Goal: Task Accomplishment & Management: Complete application form

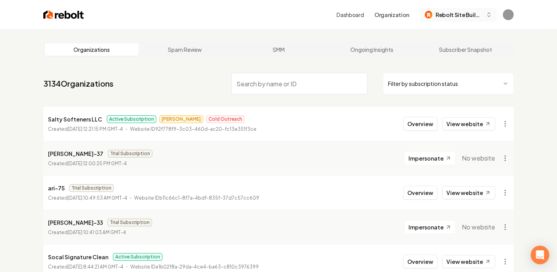
click at [471, 15] on span "Rebolt Site Builder" at bounding box center [458, 15] width 47 height 8
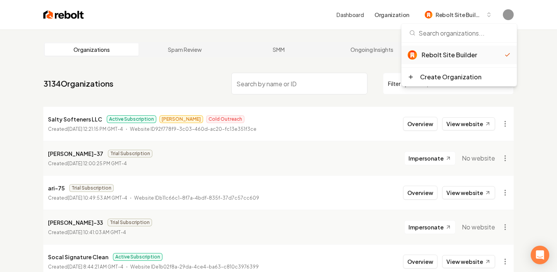
click at [445, 53] on div "Rebolt Site Builder" at bounding box center [462, 54] width 83 height 9
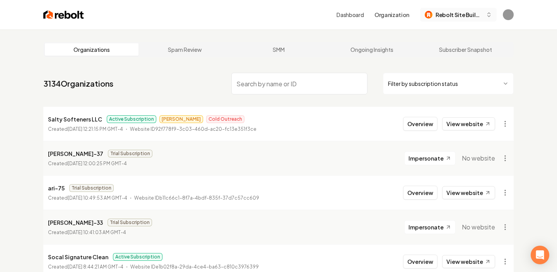
click at [472, 13] on span "Rebolt Site Builder" at bounding box center [458, 15] width 47 height 8
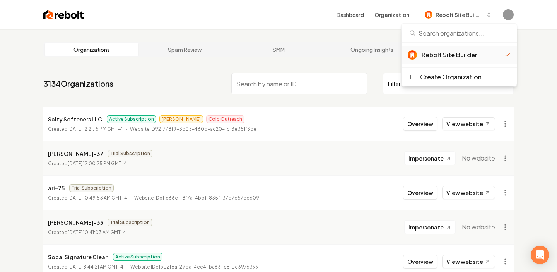
click at [305, 22] on div "Dashboard Organization Rebolt Site Builder" at bounding box center [278, 14] width 495 height 29
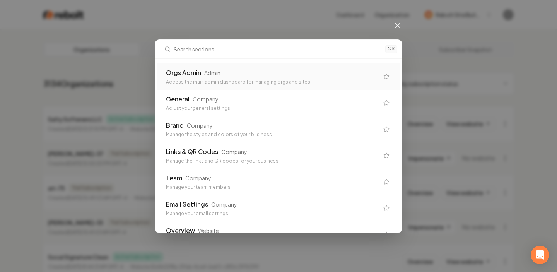
click at [313, 77] on div "Orgs Admin Admin Access the main admin dashboard for managing orgs and sites" at bounding box center [272, 76] width 213 height 17
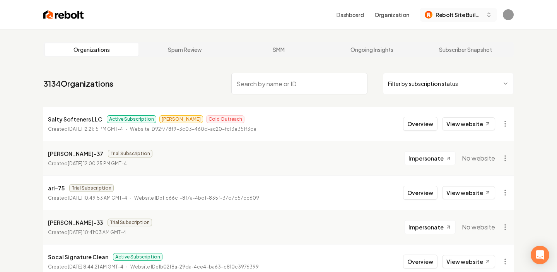
click at [451, 15] on span "Rebolt Site Builder" at bounding box center [458, 15] width 47 height 8
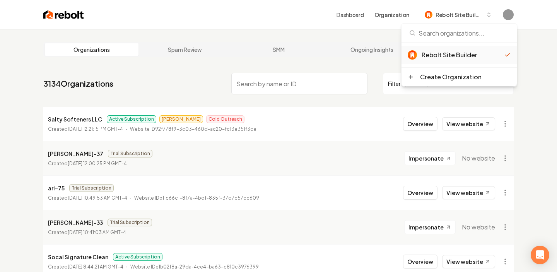
click at [449, 61] on div "Rebolt Site Builder" at bounding box center [458, 55] width 115 height 19
click at [358, 18] on link "Dashboard" at bounding box center [349, 15] width 27 height 8
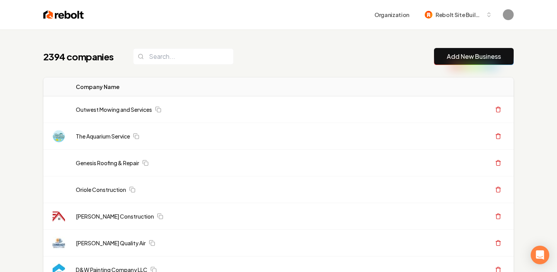
click at [483, 59] on link "Add New Business" at bounding box center [473, 56] width 54 height 9
click at [442, 11] on span "Rebolt Site Builder" at bounding box center [458, 15] width 47 height 8
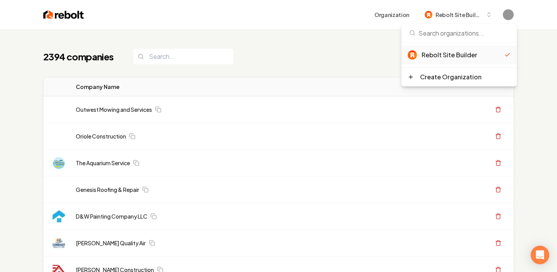
click at [335, 9] on div "Organization Rebolt Site Builder" at bounding box center [298, 15] width 429 height 14
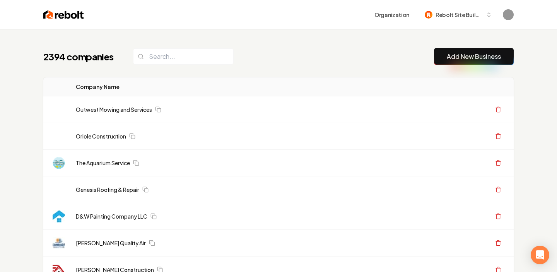
click at [462, 54] on link "Add New Business" at bounding box center [473, 56] width 54 height 9
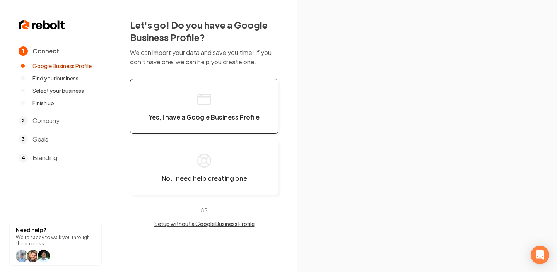
click at [221, 104] on button "Yes, I have a Google Business Profile" at bounding box center [204, 106] width 148 height 55
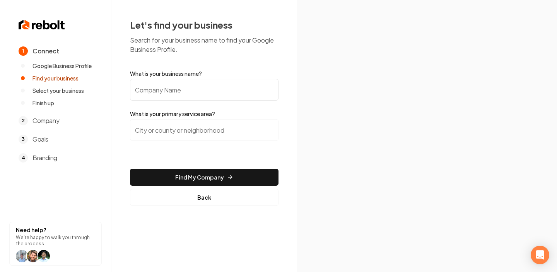
click at [171, 90] on input "What is your business name?" at bounding box center [204, 90] width 148 height 22
type input "Heavenly Lawn Care Service"
click at [196, 126] on input "search" at bounding box center [204, 130] width 148 height 22
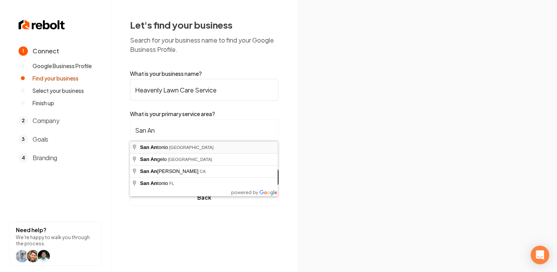
type input "[GEOGRAPHIC_DATA], [GEOGRAPHIC_DATA]"
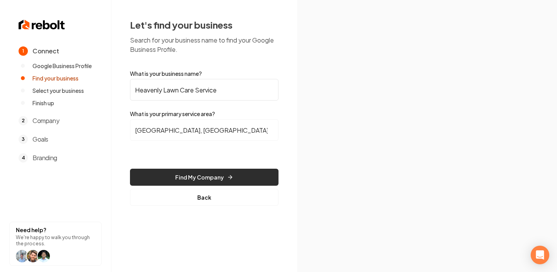
click at [189, 174] on button "Find My Company" at bounding box center [204, 176] width 148 height 17
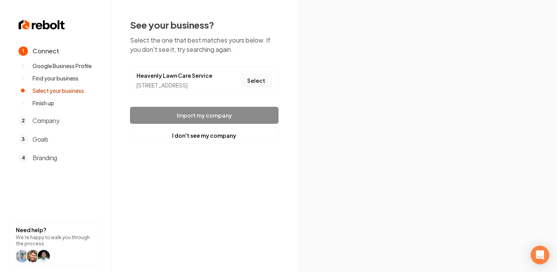
click at [261, 87] on button "Select" at bounding box center [255, 80] width 31 height 14
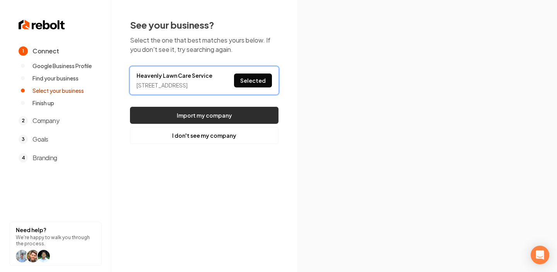
click at [238, 124] on button "Import my company" at bounding box center [204, 115] width 148 height 17
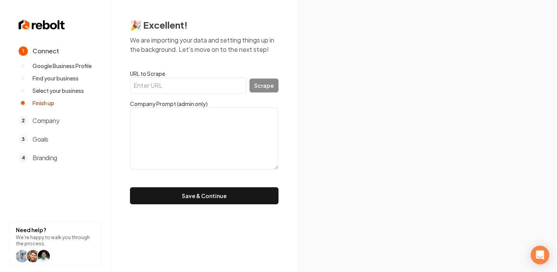
click at [173, 83] on input "URL to Scrape" at bounding box center [188, 85] width 116 height 16
paste input "https://heavenlylawncareservice.com/"
type input "https://heavenlylawncareservice.com/"
click at [264, 84] on button "Scrape" at bounding box center [263, 85] width 29 height 14
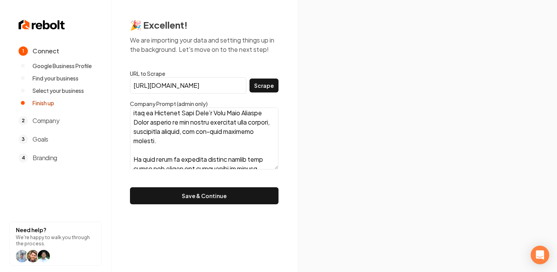
scroll to position [0, 0]
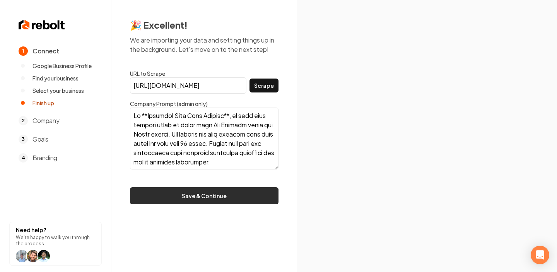
click at [230, 195] on button "Save & Continue" at bounding box center [204, 195] width 148 height 17
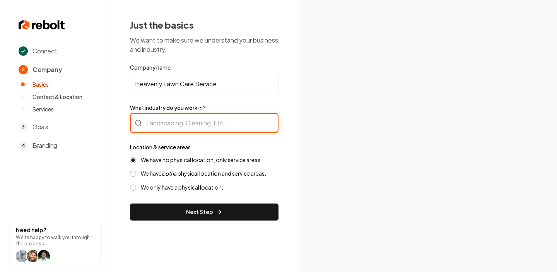
click at [216, 122] on div at bounding box center [204, 123] width 148 height 20
type input "Landscaping"
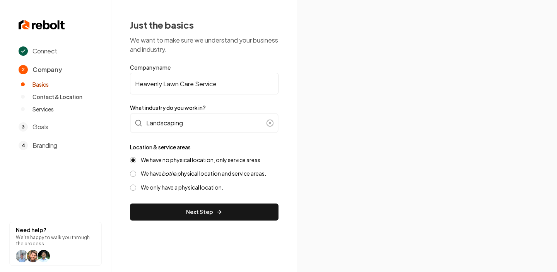
click at [188, 177] on label "We have both a physical location and service areas." at bounding box center [203, 173] width 125 height 7
click at [136, 177] on button "We have both a physical location and service areas." at bounding box center [133, 173] width 6 height 6
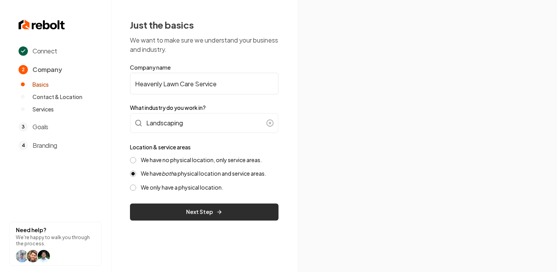
click at [206, 212] on button "Next Step" at bounding box center [204, 211] width 148 height 17
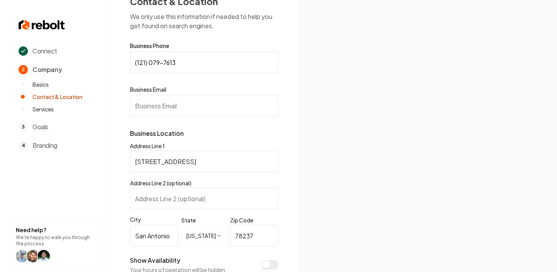
scroll to position [36, 0]
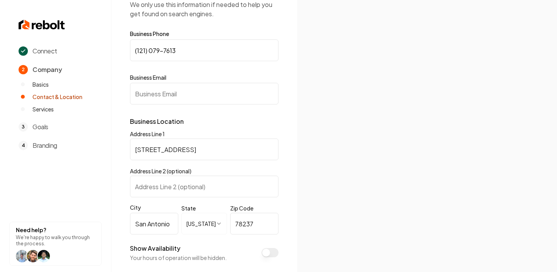
click at [215, 88] on input "Business Email" at bounding box center [204, 94] width 148 height 22
paste input "[EMAIL_ADDRESS][DOMAIN_NAME]"
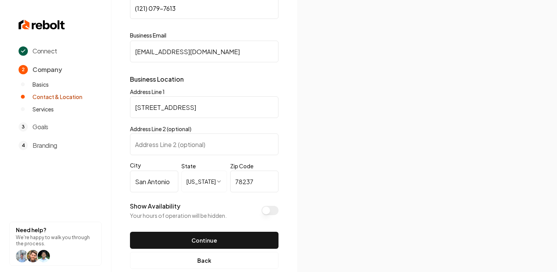
scroll to position [93, 0]
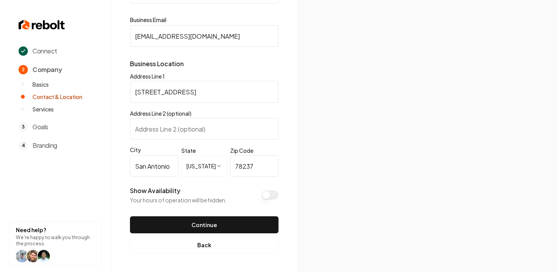
type input "[EMAIL_ADDRESS][DOMAIN_NAME]"
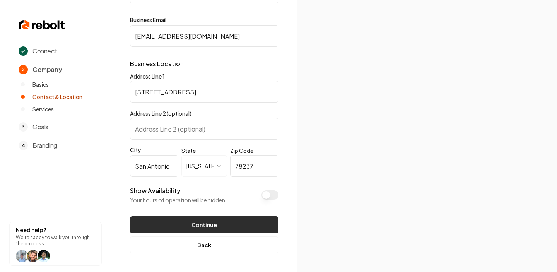
click at [233, 221] on button "Continue" at bounding box center [204, 224] width 148 height 17
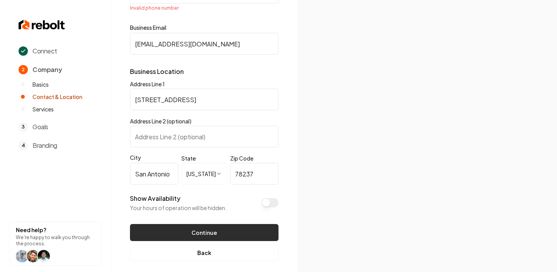
scroll to position [27, 0]
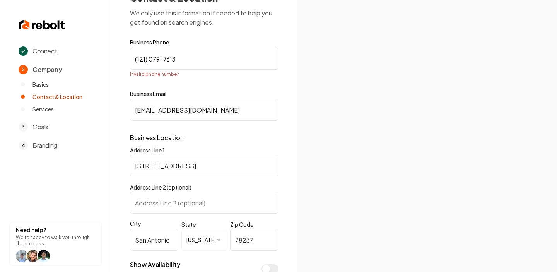
click at [204, 60] on input "(121) 079-7613" at bounding box center [204, 59] width 148 height 22
paste input "210) 797-6139"
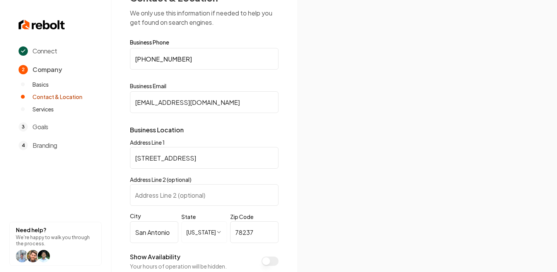
type input "[PHONE_NUMBER]"
click at [358, 138] on img at bounding box center [426, 136] width 216 height 116
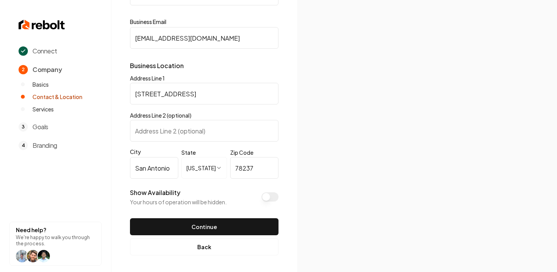
scroll to position [93, 0]
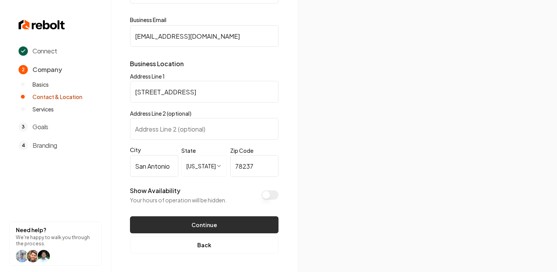
click at [230, 224] on button "Continue" at bounding box center [204, 224] width 148 height 17
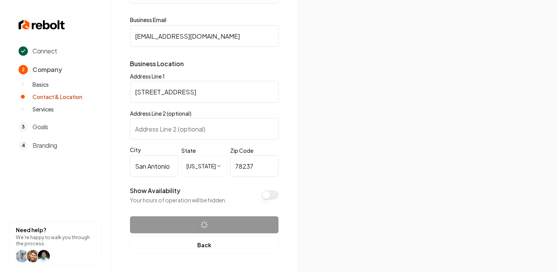
scroll to position [0, 0]
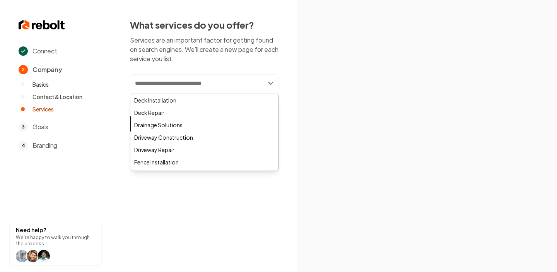
click at [247, 85] on input "text" at bounding box center [204, 83] width 148 height 18
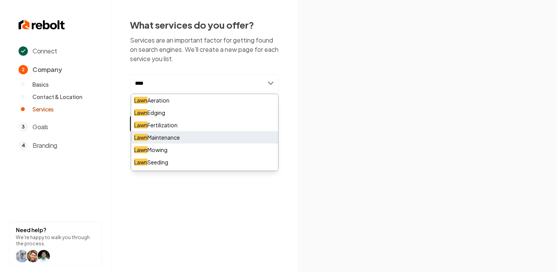
type input "****"
click at [174, 136] on div "Lawn Maintenance" at bounding box center [204, 137] width 147 height 12
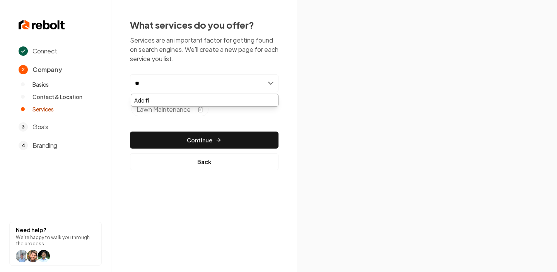
type input "*"
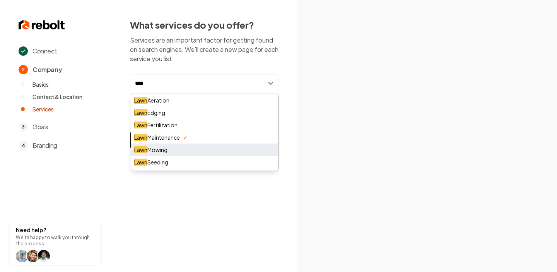
type input "****"
click at [170, 152] on div "Lawn Mowing" at bounding box center [204, 149] width 147 height 12
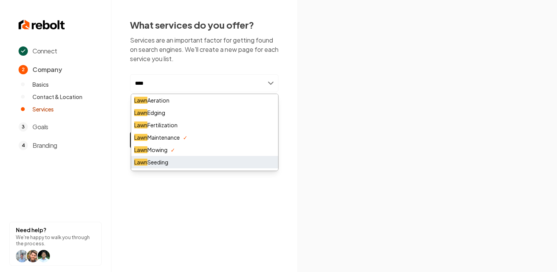
type input "****"
click at [171, 163] on div "Lawn Seeding" at bounding box center [204, 162] width 147 height 12
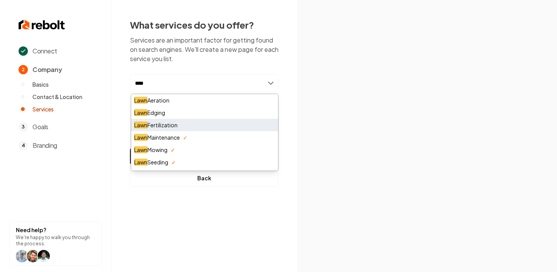
type input "****"
click at [204, 126] on div "Lawn Fertilization" at bounding box center [204, 125] width 147 height 12
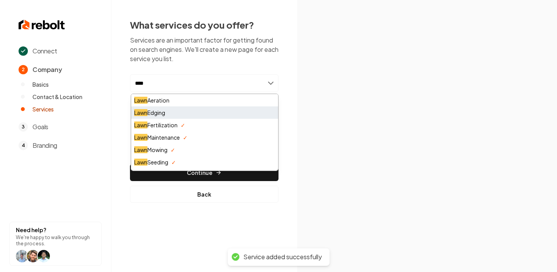
type input "****"
click at [205, 110] on div "Lawn Edging" at bounding box center [204, 112] width 147 height 12
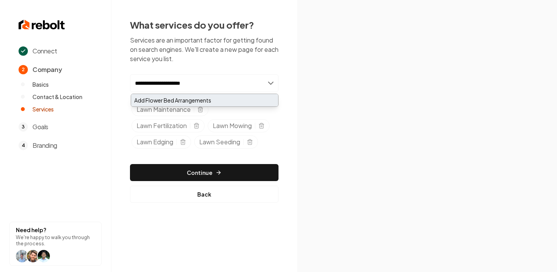
type input "**********"
click at [202, 100] on div "Add Flower Bed Arrangements" at bounding box center [204, 100] width 147 height 12
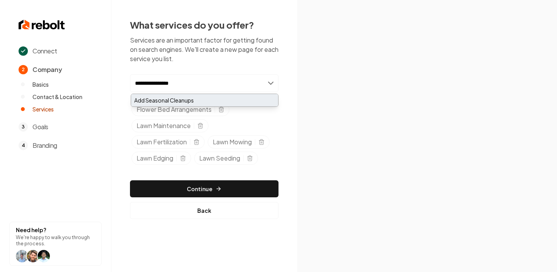
type input "**********"
click at [237, 101] on div "Add Seasonal Cleanups" at bounding box center [204, 100] width 147 height 12
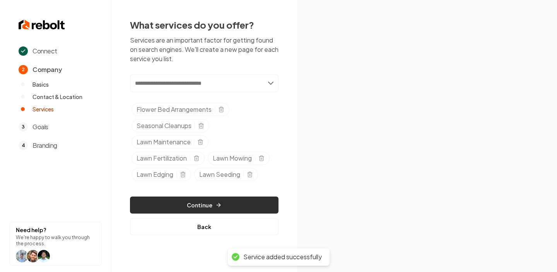
click at [224, 202] on button "Continue" at bounding box center [204, 204] width 148 height 17
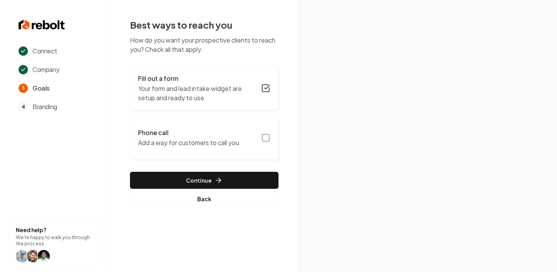
click at [262, 136] on rect "button" at bounding box center [265, 137] width 7 height 7
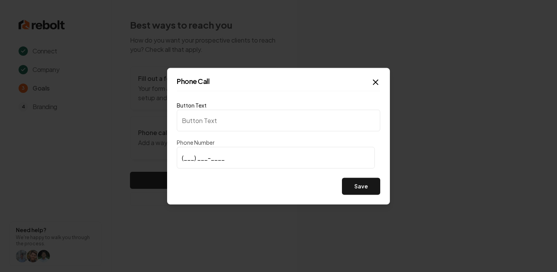
type input "Call us"
type input "[PHONE_NUMBER]"
click at [354, 184] on button "Save" at bounding box center [361, 185] width 38 height 17
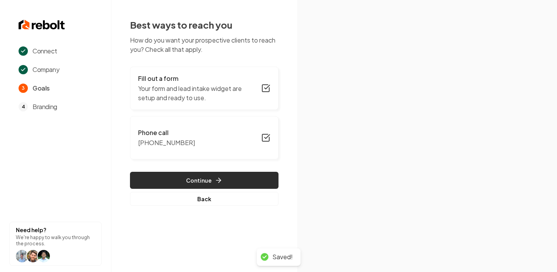
click at [249, 184] on button "Continue" at bounding box center [204, 180] width 148 height 17
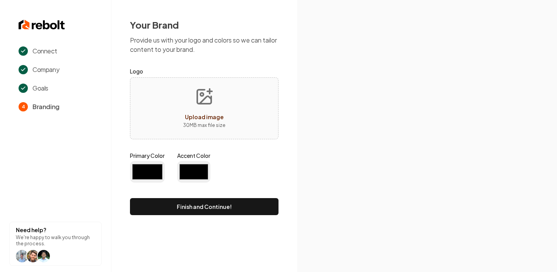
type input "#194d33"
type input "#70be00"
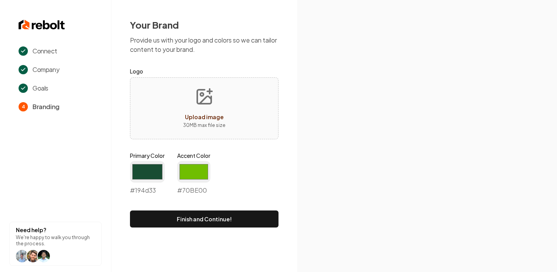
click at [215, 96] on button "Upload image 30 MB max file size" at bounding box center [204, 108] width 55 height 54
type input "**********"
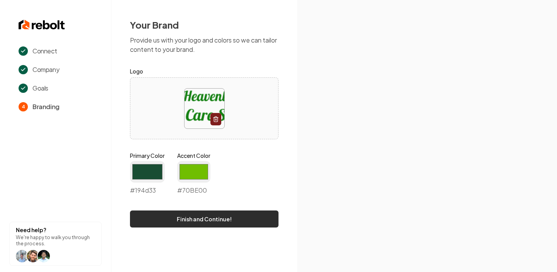
click at [245, 216] on button "Finish and Continue!" at bounding box center [204, 218] width 148 height 17
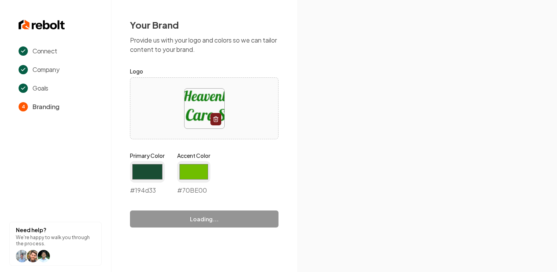
type input "#70be00"
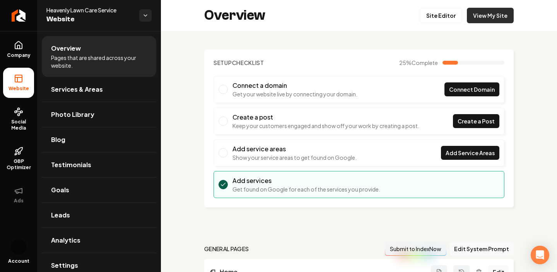
click at [481, 14] on link "View My Site" at bounding box center [489, 15] width 47 height 15
click at [437, 13] on link "Site Editor" at bounding box center [440, 15] width 43 height 15
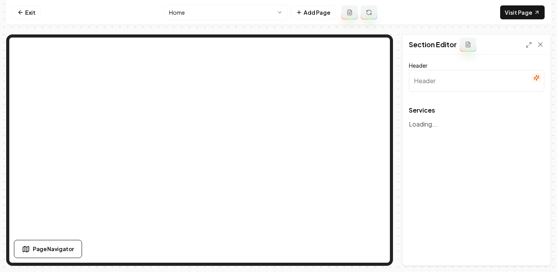
type input "Our Comprehensive Lawn Services"
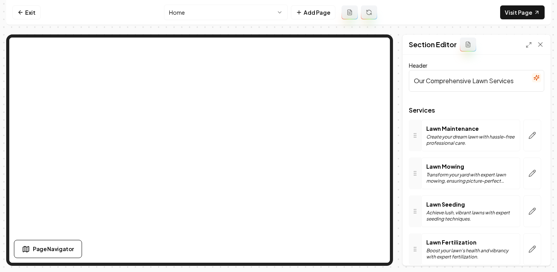
click at [370, 12] on icon at bounding box center [369, 12] width 6 height 6
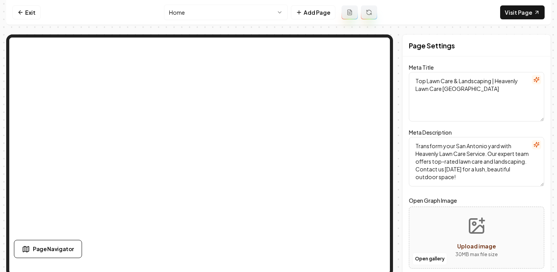
scroll to position [5, 0]
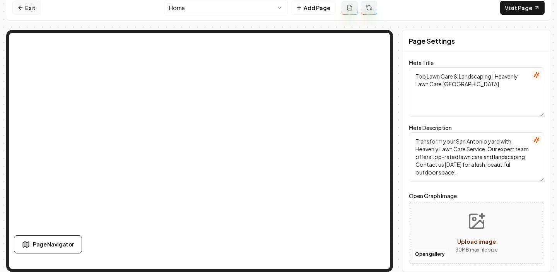
click at [32, 9] on link "Exit" at bounding box center [26, 8] width 28 height 14
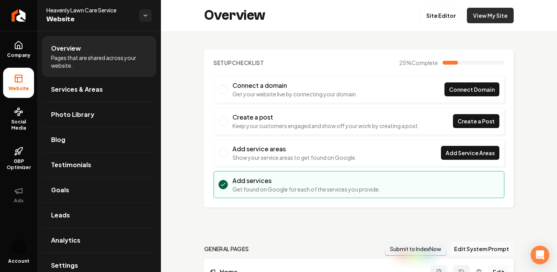
click at [475, 18] on link "View My Site" at bounding box center [489, 15] width 47 height 15
click at [441, 15] on link "Site Editor" at bounding box center [440, 15] width 43 height 15
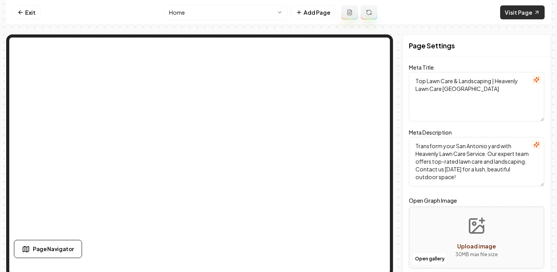
click at [517, 15] on link "Visit Page" at bounding box center [522, 12] width 44 height 14
click at [34, 17] on link "Exit" at bounding box center [26, 12] width 28 height 14
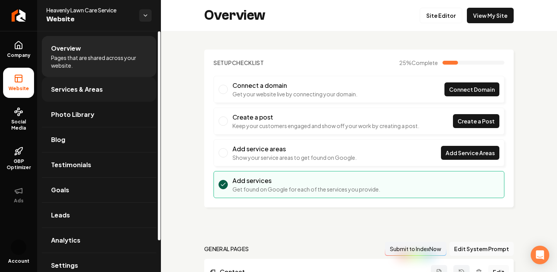
click at [89, 89] on span "Services & Areas" at bounding box center [77, 89] width 52 height 9
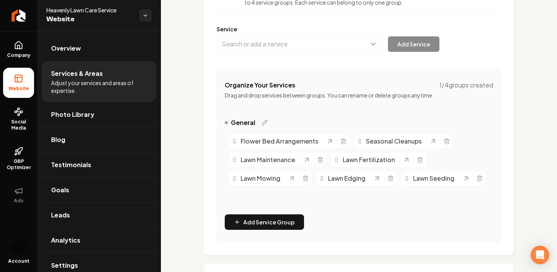
scroll to position [93, 0]
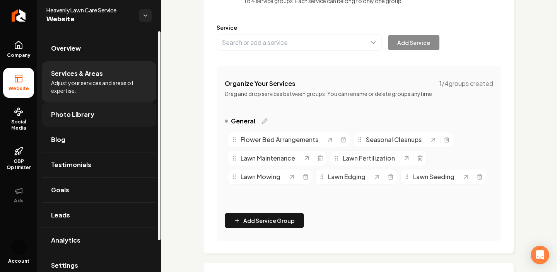
click at [119, 117] on link "Photo Library" at bounding box center [99, 114] width 114 height 25
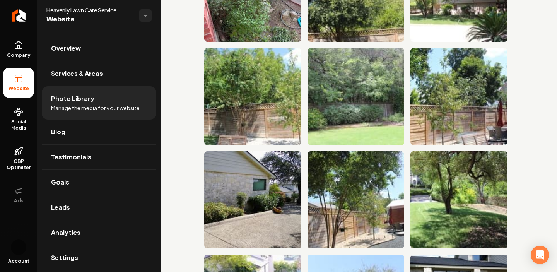
scroll to position [208, 0]
click at [357, 115] on img "Main content area" at bounding box center [355, 96] width 97 height 97
click at [399, 52] on icon "Main content area" at bounding box center [397, 53] width 9 height 9
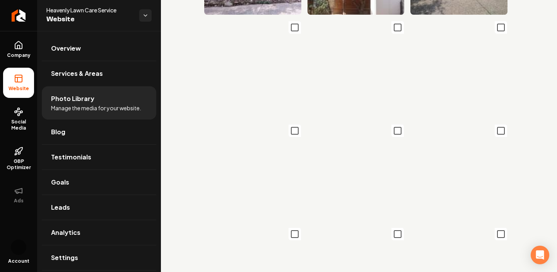
scroll to position [552, 0]
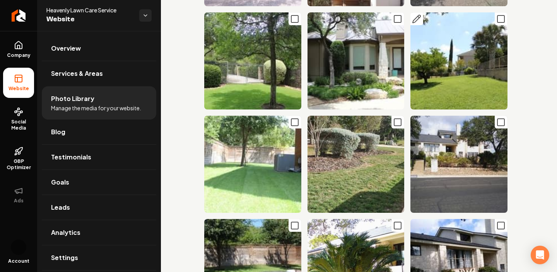
click at [500, 20] on icon "Main content area" at bounding box center [500, 18] width 9 height 9
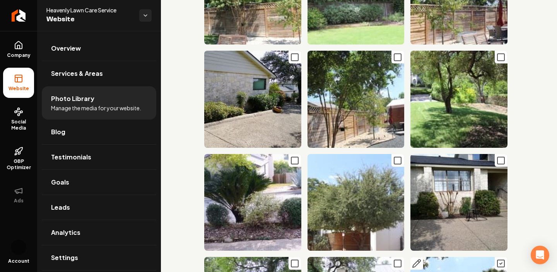
scroll to position [0, 0]
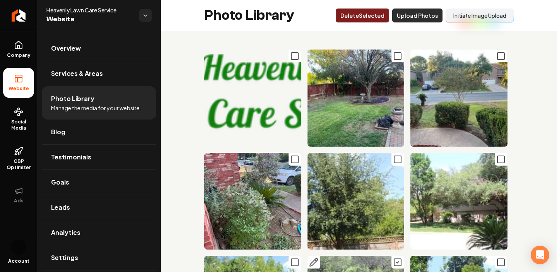
click at [430, 15] on button "Upload Photos" at bounding box center [417, 16] width 50 height 14
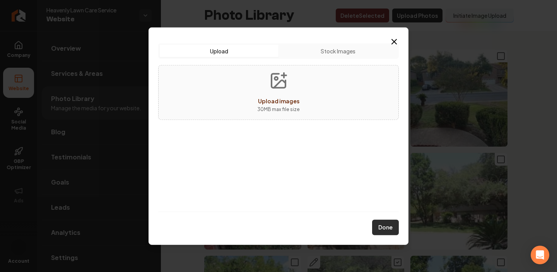
click at [386, 226] on button "Done" at bounding box center [385, 227] width 27 height 15
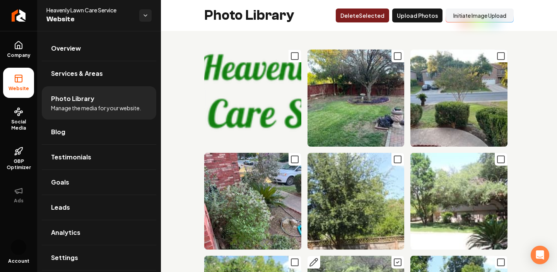
click at [488, 20] on button "Initiate Image Upload" at bounding box center [479, 16] width 68 height 14
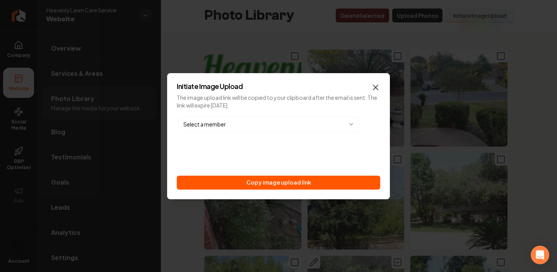
click at [376, 87] on icon "button" at bounding box center [375, 87] width 9 height 9
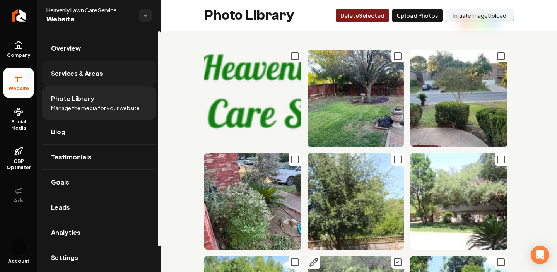
click at [98, 73] on span "Services & Areas" at bounding box center [77, 73] width 52 height 9
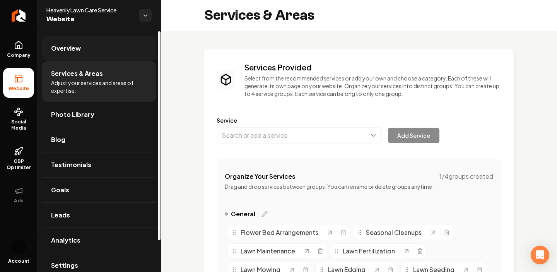
click at [72, 46] on span "Overview" at bounding box center [66, 48] width 30 height 9
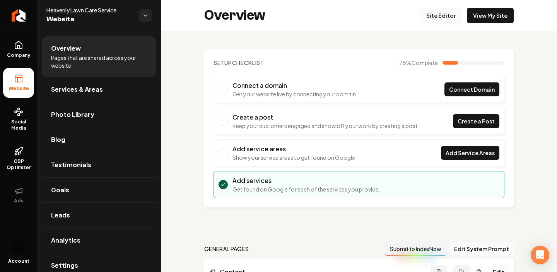
click at [450, 16] on link "Site Editor" at bounding box center [440, 15] width 43 height 15
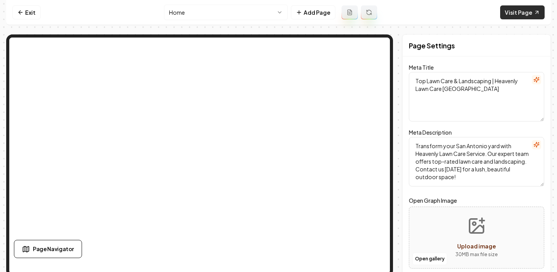
click at [516, 16] on link "Visit Page" at bounding box center [522, 12] width 44 height 14
click at [24, 14] on link "Exit" at bounding box center [26, 12] width 28 height 14
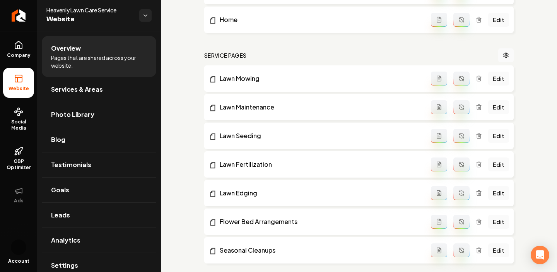
scroll to position [314, 0]
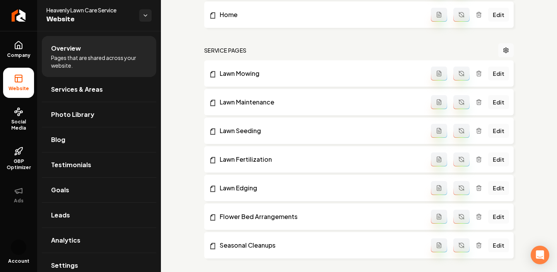
click at [479, 188] on line "Main content area" at bounding box center [479, 188] width 0 height 2
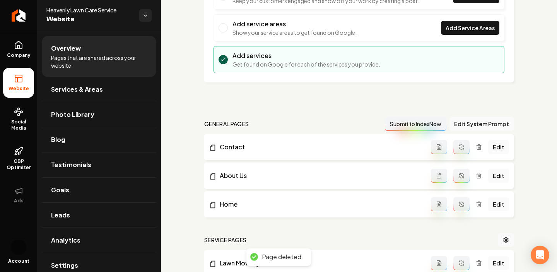
scroll to position [0, 0]
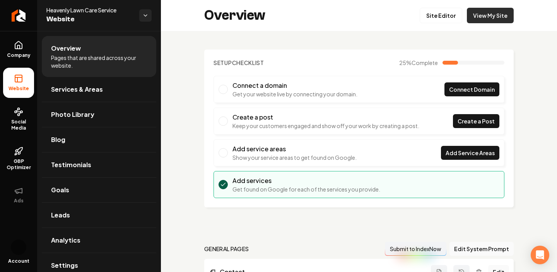
click at [483, 18] on link "View My Site" at bounding box center [489, 15] width 47 height 15
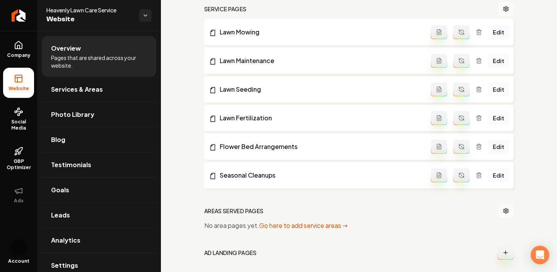
scroll to position [416, 0]
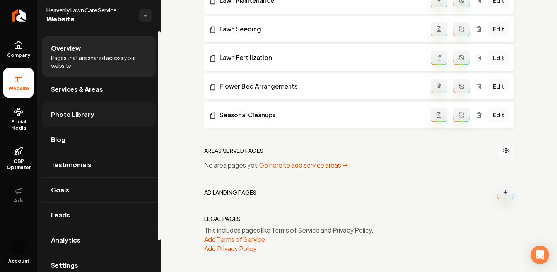
click at [86, 110] on span "Photo Library" at bounding box center [72, 114] width 43 height 9
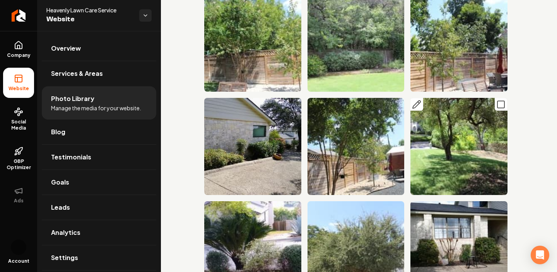
scroll to position [409, 0]
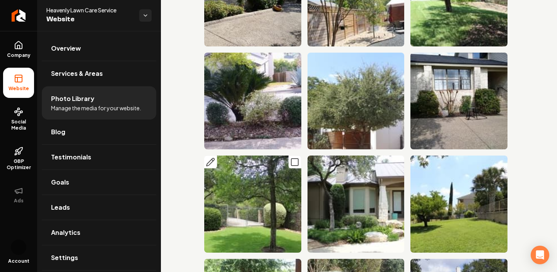
click at [273, 208] on img "Main content area" at bounding box center [252, 203] width 97 height 97
click at [211, 162] on icon "Main content area" at bounding box center [210, 162] width 8 height 8
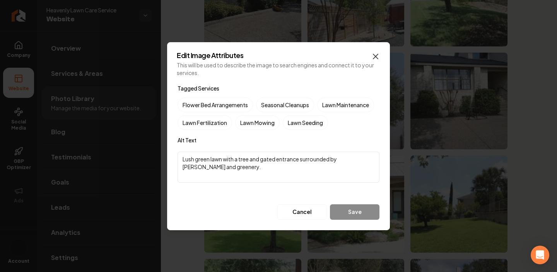
click at [375, 55] on icon "button" at bounding box center [375, 56] width 9 height 9
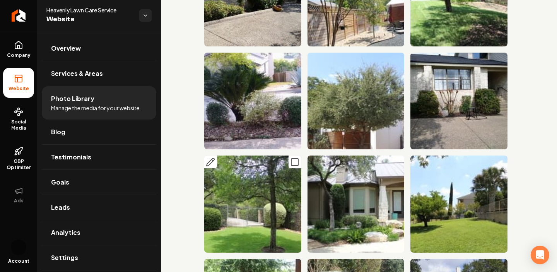
click at [295, 162] on icon "Main content area" at bounding box center [294, 161] width 9 height 9
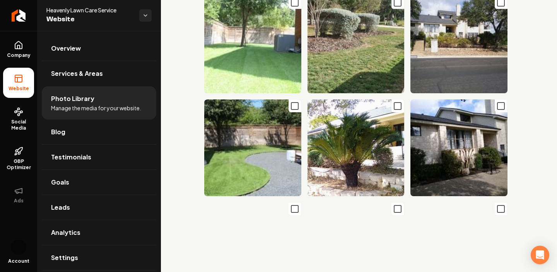
scroll to position [0, 0]
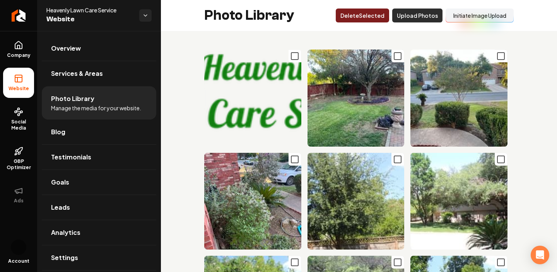
click at [426, 18] on button "Upload Photos" at bounding box center [417, 16] width 50 height 14
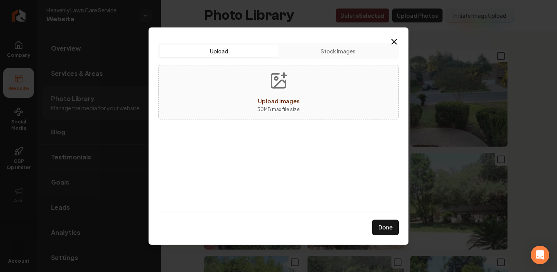
click at [348, 44] on button "Stock Images" at bounding box center [337, 50] width 119 height 12
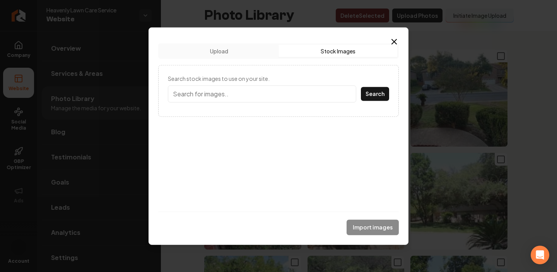
click at [347, 79] on label "Search stock images to use on your site." at bounding box center [278, 78] width 221 height 8
click at [347, 85] on input "Search stock images to use on your site." at bounding box center [262, 93] width 188 height 17
click at [340, 90] on input "Search stock images to use on your site." at bounding box center [262, 93] width 188 height 17
type input "lawn"
click at [361, 87] on button "Search" at bounding box center [375, 94] width 28 height 14
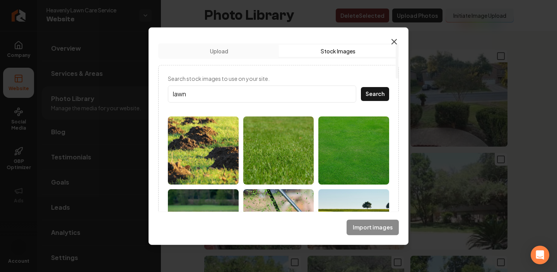
click at [394, 41] on icon "button" at bounding box center [393, 41] width 5 height 5
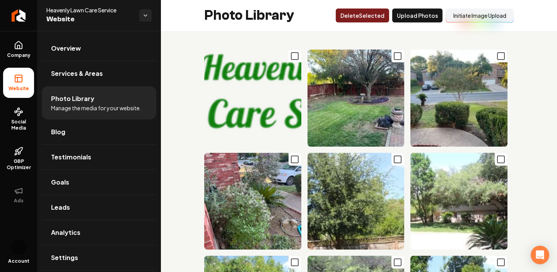
click at [364, 13] on button "Delet e Selected" at bounding box center [361, 16] width 53 height 14
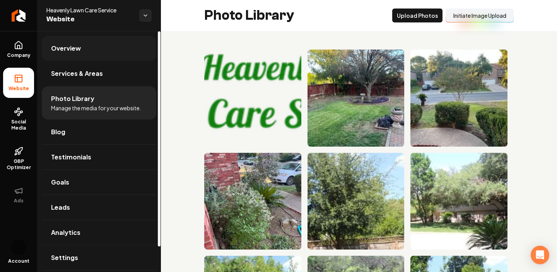
click at [72, 60] on link "Overview" at bounding box center [99, 48] width 114 height 25
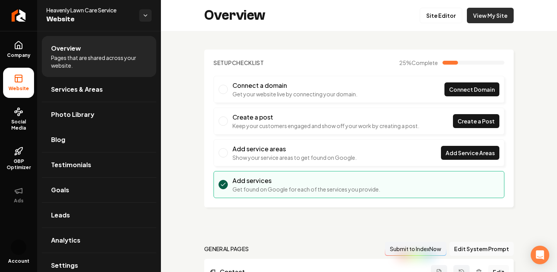
click at [490, 17] on link "View My Site" at bounding box center [489, 15] width 47 height 15
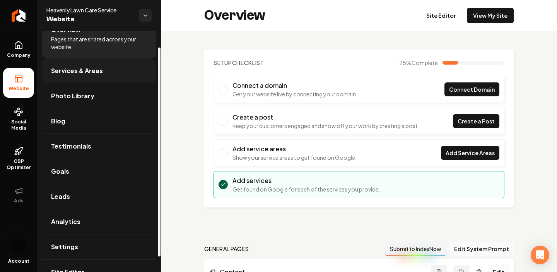
click at [114, 67] on link "Services & Areas" at bounding box center [99, 70] width 114 height 25
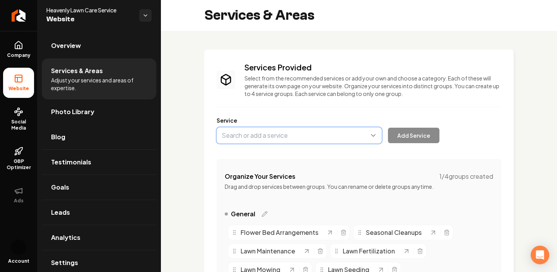
click at [274, 133] on button "Main content area" at bounding box center [298, 135] width 165 height 16
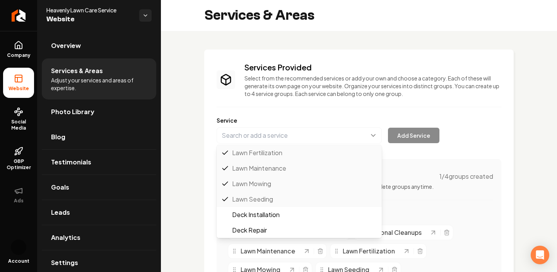
click at [287, 114] on div "Services Provided Select from the recommended services or add your own and choo…" at bounding box center [358, 198] width 284 height 272
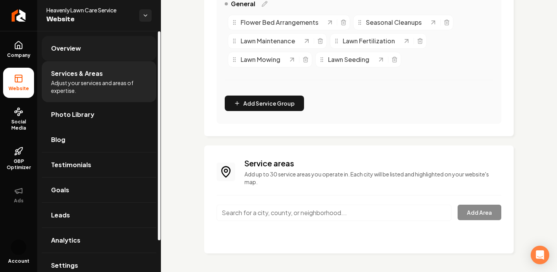
click at [81, 44] on link "Overview" at bounding box center [99, 48] width 114 height 25
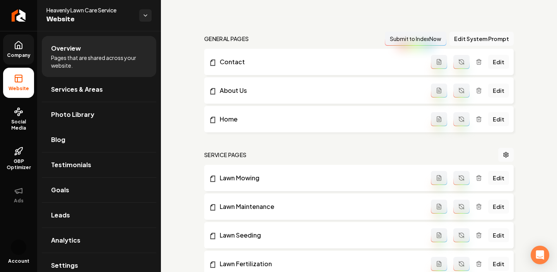
click at [7, 56] on span "Company" at bounding box center [19, 55] width 30 height 6
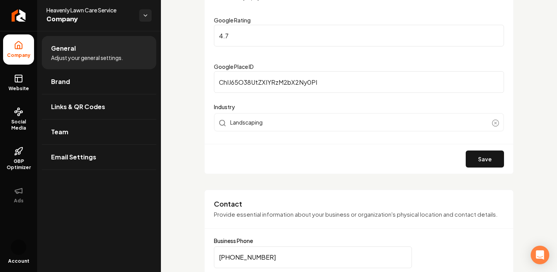
click at [111, 58] on span "Adjust your general settings." at bounding box center [87, 58] width 72 height 8
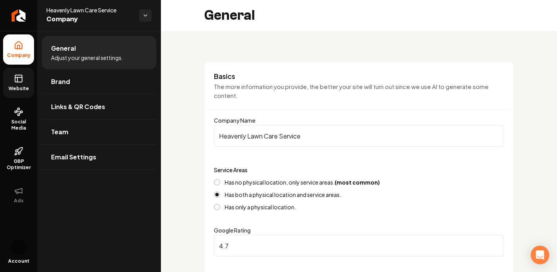
click at [25, 83] on link "Website" at bounding box center [18, 83] width 31 height 30
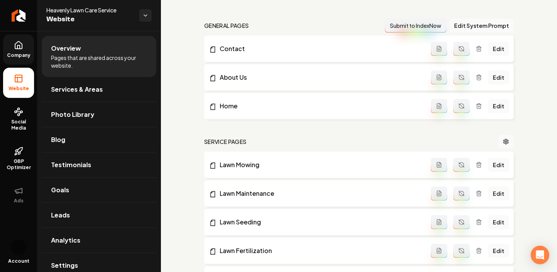
scroll to position [228, 0]
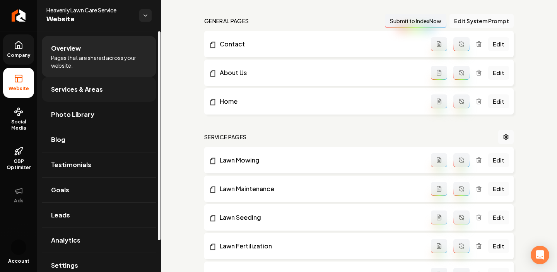
click at [86, 87] on span "Services & Areas" at bounding box center [77, 89] width 52 height 9
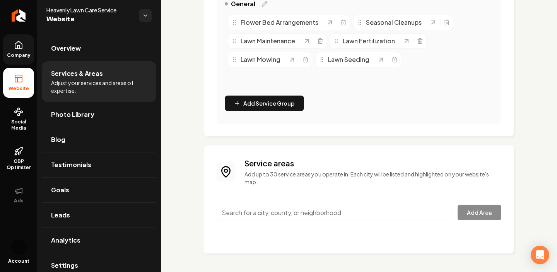
click at [280, 214] on input "Main content area" at bounding box center [333, 212] width 235 height 16
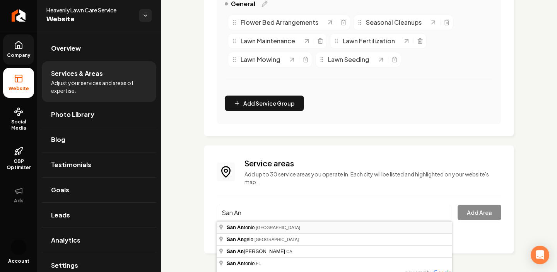
type input "[GEOGRAPHIC_DATA], [GEOGRAPHIC_DATA]"
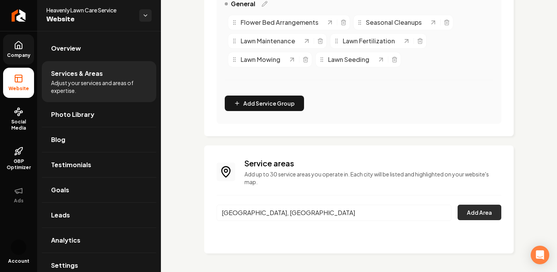
click at [471, 206] on button "Add Area" at bounding box center [479, 211] width 44 height 15
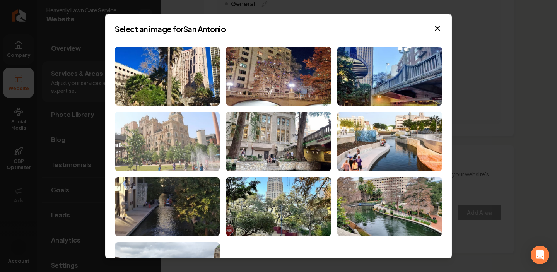
click at [199, 156] on img at bounding box center [167, 141] width 105 height 59
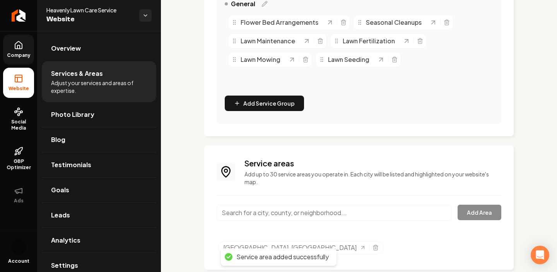
scroll to position [0, 0]
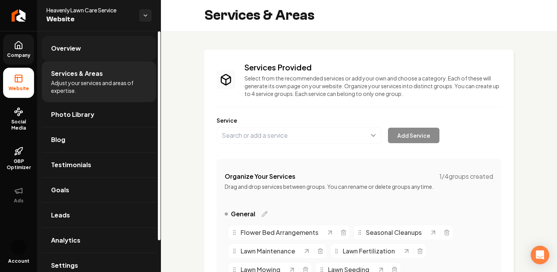
click at [87, 49] on link "Overview" at bounding box center [99, 48] width 114 height 25
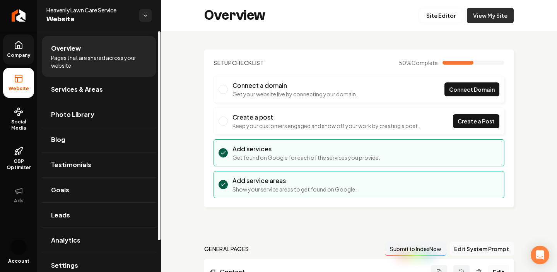
click at [485, 12] on link "View My Site" at bounding box center [489, 15] width 47 height 15
click at [145, 16] on html "Company Website Social Media GBP Optimizer Ads Account Heavenly Lawn Care Servi…" at bounding box center [278, 136] width 557 height 272
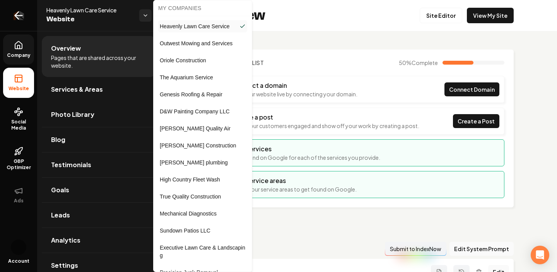
click at [24, 14] on html "Company Website Social Media GBP Optimizer Ads Account Heavenly Lawn Care Servi…" at bounding box center [278, 136] width 557 height 272
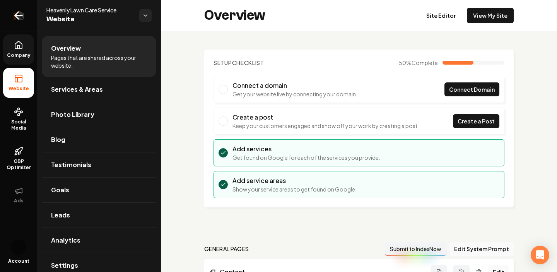
click at [12, 17] on link "Return to dashboard" at bounding box center [18, 15] width 37 height 31
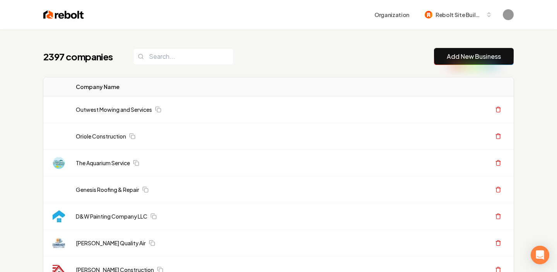
click at [477, 63] on button "Add New Business" at bounding box center [474, 56] width 80 height 17
click at [483, 55] on link "Add New Business" at bounding box center [473, 56] width 54 height 9
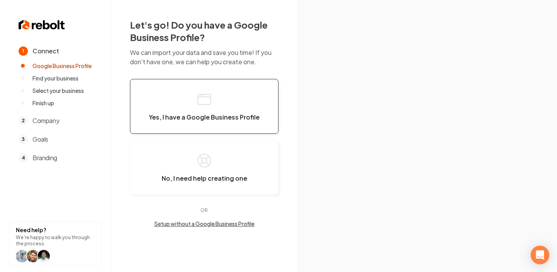
click at [209, 115] on span "Yes, I have a Google Business Profile" at bounding box center [204, 117] width 111 height 8
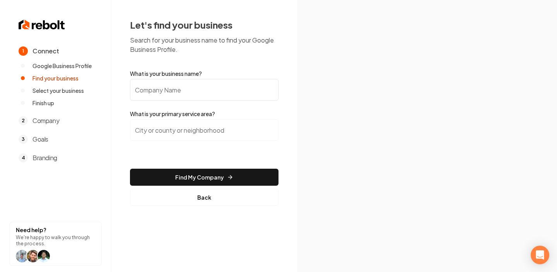
click at [204, 82] on input "What is your business name?" at bounding box center [204, 90] width 148 height 22
type input "Lonestar Landscaping"
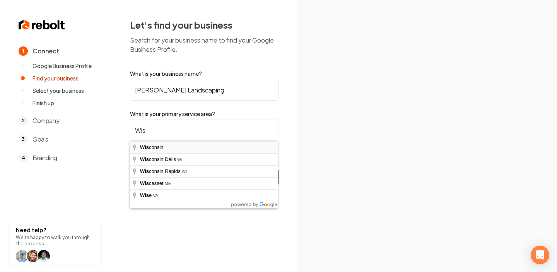
type input "Wisconsin"
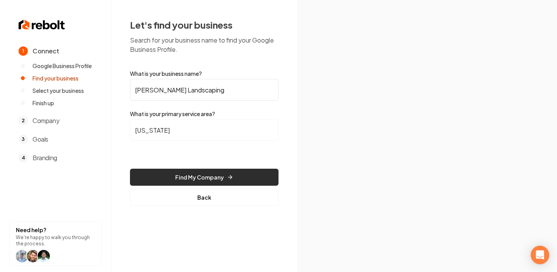
click at [215, 179] on button "Find My Company" at bounding box center [204, 176] width 148 height 17
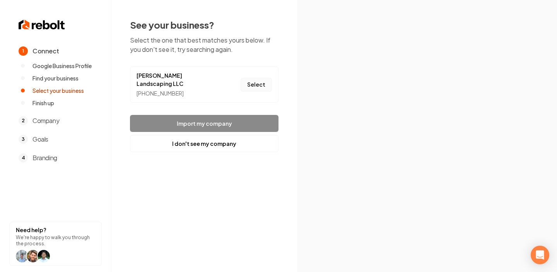
click at [252, 79] on button "Select" at bounding box center [255, 85] width 31 height 14
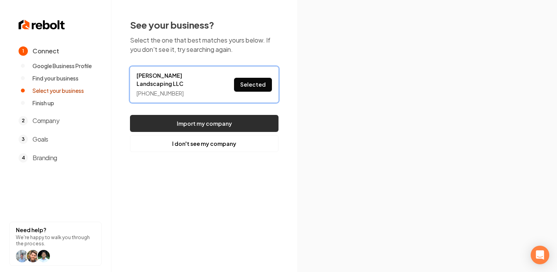
click at [245, 115] on button "Import my company" at bounding box center [204, 123] width 148 height 17
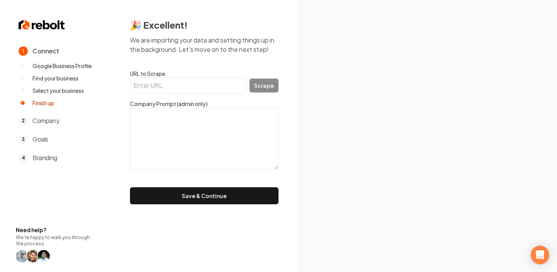
click at [167, 81] on input "URL to Scrape" at bounding box center [188, 85] width 116 height 16
paste input "https://lonestarlandscapingwi.com/"
type input "https://lonestarlandscapingwi.com/"
click at [264, 86] on button "Scrape" at bounding box center [263, 85] width 29 height 14
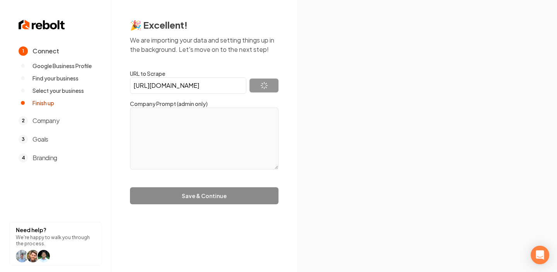
type textarea "At Lonestar Landscaping, our mission is to provide high-quality landscaping ser…"
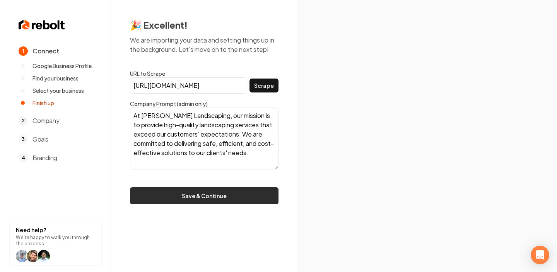
click at [235, 198] on button "Save & Continue" at bounding box center [204, 195] width 148 height 17
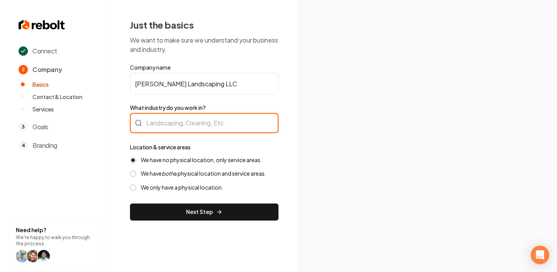
click at [193, 129] on div at bounding box center [204, 123] width 148 height 20
type input "L"
type input "Landscaping"
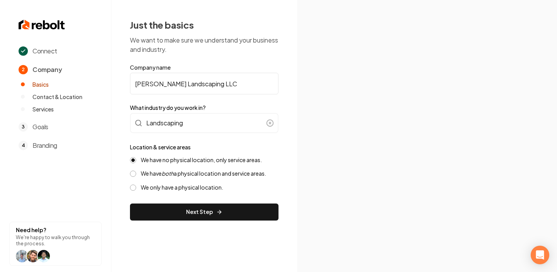
click at [294, 163] on div "Just the basics We want to make sure we understand your business and industry. …" at bounding box center [204, 119] width 186 height 239
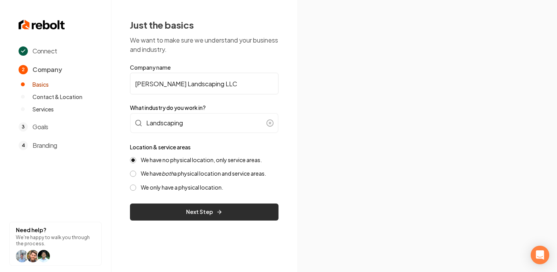
click at [216, 209] on icon "submit" at bounding box center [219, 212] width 6 height 6
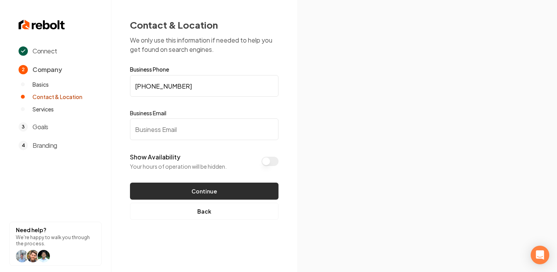
click at [263, 195] on button "Continue" at bounding box center [204, 190] width 148 height 17
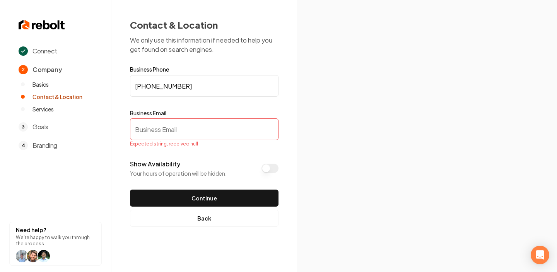
click at [325, 129] on img at bounding box center [426, 136] width 216 height 116
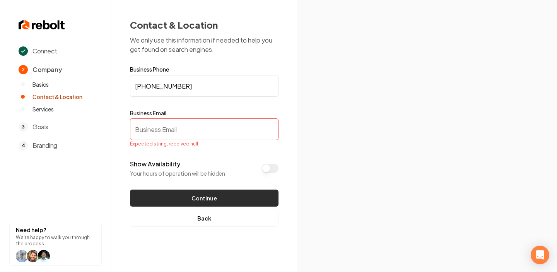
click at [219, 199] on button "Continue" at bounding box center [204, 197] width 148 height 17
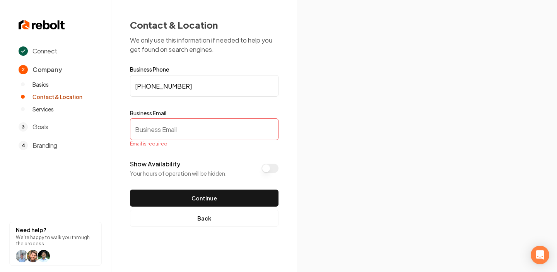
click at [206, 131] on input "Business Email" at bounding box center [204, 129] width 148 height 22
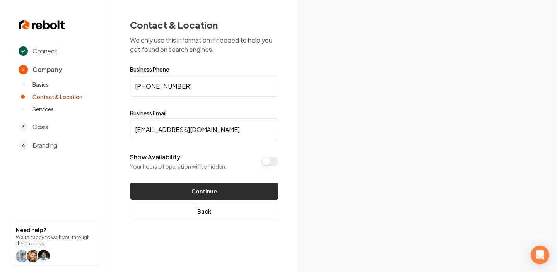
type input "lonestarlandscaping@gmail.com"
click at [250, 188] on button "Continue" at bounding box center [204, 190] width 148 height 17
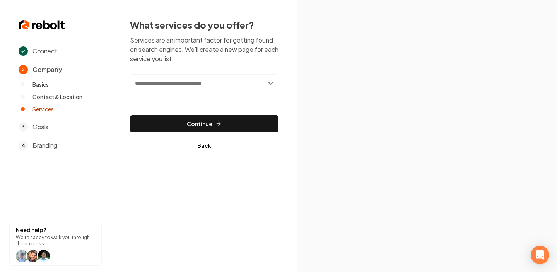
click at [238, 80] on input "text" at bounding box center [204, 83] width 148 height 18
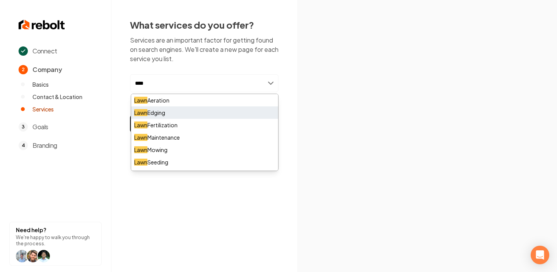
scroll to position [10, 0]
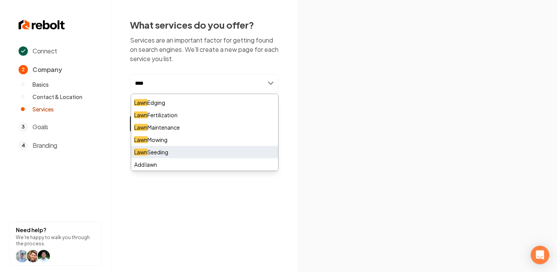
type input "****"
click at [195, 149] on div "Lawn Seeding" at bounding box center [204, 152] width 147 height 12
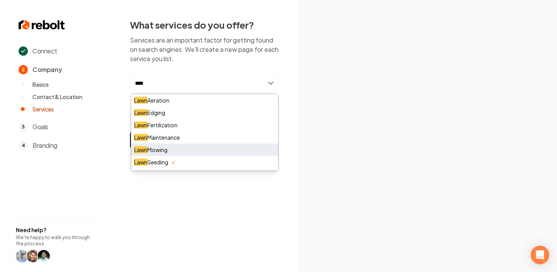
type input "****"
click at [166, 152] on div "Lawn Mowing" at bounding box center [204, 149] width 147 height 12
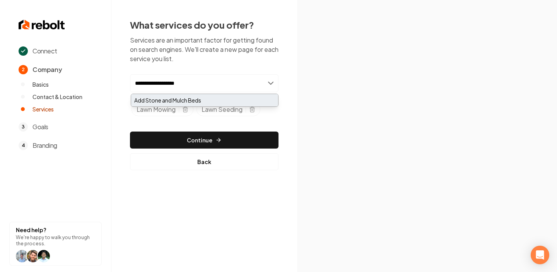
type input "**********"
click at [183, 100] on div "Add Stone and Mulch Beds" at bounding box center [204, 100] width 147 height 12
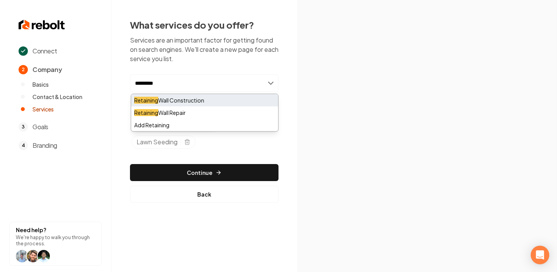
type input "*********"
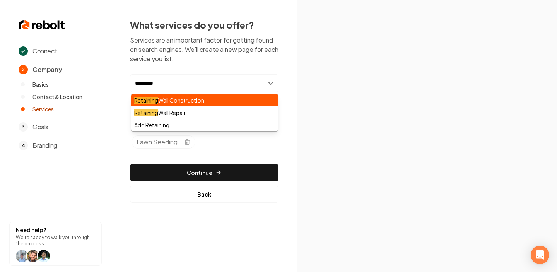
click at [193, 100] on div "Retaining Wall Construction" at bounding box center [204, 100] width 147 height 12
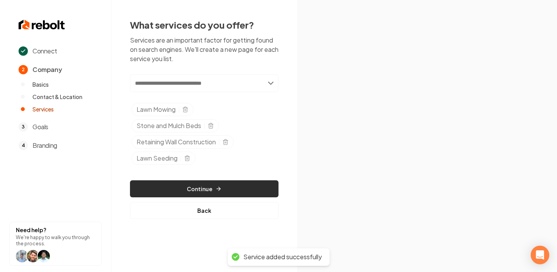
click at [235, 188] on button "Continue" at bounding box center [204, 188] width 148 height 17
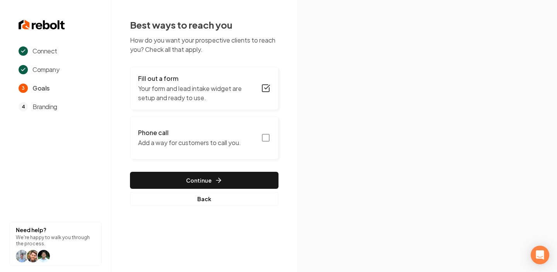
click at [269, 136] on rect "button" at bounding box center [265, 137] width 7 height 7
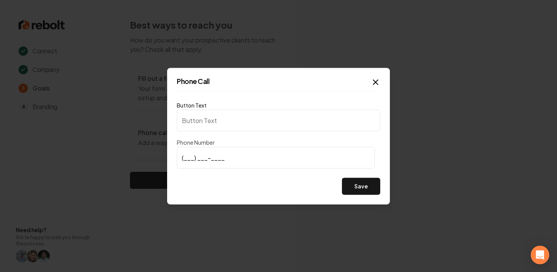
type input "Call us"
type input "(920) 217-4457"
click at [347, 185] on button "Save" at bounding box center [361, 185] width 38 height 17
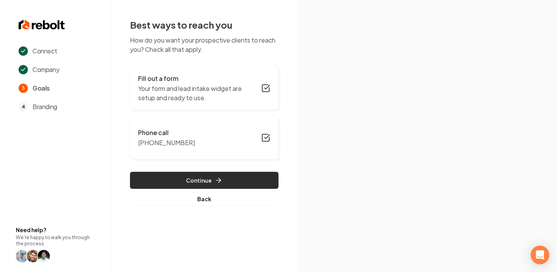
click at [238, 178] on button "Continue" at bounding box center [204, 180] width 148 height 17
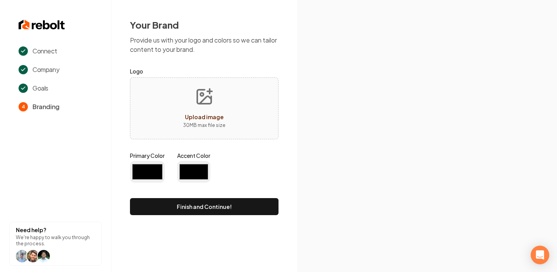
type input "#194d33"
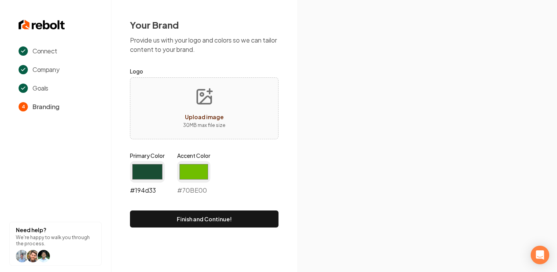
click at [145, 177] on input "#194d33" at bounding box center [147, 172] width 35 height 22
click at [254, 193] on div "Primary Color #194d33 #194d33 Accent Color #70be00 #70BE00" at bounding box center [204, 174] width 148 height 46
click at [190, 174] on input "#70be00" at bounding box center [193, 172] width 33 height 22
type input "#000000"
click at [245, 199] on form "Logo Upload image 30 MB max file size Primary Color #194d33 #194d33 Accent Colo…" at bounding box center [204, 146] width 148 height 161
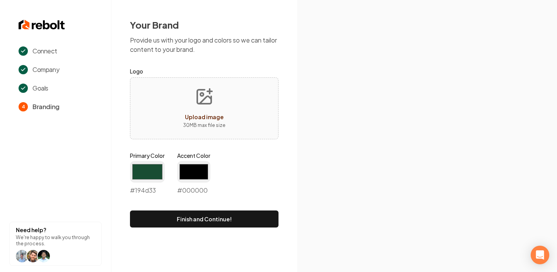
click at [211, 106] on icon "Upload image" at bounding box center [204, 96] width 19 height 19
type input "**********"
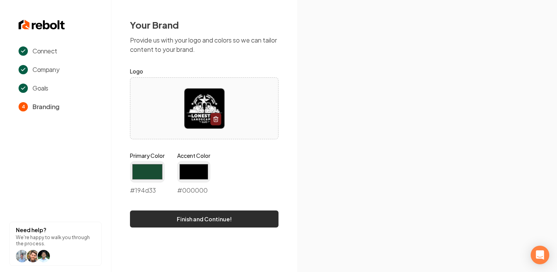
click at [245, 216] on button "Finish and Continue!" at bounding box center [204, 218] width 148 height 17
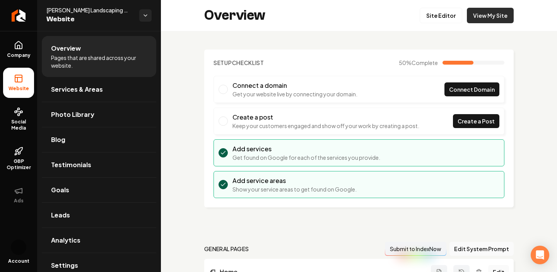
click at [489, 14] on link "View My Site" at bounding box center [489, 15] width 47 height 15
click at [505, 17] on link "View My Site" at bounding box center [489, 15] width 47 height 15
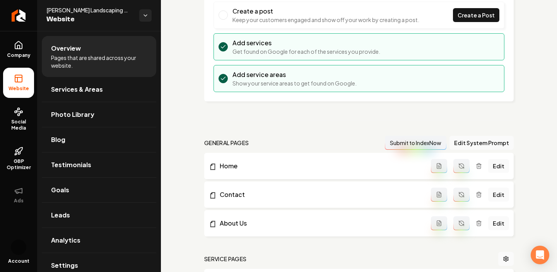
scroll to position [109, 0]
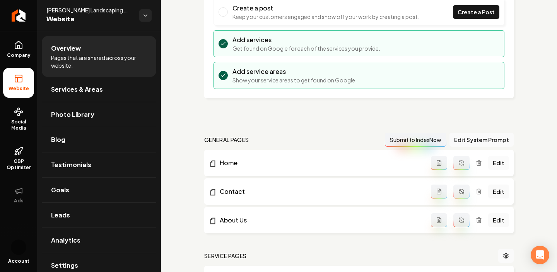
click at [496, 160] on link "Edit" at bounding box center [498, 163] width 21 height 14
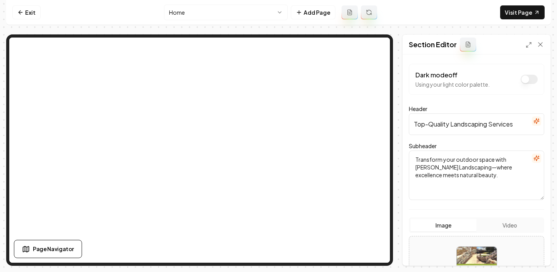
click at [469, 47] on icon at bounding box center [468, 44] width 6 height 6
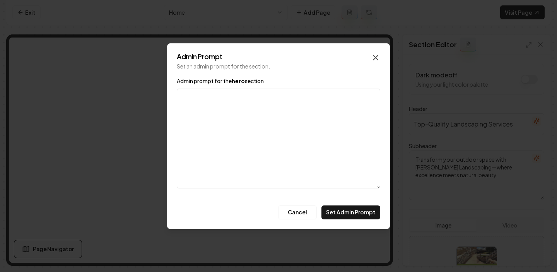
click at [372, 58] on icon "button" at bounding box center [375, 57] width 9 height 9
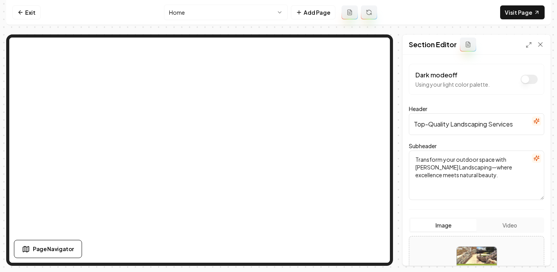
click at [466, 42] on icon at bounding box center [468, 44] width 6 height 6
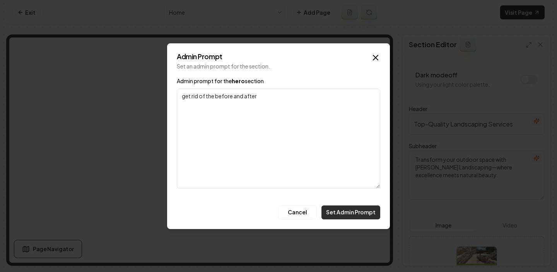
type textarea "get rid of the before and after"
click at [354, 211] on button "Set Admin Prompt" at bounding box center [350, 212] width 59 height 14
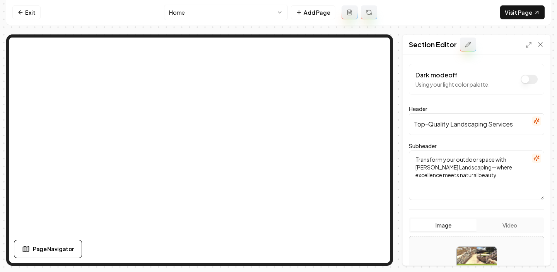
click at [467, 44] on icon at bounding box center [468, 44] width 6 height 6
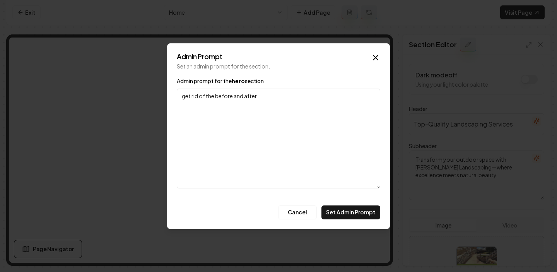
click at [283, 109] on textarea "get rid of the before and after" at bounding box center [278, 138] width 203 height 100
click at [358, 209] on button "Set Admin Prompt" at bounding box center [350, 212] width 59 height 14
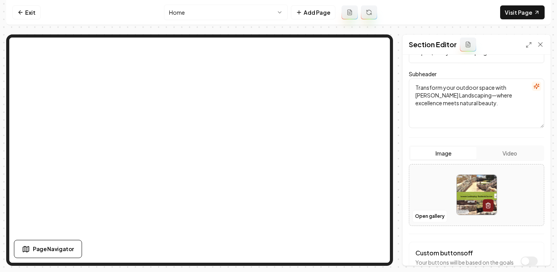
scroll to position [72, 0]
click at [473, 191] on img at bounding box center [476, 194] width 40 height 40
click at [488, 204] on icon "button" at bounding box center [488, 205] width 6 height 6
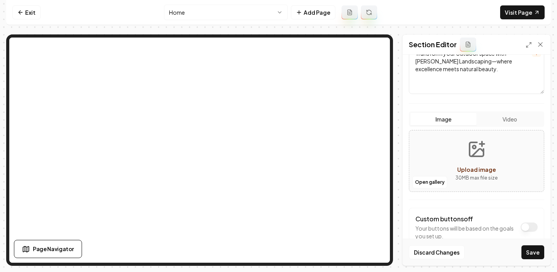
scroll to position [127, 0]
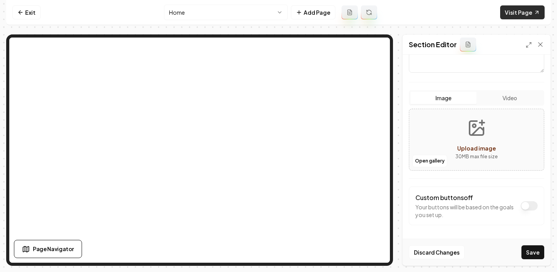
click at [520, 16] on link "Visit Page" at bounding box center [522, 12] width 44 height 14
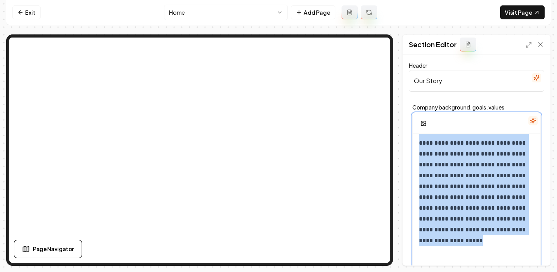
scroll to position [0, 0]
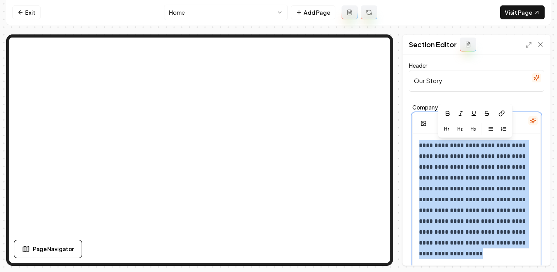
drag, startPoint x: 532, startPoint y: 234, endPoint x: 410, endPoint y: 126, distance: 162.9
click at [410, 126] on div "**********" at bounding box center [475, 187] width 135 height 172
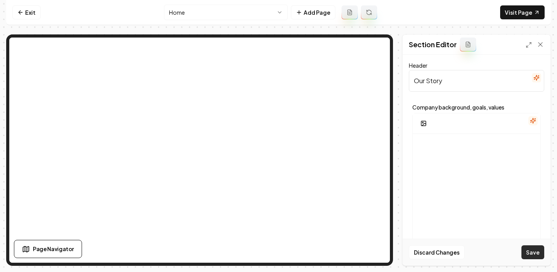
click at [538, 252] on button "Save" at bounding box center [532, 252] width 23 height 14
click at [34, 14] on link "Exit" at bounding box center [26, 12] width 28 height 14
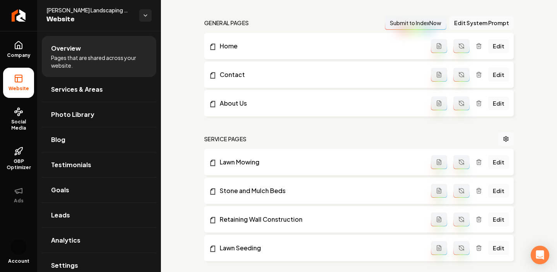
scroll to position [183, 0]
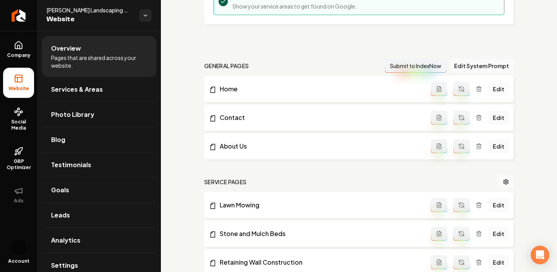
click at [499, 85] on link "Edit" at bounding box center [498, 89] width 21 height 14
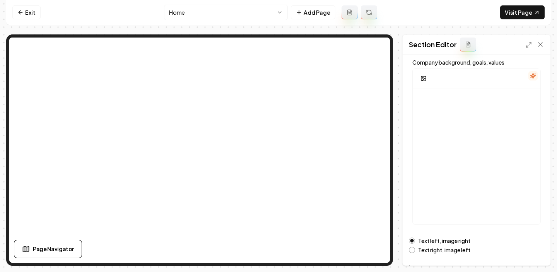
scroll to position [43, 0]
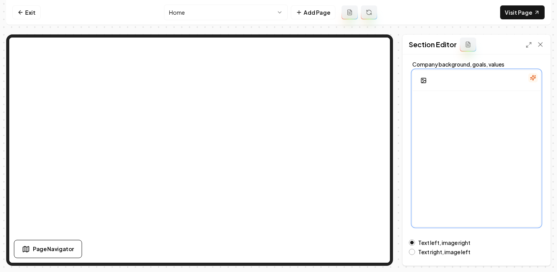
click at [476, 123] on div at bounding box center [476, 165] width 128 height 148
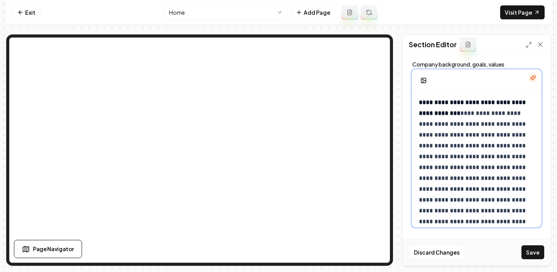
scroll to position [34, 0]
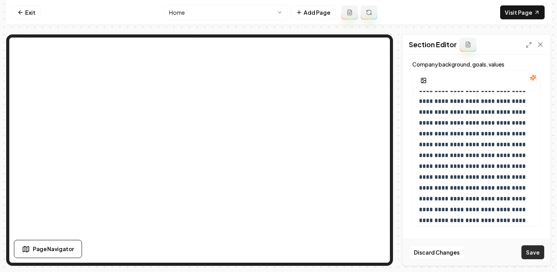
click at [538, 251] on button "Save" at bounding box center [532, 252] width 23 height 14
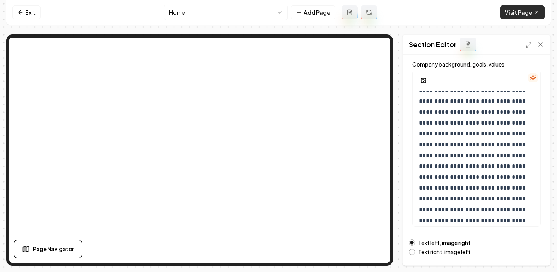
click at [529, 14] on link "Visit Page" at bounding box center [522, 12] width 44 height 14
click at [523, 12] on link "Visit Page" at bounding box center [522, 12] width 44 height 14
click at [29, 10] on link "Exit" at bounding box center [26, 12] width 28 height 14
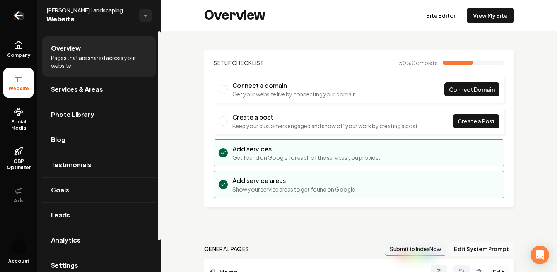
click at [14, 14] on icon "Return to dashboard" at bounding box center [18, 15] width 12 height 12
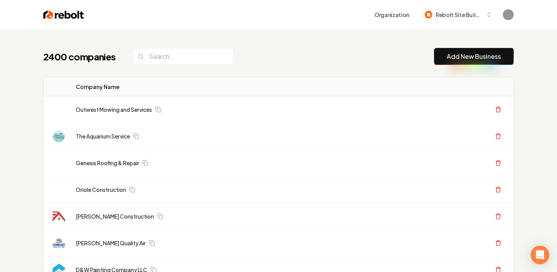
click at [458, 54] on link "Add New Business" at bounding box center [473, 56] width 54 height 9
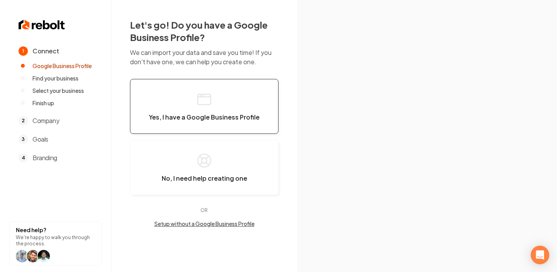
click at [239, 102] on button "Yes, I have a Google Business Profile" at bounding box center [204, 106] width 148 height 55
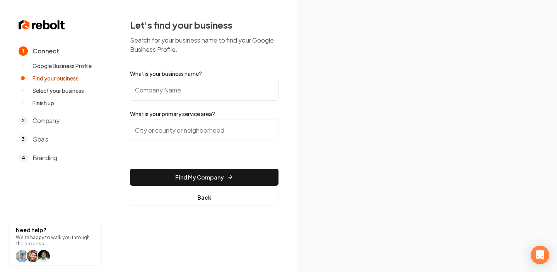
click at [230, 90] on input "What is your business name?" at bounding box center [204, 90] width 148 height 22
type input "O"
type input "Peak Roofing"
click at [175, 129] on input "search" at bounding box center [204, 130] width 148 height 22
paste input "Meridian, ID 83642"
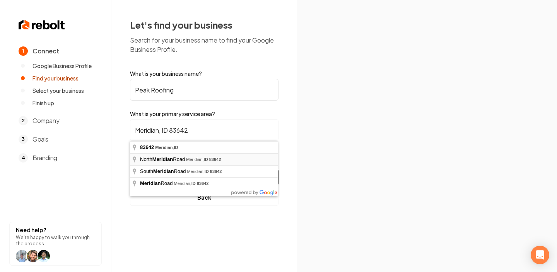
type input "[STREET_ADDRESS]"
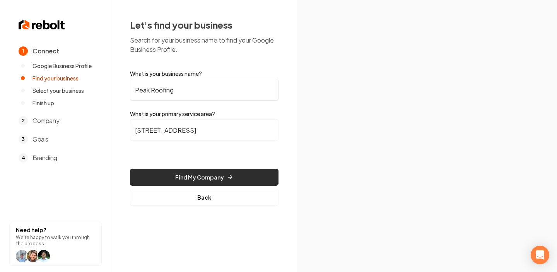
click at [223, 174] on button "Find My Company" at bounding box center [204, 176] width 148 height 17
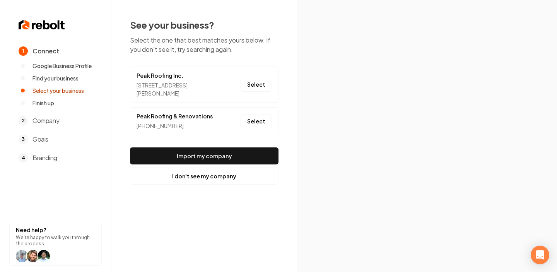
click at [211, 85] on div "[STREET_ADDRESS][PERSON_NAME]" at bounding box center [176, 89] width 81 height 16
click at [255, 84] on button "Select" at bounding box center [255, 85] width 31 height 14
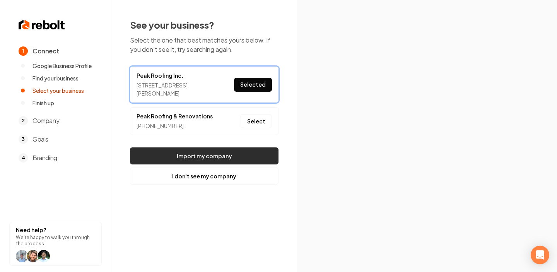
click at [248, 157] on button "Import my company" at bounding box center [204, 155] width 148 height 17
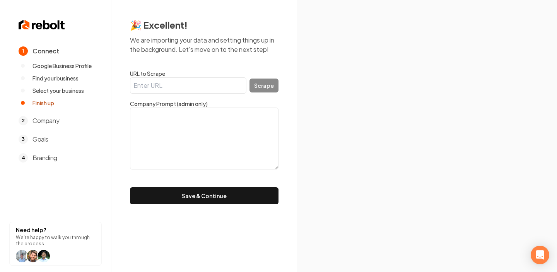
click at [202, 84] on input "URL to Scrape" at bounding box center [188, 85] width 116 height 16
paste input "[URL][DOMAIN_NAME]"
type input "[URL][DOMAIN_NAME]"
click at [255, 88] on button "Scrape" at bounding box center [263, 85] width 29 height 14
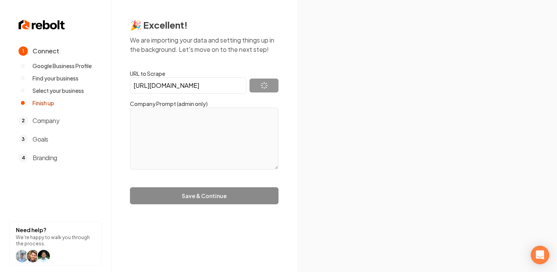
type textarea "Peak Roofing is locally owned and operated right here in [GEOGRAPHIC_DATA], [GE…"
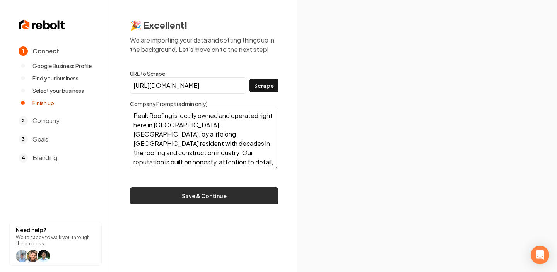
click at [229, 200] on button "Save & Continue" at bounding box center [204, 195] width 148 height 17
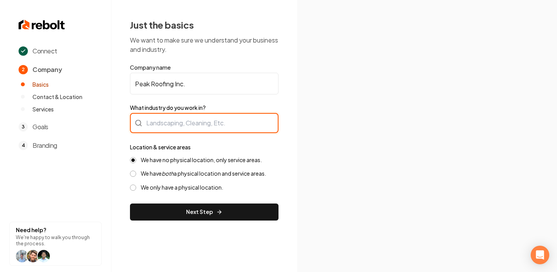
click at [209, 123] on div at bounding box center [204, 123] width 148 height 20
type input "Roofing"
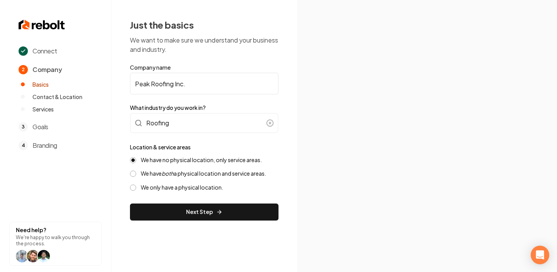
click at [174, 175] on icon "both" at bounding box center [168, 173] width 12 height 7
click at [136, 175] on button "We have both a physical location and service areas." at bounding box center [133, 173] width 6 height 6
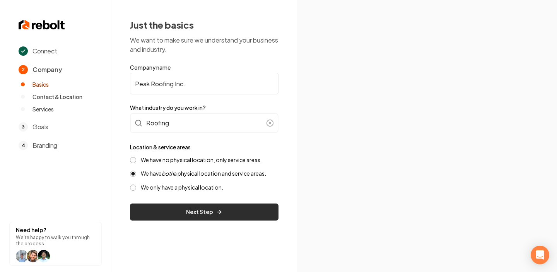
click at [250, 206] on button "Next Step" at bounding box center [204, 211] width 148 height 17
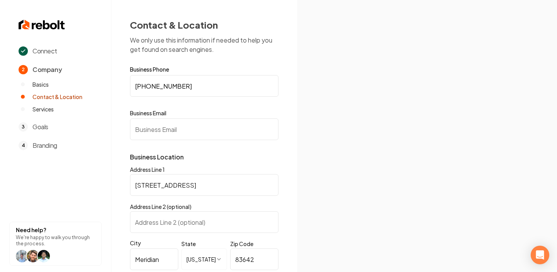
click at [209, 132] on input "Business Email" at bounding box center [204, 129] width 148 height 22
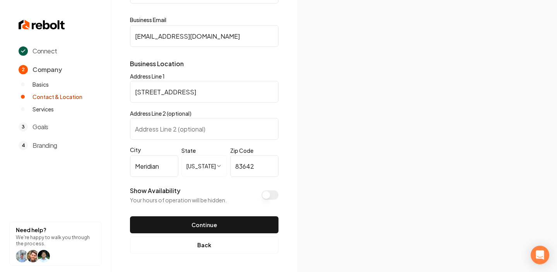
scroll to position [93, 0]
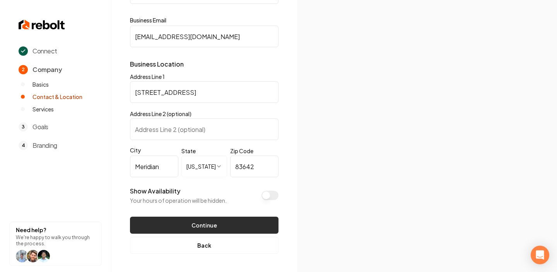
type input "[EMAIL_ADDRESS][DOMAIN_NAME]"
click at [223, 222] on button "Continue" at bounding box center [204, 224] width 148 height 17
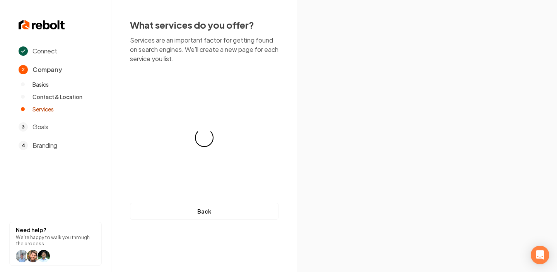
scroll to position [0, 0]
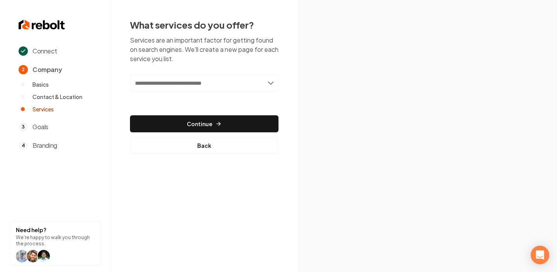
click at [225, 88] on input "text" at bounding box center [204, 83] width 148 height 18
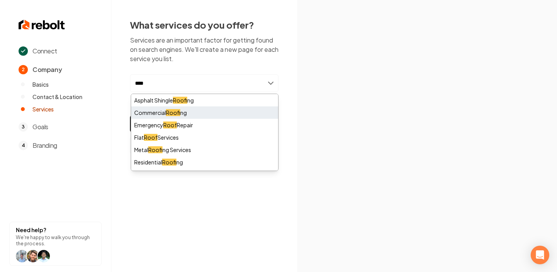
type input "****"
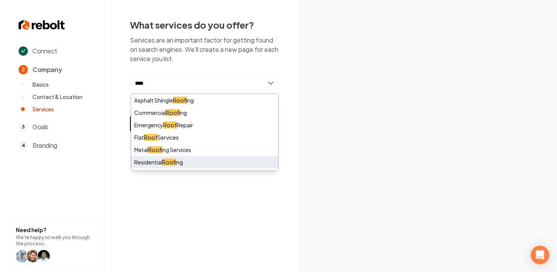
click at [153, 161] on div "Residential Roof ing" at bounding box center [204, 162] width 147 height 12
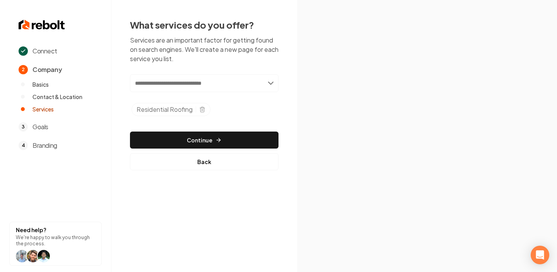
click at [260, 58] on p "Services are an important factor for getting found on search engines. We'll cre…" at bounding box center [204, 50] width 148 height 28
click at [204, 108] on icon "Selected tags" at bounding box center [202, 109] width 6 height 6
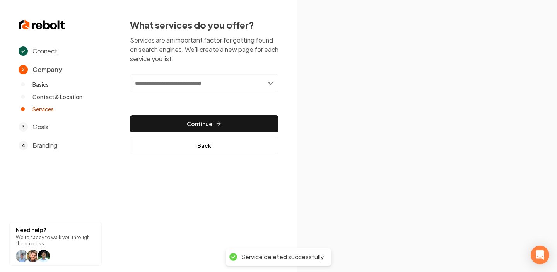
click at [190, 87] on input "text" at bounding box center [204, 83] width 148 height 18
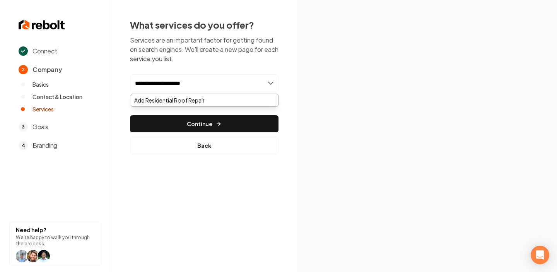
drag, startPoint x: 162, startPoint y: 83, endPoint x: 132, endPoint y: 82, distance: 29.4
click at [132, 82] on input "**********" at bounding box center [204, 83] width 148 height 18
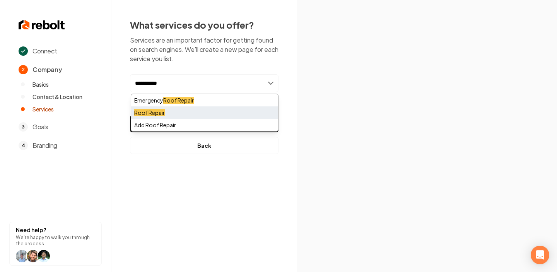
type input "**********"
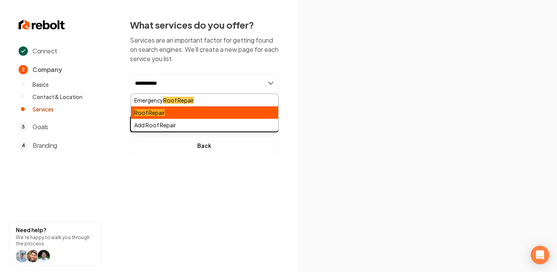
click at [149, 112] on mark "Roof Repair" at bounding box center [149, 112] width 31 height 7
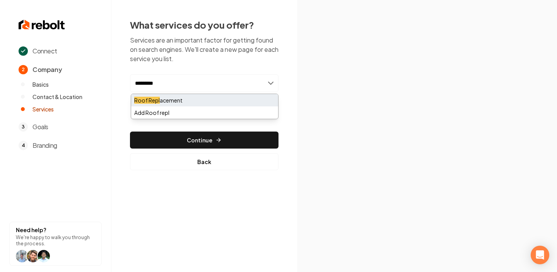
type input "*********"
click at [190, 97] on div "Roof Repl acement" at bounding box center [204, 100] width 147 height 12
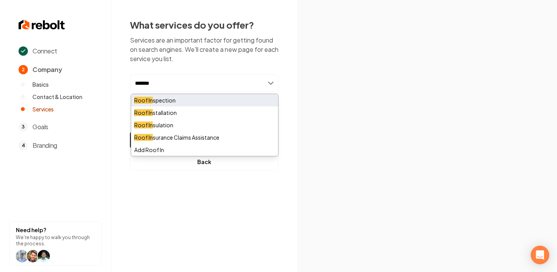
type input "*******"
click at [184, 102] on div "Roof In spection" at bounding box center [204, 100] width 147 height 12
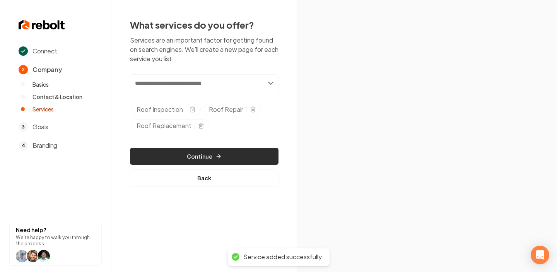
click at [234, 156] on button "Continue" at bounding box center [204, 156] width 148 height 17
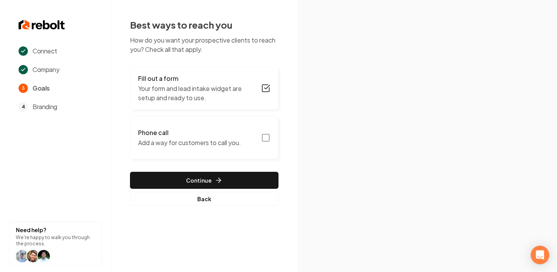
click at [263, 141] on rect "button" at bounding box center [265, 137] width 7 height 7
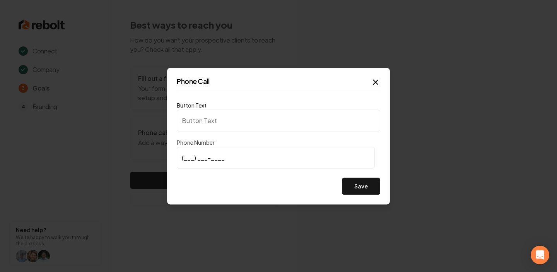
type input "Call us"
type input "[PHONE_NUMBER]"
click at [363, 181] on button "Save" at bounding box center [361, 185] width 38 height 17
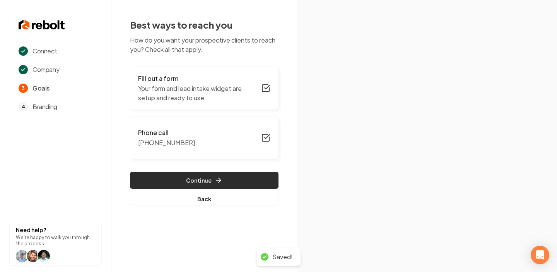
click at [245, 177] on button "Continue" at bounding box center [204, 180] width 148 height 17
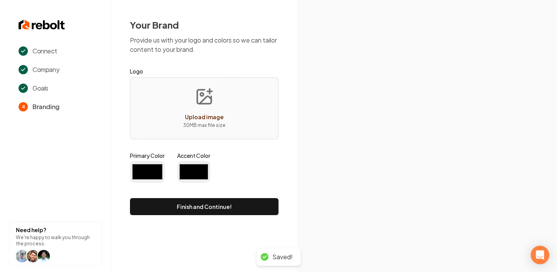
type input "#194d33"
type input "#70be00"
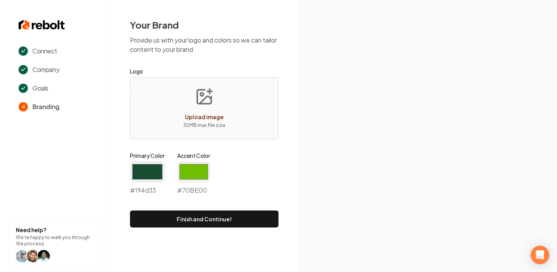
click at [215, 115] on span "Upload image" at bounding box center [204, 116] width 39 height 7
type input "**********"
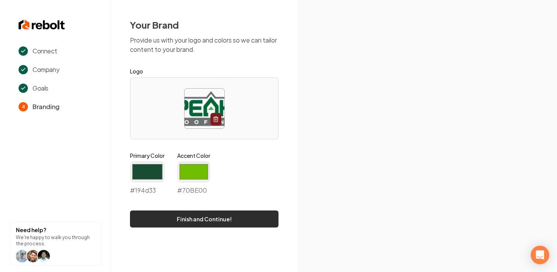
click at [242, 221] on button "Finish and Continue!" at bounding box center [204, 218] width 148 height 17
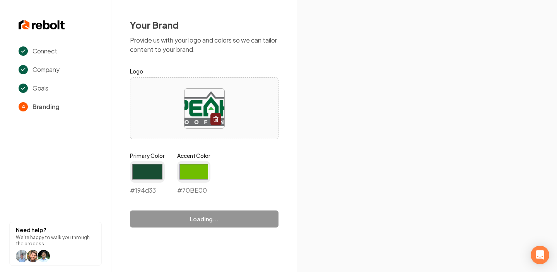
type input "#70be00"
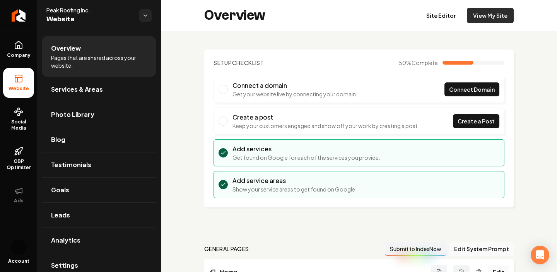
click at [486, 11] on link "View My Site" at bounding box center [489, 15] width 47 height 15
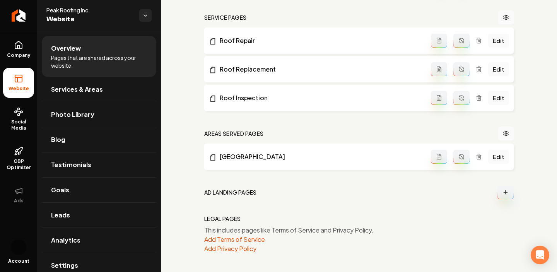
scroll to position [297, 0]
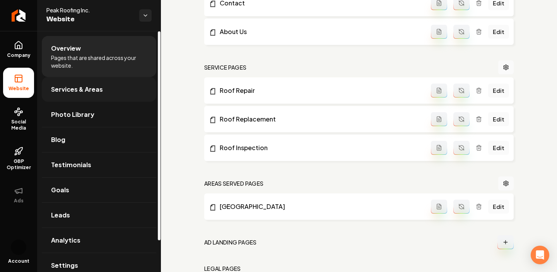
click at [104, 92] on link "Services & Areas" at bounding box center [99, 89] width 114 height 25
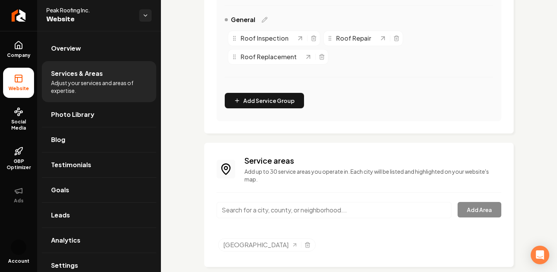
scroll to position [208, 0]
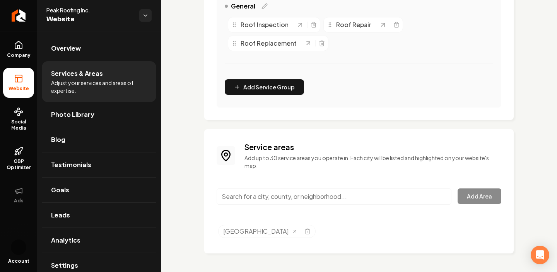
click at [305, 198] on input "Main content area" at bounding box center [333, 196] width 235 height 16
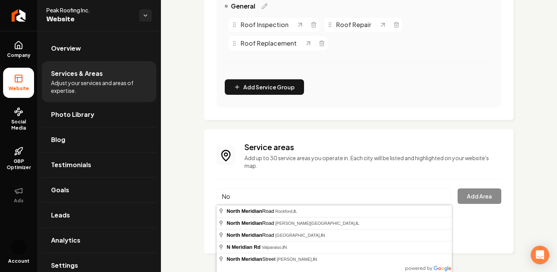
type input "N"
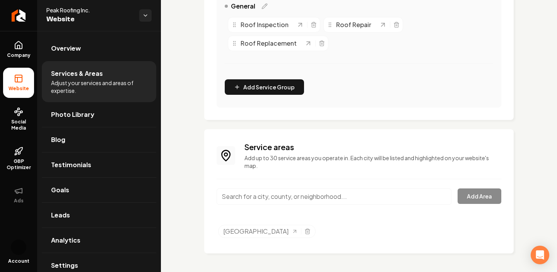
click at [191, 193] on div "Services Provided Select from the recommended services or add your own and choo…" at bounding box center [359, 47] width 396 height 448
click at [298, 232] on icon "Selected tags" at bounding box center [295, 230] width 6 height 6
click at [284, 197] on input "Main content area" at bounding box center [333, 196] width 235 height 16
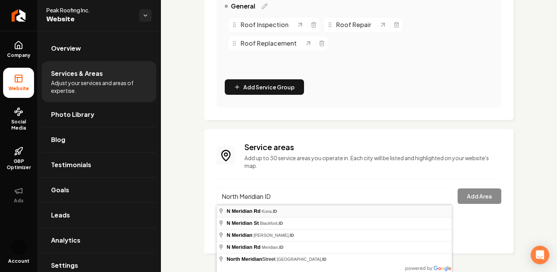
type input "N Meridian Rd, Kuna, [GEOGRAPHIC_DATA]"
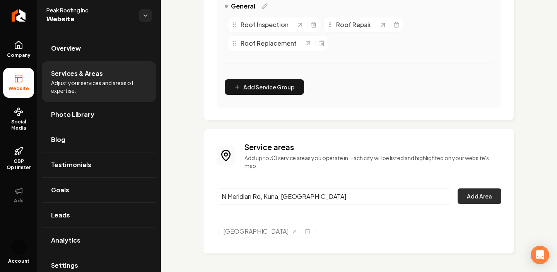
click at [480, 195] on button "Add Area" at bounding box center [479, 195] width 44 height 15
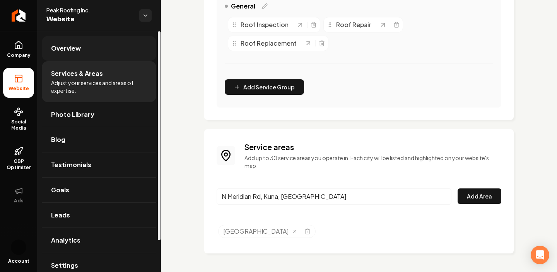
click at [54, 51] on span "Overview" at bounding box center [66, 48] width 30 height 9
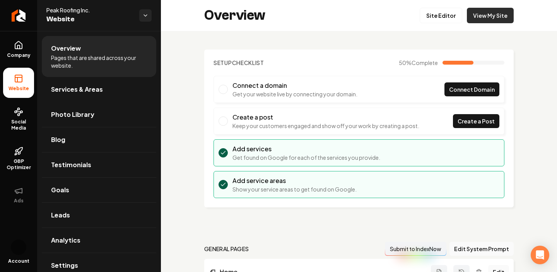
click at [497, 17] on link "View My Site" at bounding box center [489, 15] width 47 height 15
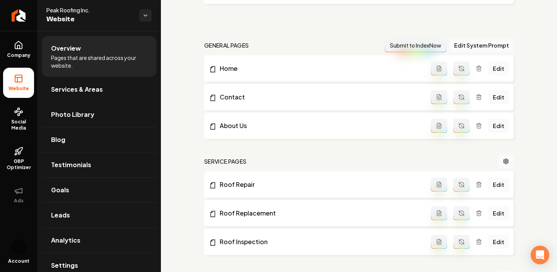
scroll to position [347, 0]
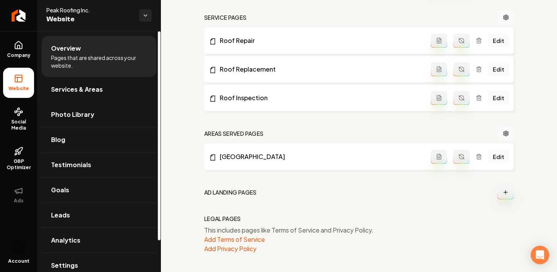
click at [94, 43] on li "Overview Pages that are shared across your website." at bounding box center [99, 56] width 114 height 41
click at [24, 53] on span "Company" at bounding box center [19, 55] width 30 height 6
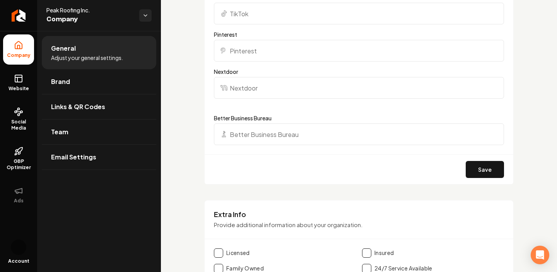
scroll to position [999, 0]
click at [26, 77] on link "Website" at bounding box center [18, 83] width 31 height 30
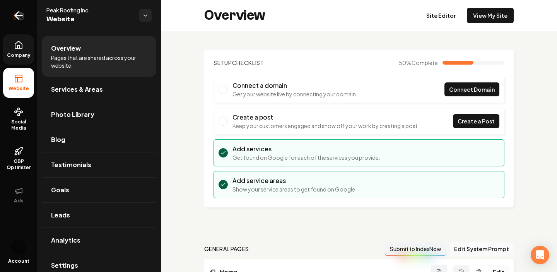
click at [12, 17] on link "Return to dashboard" at bounding box center [18, 15] width 37 height 31
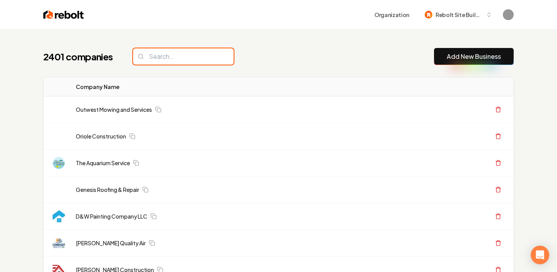
click at [173, 55] on input "search" at bounding box center [183, 56] width 100 height 16
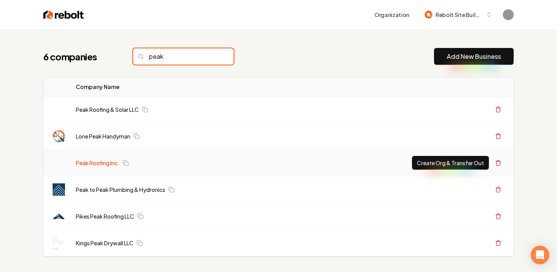
type input "peak"
click at [100, 162] on link "Peak Roofing Inc." at bounding box center [98, 163] width 44 height 8
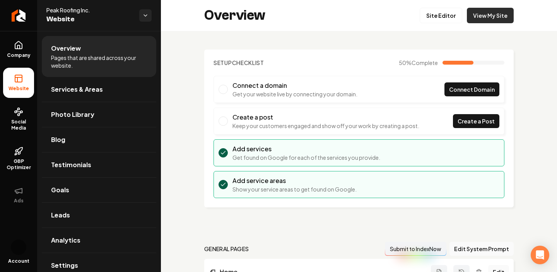
click at [494, 13] on link "View My Site" at bounding box center [489, 15] width 47 height 15
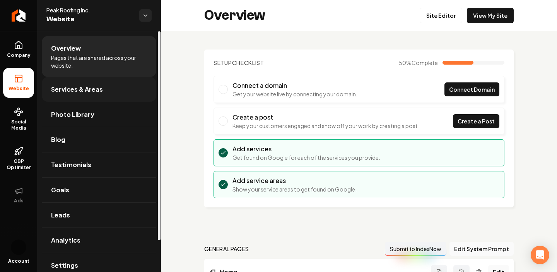
click at [96, 85] on span "Services & Areas" at bounding box center [77, 89] width 52 height 9
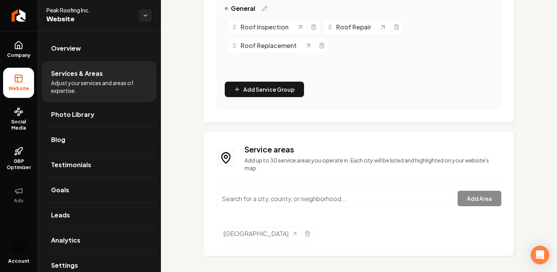
scroll to position [208, 0]
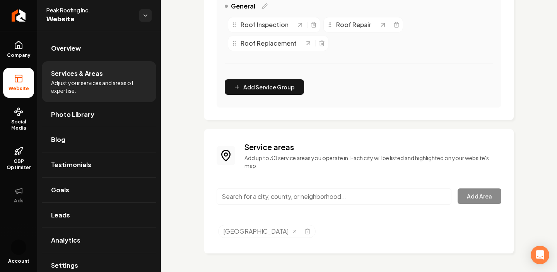
click at [250, 197] on input "Main content area" at bounding box center [333, 196] width 235 height 16
click at [311, 172] on div "Service areas Add up to 30 service areas you operate in. Each city will be list…" at bounding box center [358, 190] width 284 height 99
click at [264, 197] on input "Boise MD" at bounding box center [333, 196] width 235 height 16
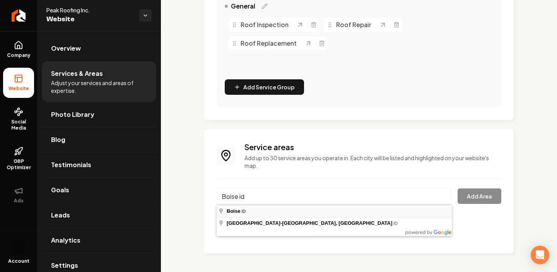
type input "Boise, [GEOGRAPHIC_DATA]"
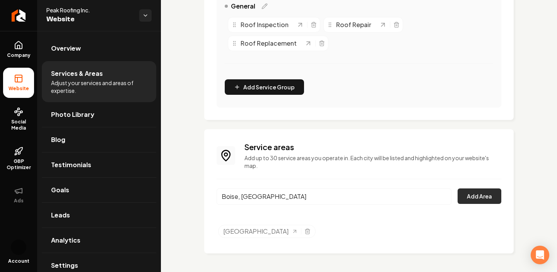
click at [474, 199] on button "Add Area" at bounding box center [479, 195] width 44 height 15
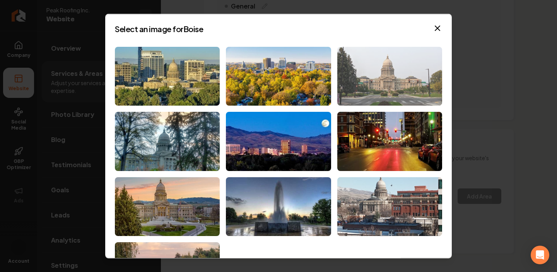
click at [400, 90] on img at bounding box center [389, 75] width 105 height 59
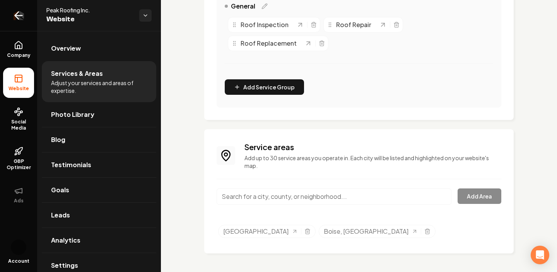
click at [20, 19] on icon "Return to dashboard" at bounding box center [18, 15] width 12 height 12
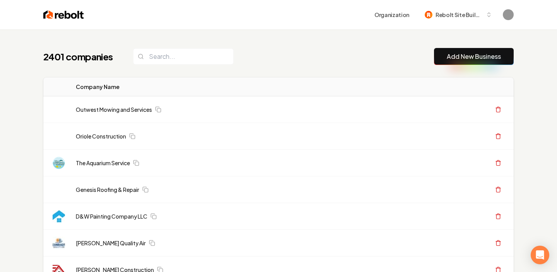
click at [466, 54] on link "Add New Business" at bounding box center [473, 56] width 54 height 9
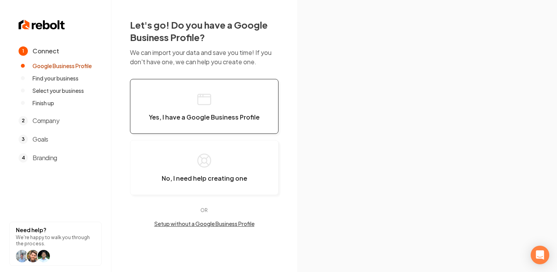
click at [190, 119] on span "Yes, I have a Google Business Profile" at bounding box center [204, 117] width 111 height 8
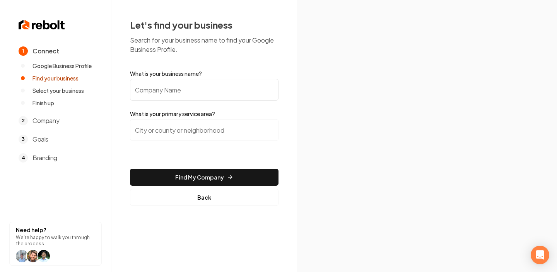
click at [177, 82] on input "What is your business name?" at bounding box center [204, 90] width 148 height 22
type input "p"
type input "Pristine Landscaping"
click at [194, 130] on input "search" at bounding box center [204, 130] width 148 height 22
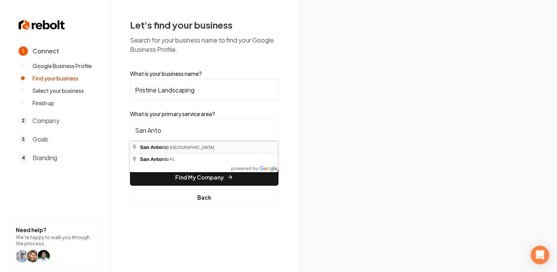
type input "[GEOGRAPHIC_DATA], [GEOGRAPHIC_DATA]"
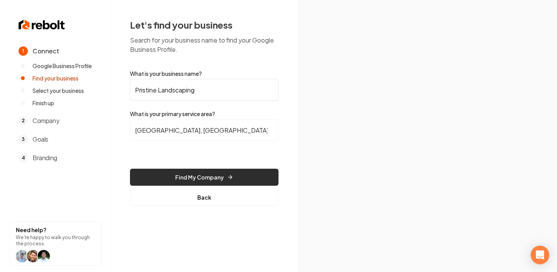
click at [216, 179] on button "Find My Company" at bounding box center [204, 176] width 148 height 17
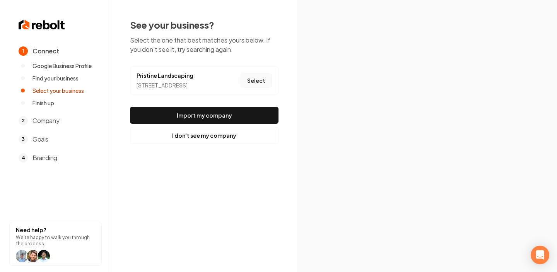
click at [258, 81] on button "Select" at bounding box center [255, 80] width 31 height 14
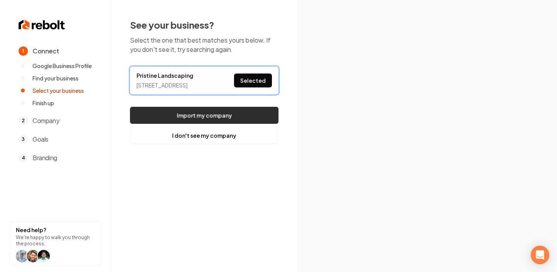
click at [240, 121] on button "Import my company" at bounding box center [204, 115] width 148 height 17
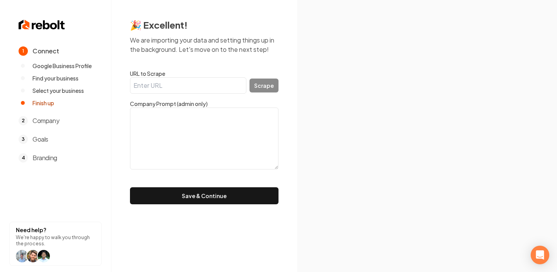
click at [206, 87] on input "URL to Scrape" at bounding box center [188, 85] width 116 height 16
paste input "[URL][DOMAIN_NAME]"
type input "[URL][DOMAIN_NAME]"
click at [268, 88] on button "Scrape" at bounding box center [263, 85] width 29 height 14
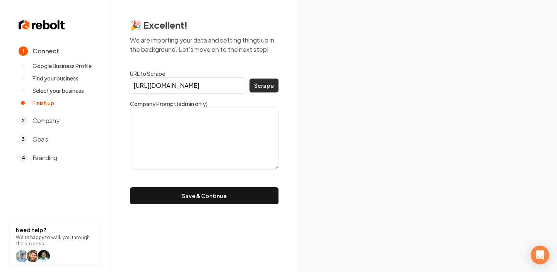
scroll to position [0, 0]
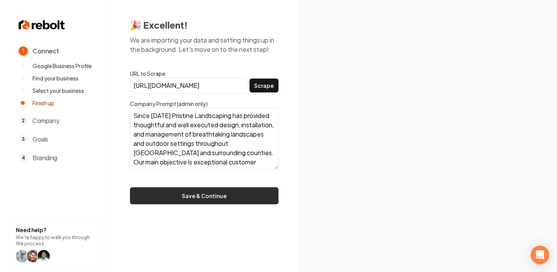
click at [240, 194] on button "Save & Continue" at bounding box center [204, 195] width 148 height 17
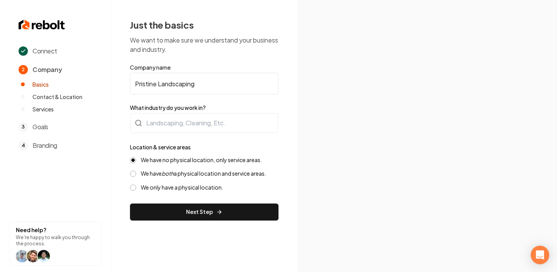
click at [246, 170] on label "We have both a physical location and service areas." at bounding box center [203, 173] width 125 height 7
click at [136, 170] on button "We have both a physical location and service areas." at bounding box center [133, 173] width 6 height 6
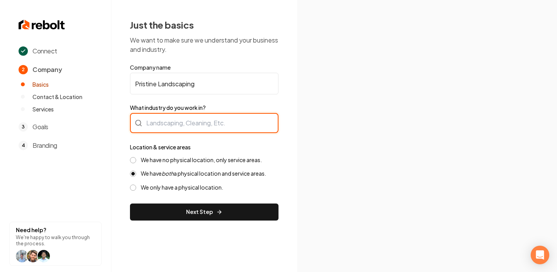
click at [200, 125] on div at bounding box center [204, 123] width 148 height 20
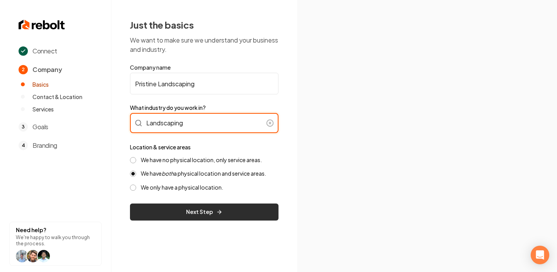
type input "Landscaping"
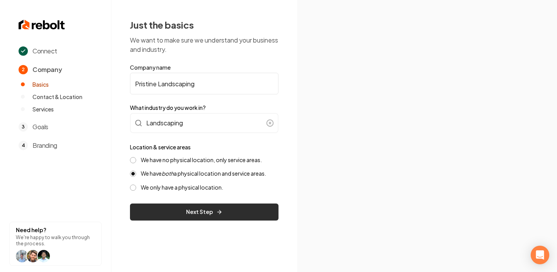
click at [195, 214] on button "Next Step" at bounding box center [204, 211] width 148 height 17
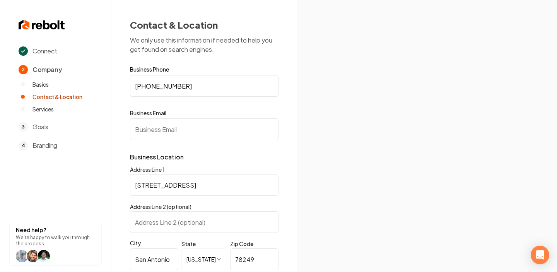
click at [213, 125] on input "Business Email" at bounding box center [204, 129] width 148 height 22
paste input "[PERSON_NAME][EMAIL_ADDRESS][DOMAIN_NAME]"
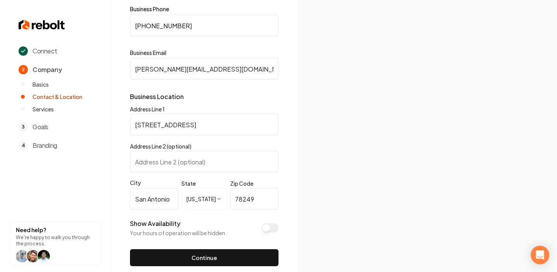
scroll to position [93, 0]
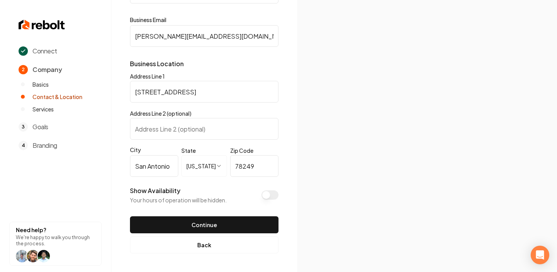
type input "[PERSON_NAME][EMAIL_ADDRESS][DOMAIN_NAME]"
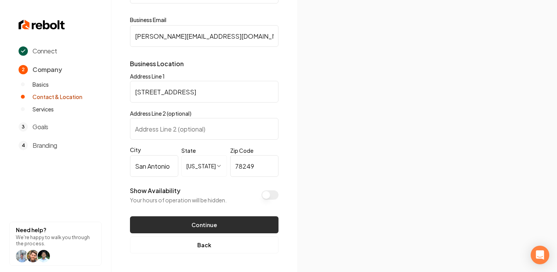
click at [243, 231] on button "Continue" at bounding box center [204, 224] width 148 height 17
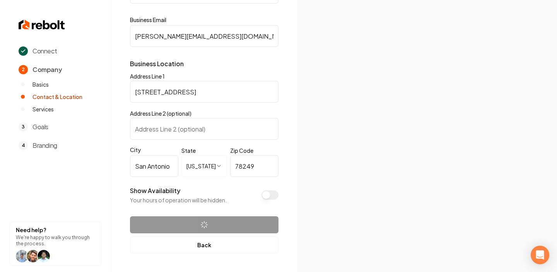
scroll to position [0, 0]
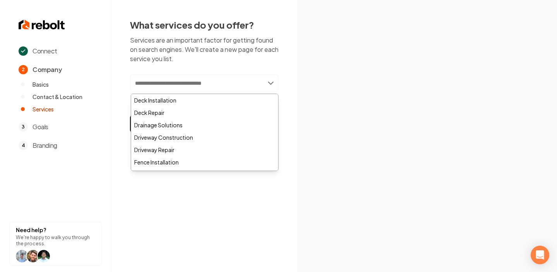
click at [229, 87] on input "text" at bounding box center [204, 83] width 148 height 18
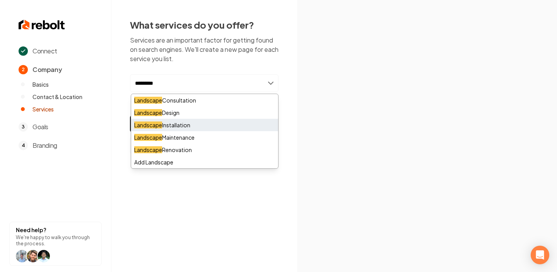
type input "*********"
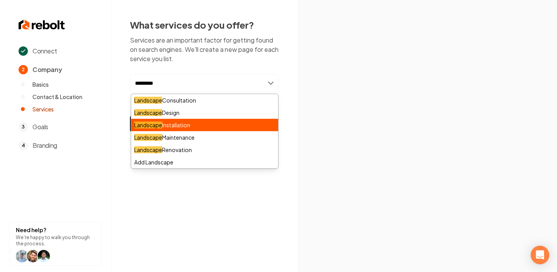
click at [242, 123] on div "Landscape Installation" at bounding box center [204, 125] width 147 height 12
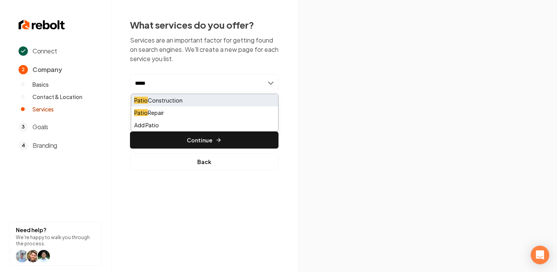
type input "*****"
click at [218, 102] on div "Patio Construction" at bounding box center [204, 100] width 147 height 12
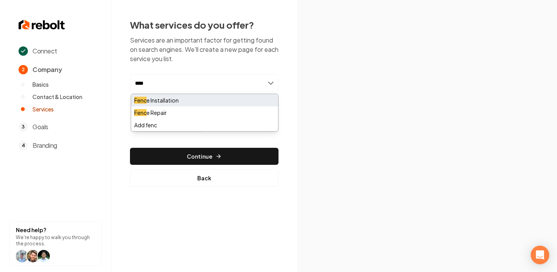
type input "****"
click at [188, 101] on div "Fenc e Installation" at bounding box center [204, 100] width 147 height 12
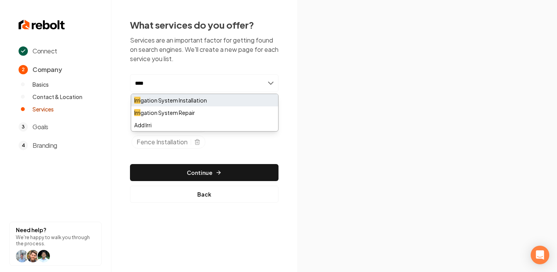
type input "****"
click at [227, 104] on div "Irri gation System Installation" at bounding box center [204, 100] width 147 height 12
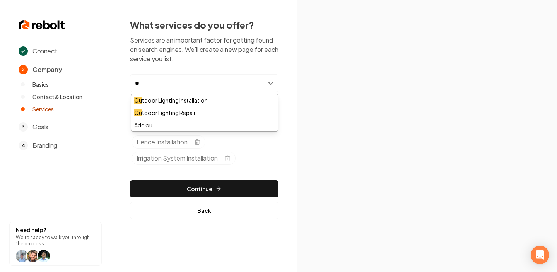
type input "*"
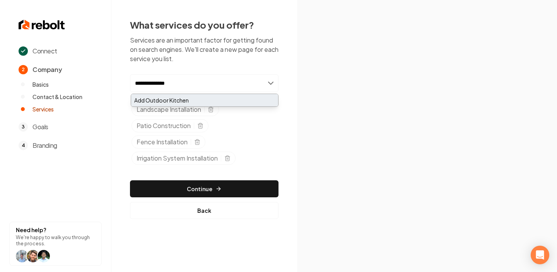
type input "**********"
click at [183, 101] on div "Add Outdoor Kitchen" at bounding box center [204, 100] width 147 height 12
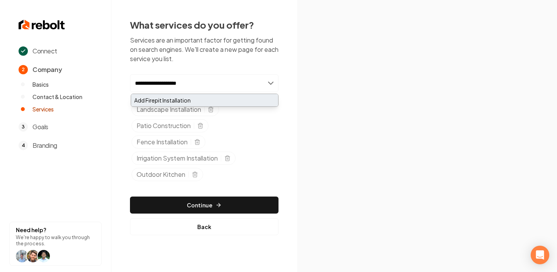
type input "**********"
click at [204, 101] on div "Add Firepit Installation" at bounding box center [204, 100] width 147 height 12
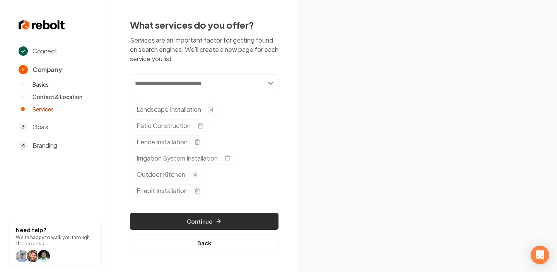
click at [238, 220] on button "Continue" at bounding box center [204, 221] width 148 height 17
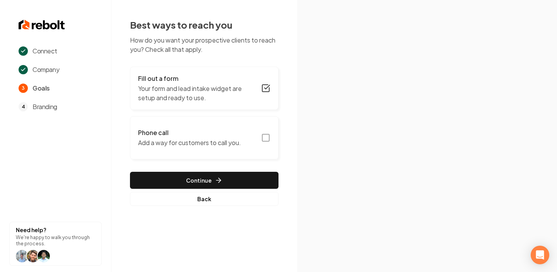
click at [274, 138] on button "Phone call Add a way for customers to call you." at bounding box center [204, 137] width 148 height 43
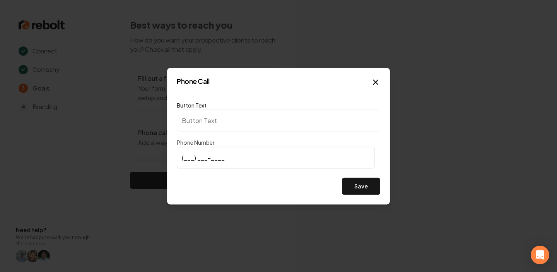
type input "Call us"
type input "[PHONE_NUMBER]"
click at [363, 188] on button "Save" at bounding box center [361, 185] width 38 height 17
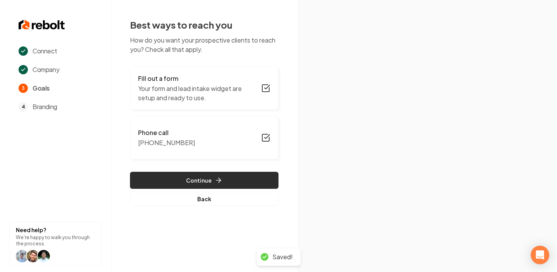
click at [259, 179] on button "Continue" at bounding box center [204, 180] width 148 height 17
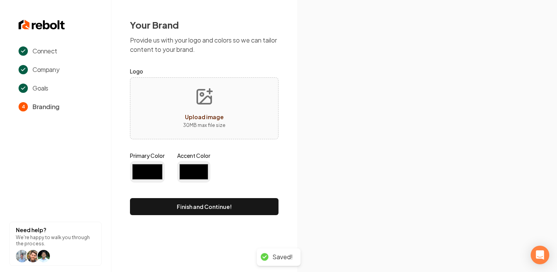
type input "#194d33"
type input "#70be00"
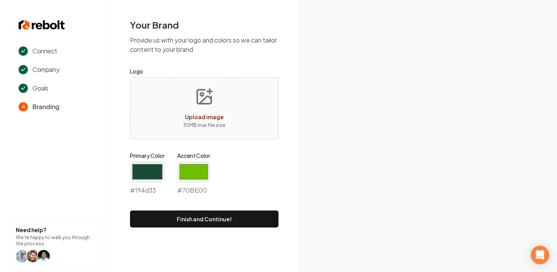
click at [206, 79] on div "Upload image 30 MB max file size" at bounding box center [204, 108] width 148 height 62
type input "**********"
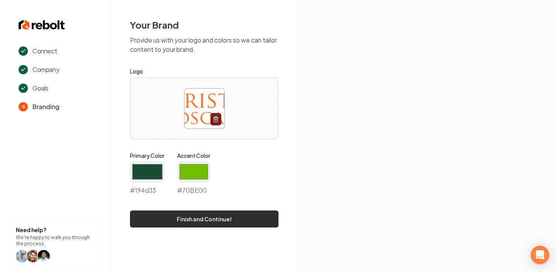
click at [242, 213] on button "Finish and Continue!" at bounding box center [204, 218] width 148 height 17
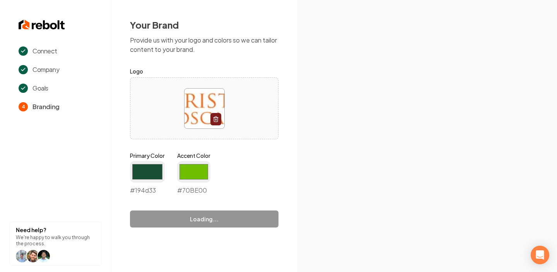
type input "#70be00"
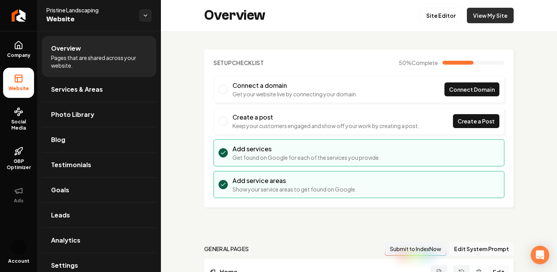
click at [488, 17] on link "View My Site" at bounding box center [489, 15] width 47 height 15
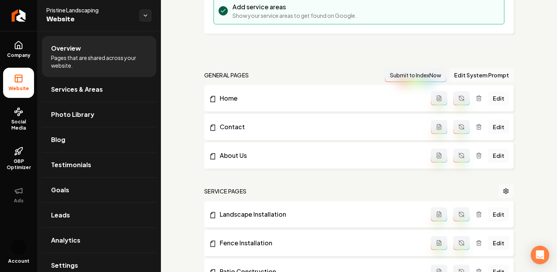
click at [495, 97] on link "Edit" at bounding box center [498, 98] width 21 height 14
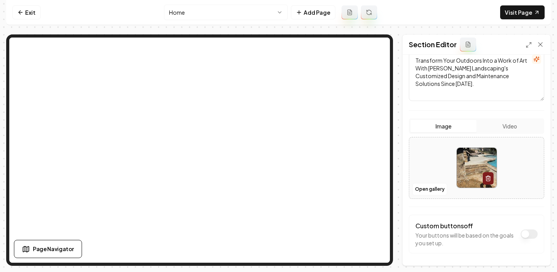
scroll to position [121, 0]
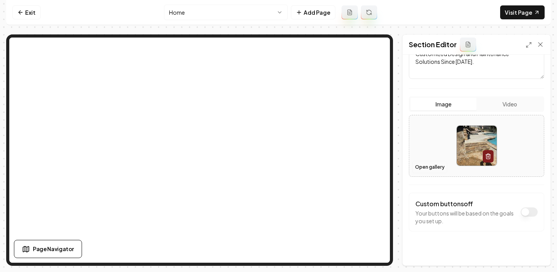
click at [428, 170] on button "Open gallery" at bounding box center [429, 167] width 35 height 12
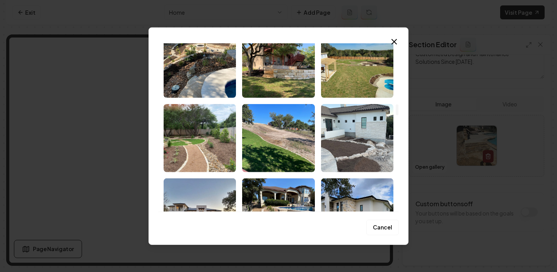
scroll to position [930, 0]
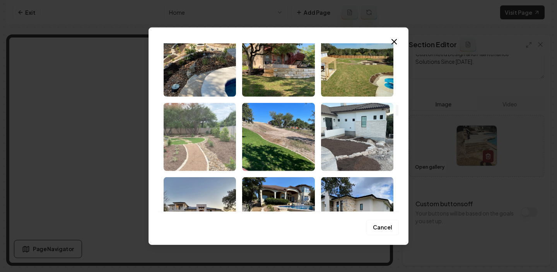
click at [214, 153] on img "Select image image_68cacd415c7cd75eb83f3e6c.jpeg" at bounding box center [199, 136] width 72 height 68
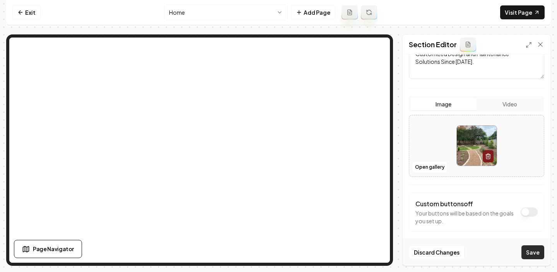
click at [535, 250] on button "Save" at bounding box center [532, 252] width 23 height 14
click at [26, 9] on link "Exit" at bounding box center [26, 12] width 28 height 14
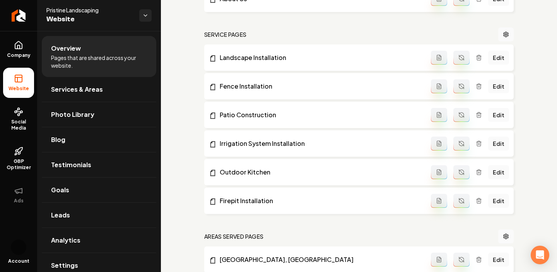
scroll to position [331, 0]
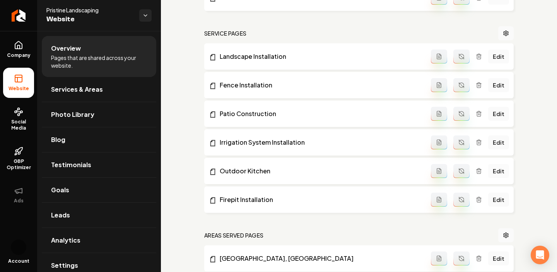
click at [498, 172] on link "Edit" at bounding box center [498, 171] width 21 height 14
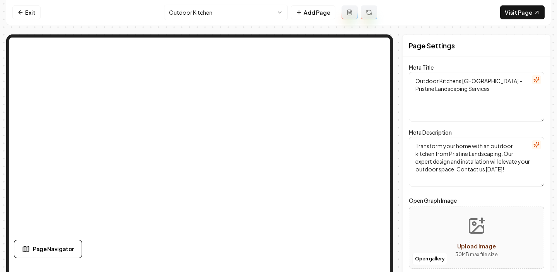
scroll to position [48, 0]
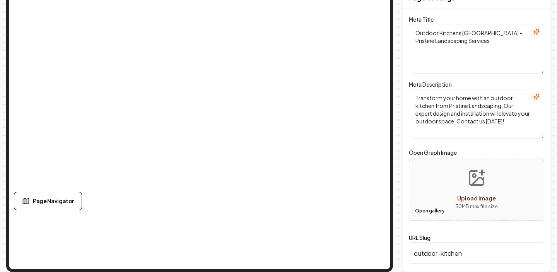
click at [431, 211] on button "Open gallery" at bounding box center [429, 210] width 35 height 12
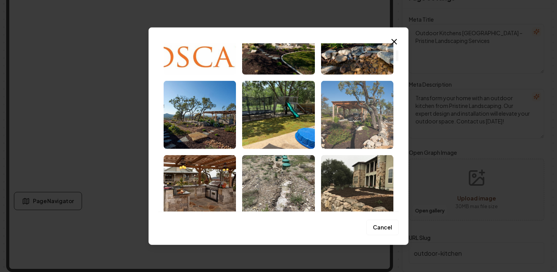
scroll to position [143, 0]
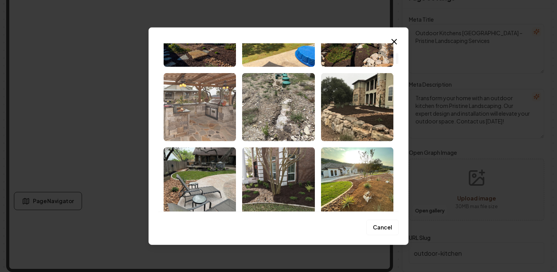
click at [204, 125] on img "Select image image_68cacd455c7cd75eb83f5fac.jpeg" at bounding box center [199, 107] width 72 height 68
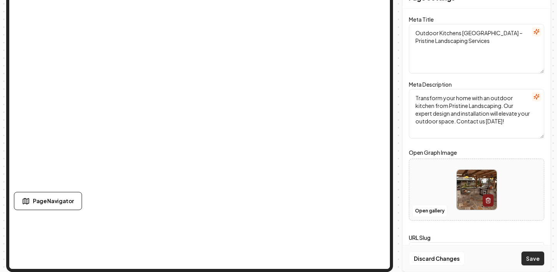
click at [531, 255] on button "Save" at bounding box center [532, 258] width 23 height 14
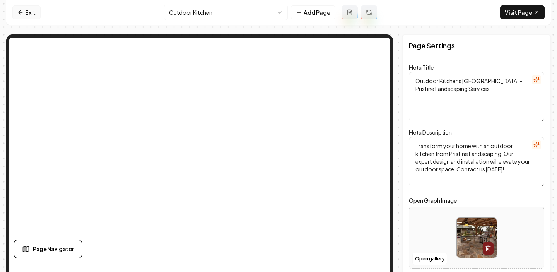
click at [23, 13] on icon at bounding box center [20, 12] width 6 height 6
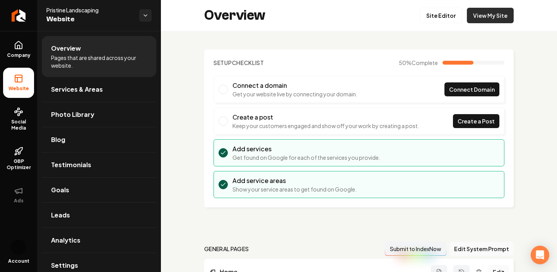
click at [479, 19] on link "View My Site" at bounding box center [489, 15] width 47 height 15
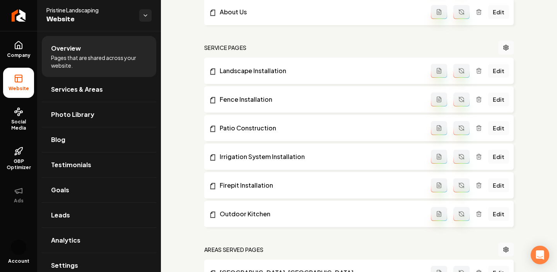
scroll to position [318, 0]
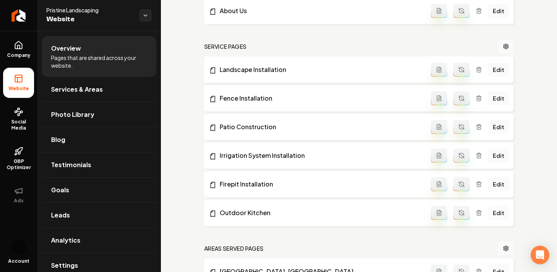
click at [495, 211] on link "Edit" at bounding box center [498, 213] width 21 height 14
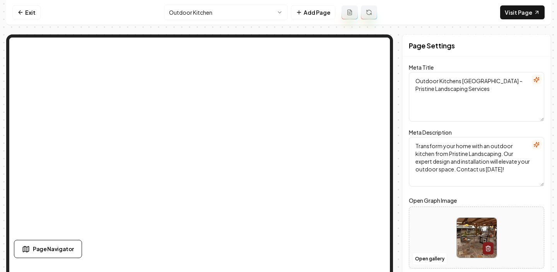
scroll to position [48, 0]
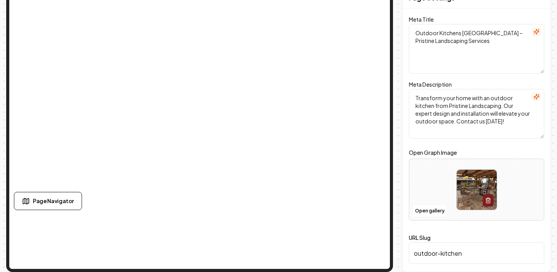
click at [470, 189] on img at bounding box center [476, 190] width 40 height 40
click at [430, 210] on button "Open gallery" at bounding box center [429, 210] width 35 height 12
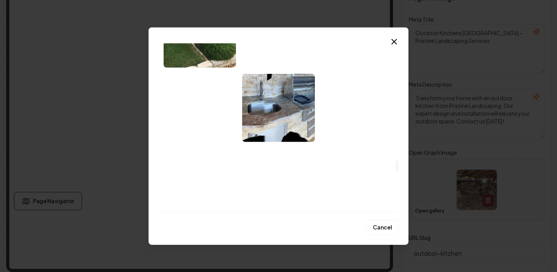
scroll to position [1775, 0]
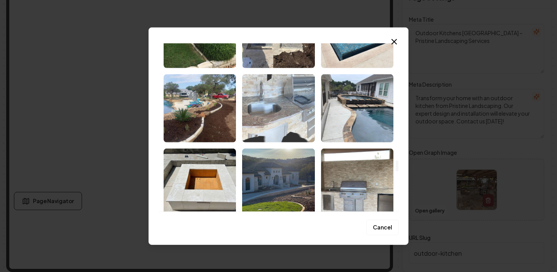
click at [273, 98] on img "Select image image_68cacd3e5c7cd75eb83f1d8c.jpeg" at bounding box center [278, 108] width 72 height 68
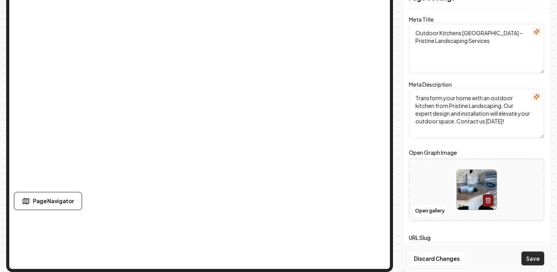
click at [529, 258] on button "Save" at bounding box center [532, 258] width 23 height 14
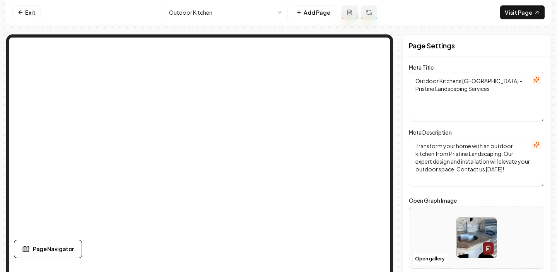
scroll to position [2, 0]
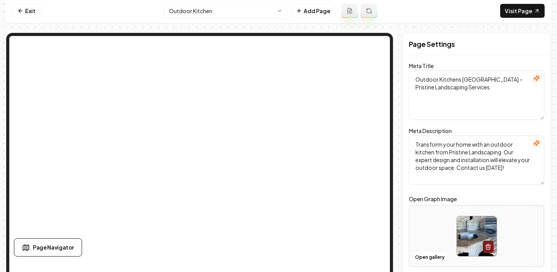
click at [514, 3] on nav "Exit Outdoor Kitchen Add Page Visit Page" at bounding box center [278, 10] width 544 height 25
click at [514, 7] on link "Visit Page" at bounding box center [522, 11] width 44 height 14
click at [518, 12] on link "Visit Page" at bounding box center [522, 11] width 44 height 14
click at [31, 8] on link "Exit" at bounding box center [26, 11] width 28 height 14
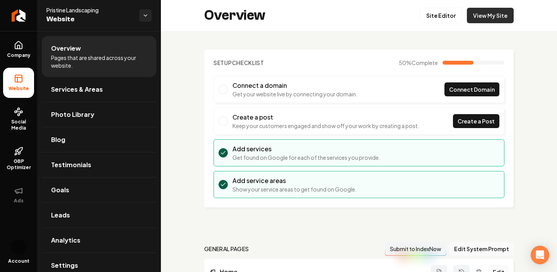
click at [502, 19] on link "View My Site" at bounding box center [489, 15] width 47 height 15
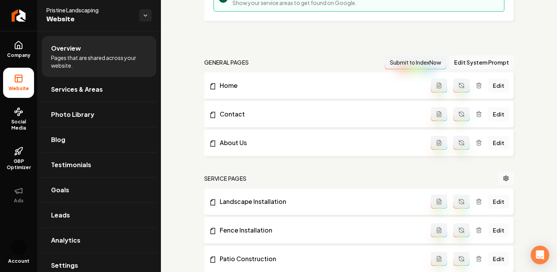
scroll to position [272, 0]
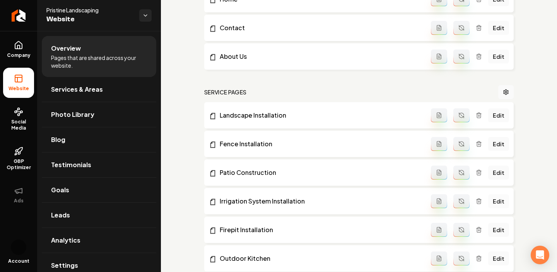
click at [500, 203] on link "Edit" at bounding box center [498, 201] width 21 height 14
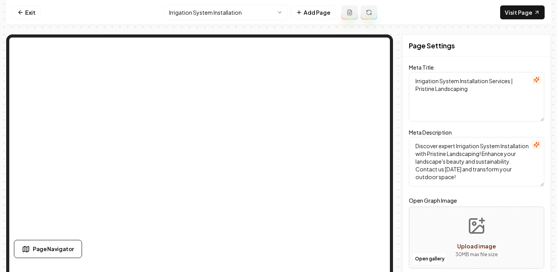
scroll to position [48, 0]
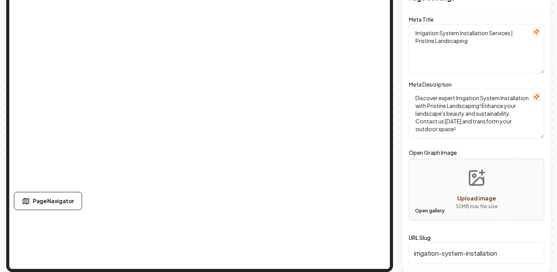
click at [436, 210] on button "Open gallery" at bounding box center [429, 210] width 35 height 12
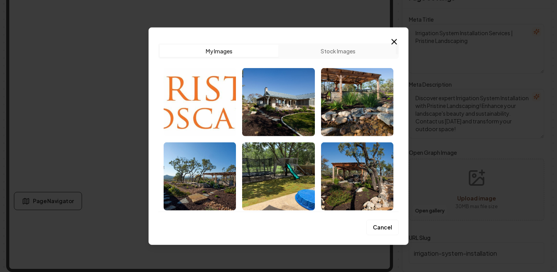
click at [320, 51] on button "Stock Images" at bounding box center [337, 50] width 119 height 12
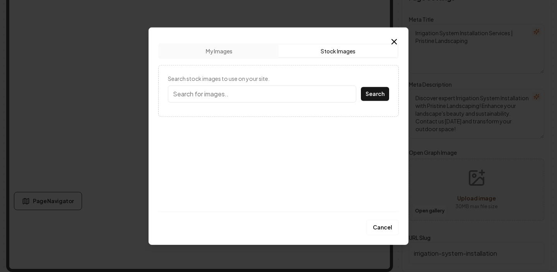
click at [238, 99] on input "Search stock images to use on your site." at bounding box center [262, 93] width 188 height 17
type input "irrigation"
click at [361, 87] on button "Search" at bounding box center [375, 94] width 28 height 14
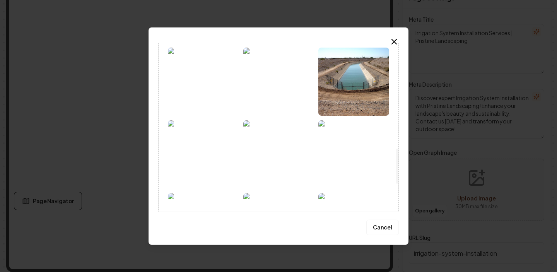
scroll to position [505, 0]
click at [205, 136] on img at bounding box center [203, 153] width 71 height 68
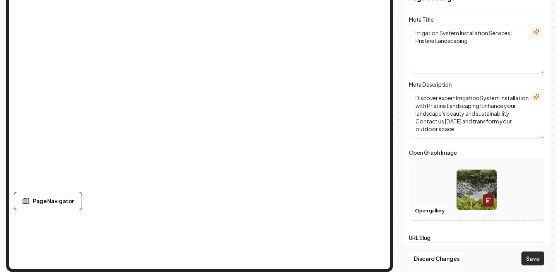
click at [532, 260] on button "Save" at bounding box center [532, 258] width 23 height 14
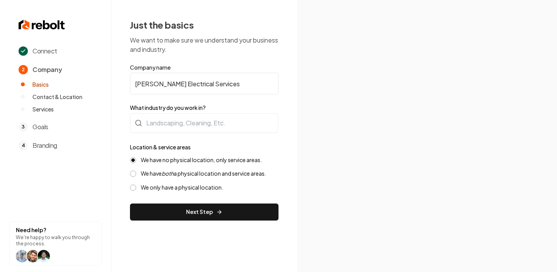
click at [251, 201] on form "Company name [PERSON_NAME] Electrical Services What industry do you work in? Lo…" at bounding box center [204, 141] width 148 height 157
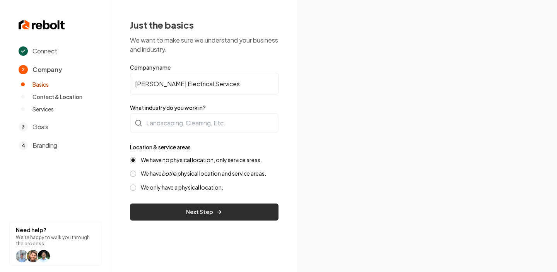
click at [242, 206] on button "Next Step" at bounding box center [204, 211] width 148 height 17
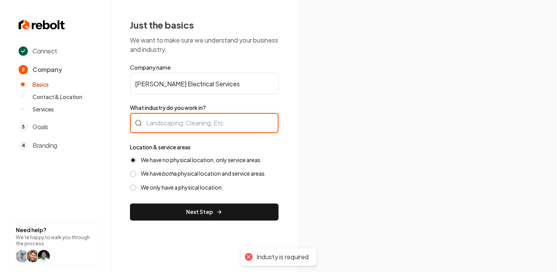
click at [178, 122] on div at bounding box center [204, 123] width 148 height 20
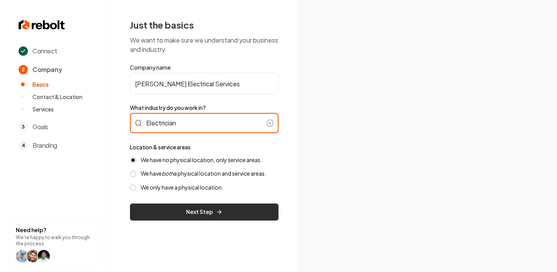
type input "Electrician"
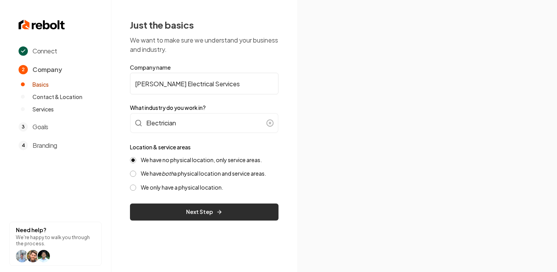
click at [238, 216] on button "Next Step" at bounding box center [204, 211] width 148 height 17
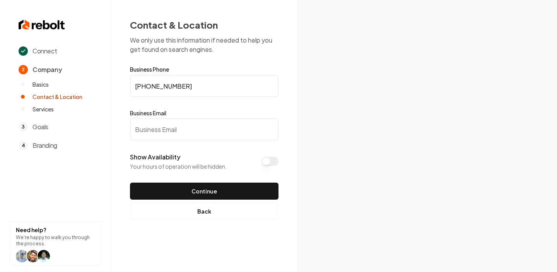
click at [255, 126] on input "Business Email" at bounding box center [204, 129] width 148 height 22
paste input "https://tituselectrical.net/#:~:text=tituselectricalservices2020%40gmail.com"
drag, startPoint x: 248, startPoint y: 131, endPoint x: 119, endPoint y: 131, distance: 128.7
click at [119, 131] on div "Contact & Location We only use this information if needed to help you get found…" at bounding box center [204, 119] width 186 height 238
click at [188, 128] on input "mail.com" at bounding box center [204, 129] width 148 height 22
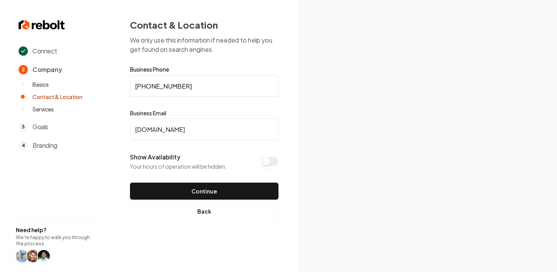
click at [188, 128] on input "mail.com" at bounding box center [204, 129] width 148 height 22
type input "mail."
click at [188, 128] on input "mail." at bounding box center [204, 129] width 148 height 22
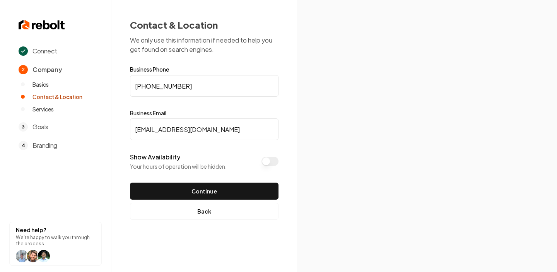
type input "tituselectricalservices2020@gmail.com"
click at [273, 158] on button "Show Availability" at bounding box center [269, 161] width 17 height 9
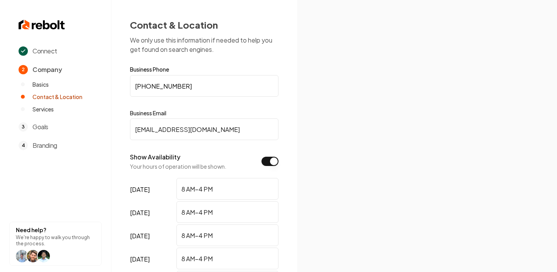
scroll to position [136, 0]
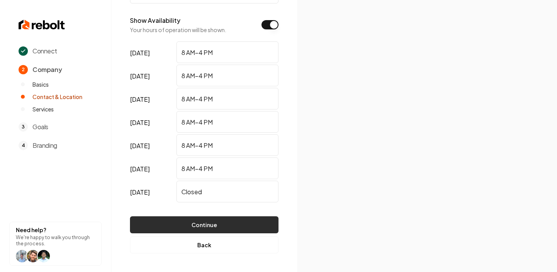
click at [237, 224] on button "Continue" at bounding box center [204, 224] width 148 height 17
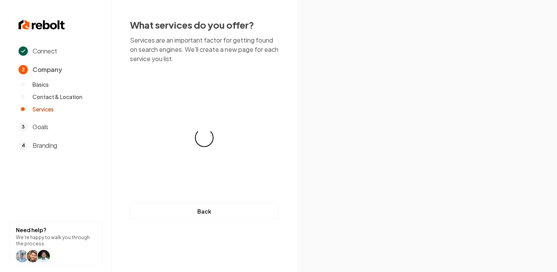
scroll to position [0, 0]
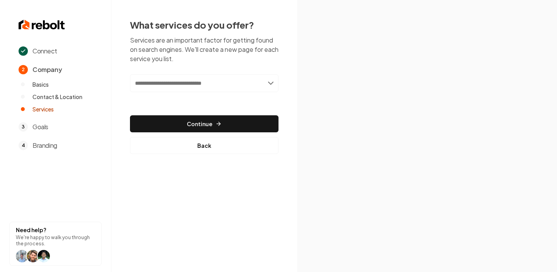
click at [247, 95] on div "Add new or select from suggestions Select a service" at bounding box center [204, 88] width 148 height 29
click at [213, 86] on input "text" at bounding box center [204, 83] width 148 height 18
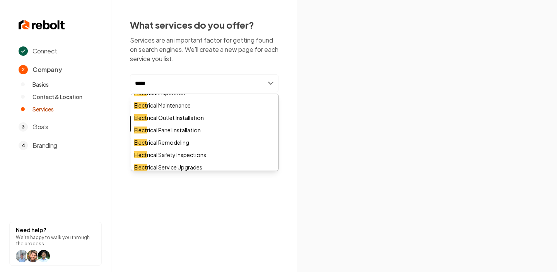
scroll to position [33, 0]
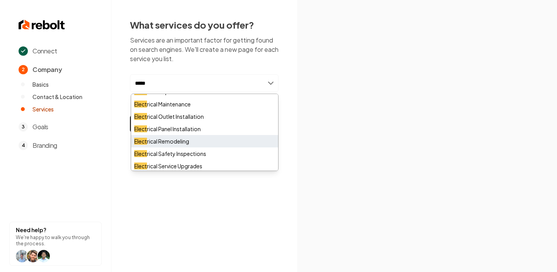
type input "*****"
click at [213, 138] on div "Elect rical Remodeling" at bounding box center [204, 141] width 147 height 12
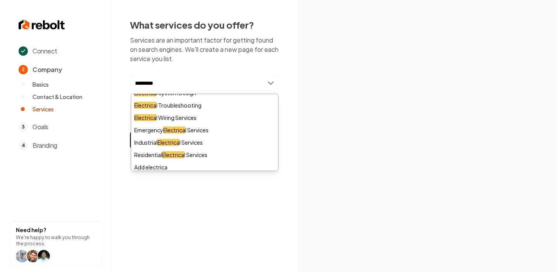
scroll to position [121, 0]
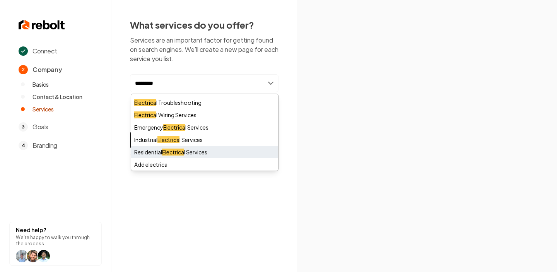
type input "*********"
click at [205, 151] on div "Residential Electrica l Services" at bounding box center [204, 152] width 147 height 12
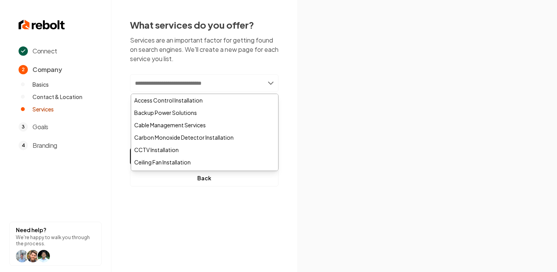
click at [319, 140] on img at bounding box center [426, 136] width 216 height 116
click at [211, 87] on input "text" at bounding box center [204, 83] width 148 height 18
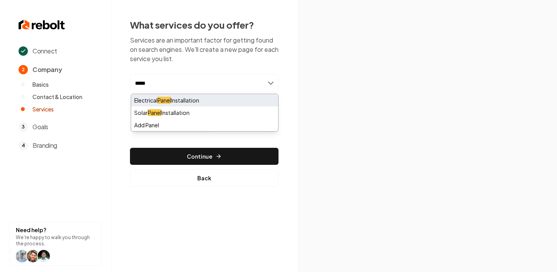
type input "*****"
click at [223, 99] on div "Electrical Panel Installation" at bounding box center [204, 100] width 147 height 12
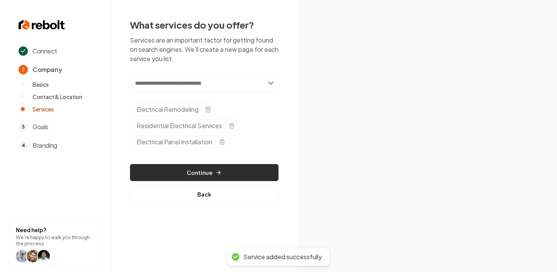
click at [254, 170] on button "Continue" at bounding box center [204, 172] width 148 height 17
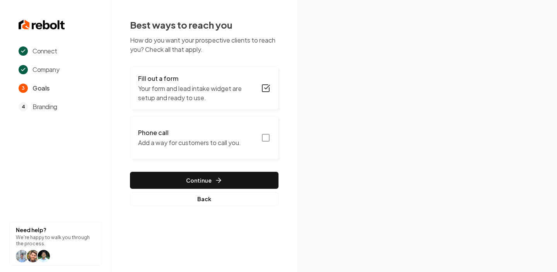
click at [264, 139] on icon "button" at bounding box center [265, 137] width 9 height 9
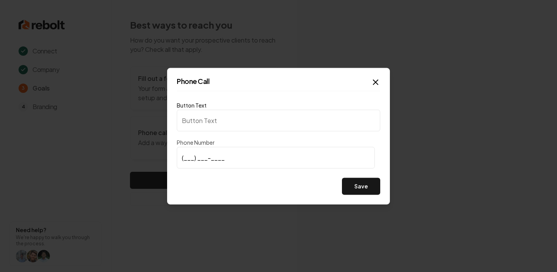
type input "Call us"
type input "(336) 437-3452"
click at [366, 184] on button "Save" at bounding box center [361, 185] width 38 height 17
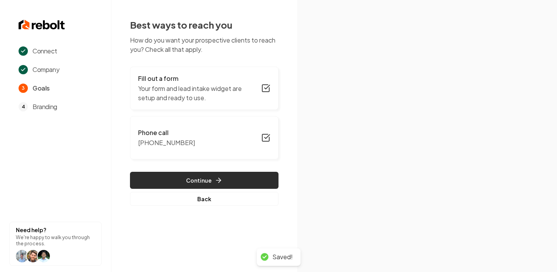
click at [228, 184] on button "Continue" at bounding box center [204, 180] width 148 height 17
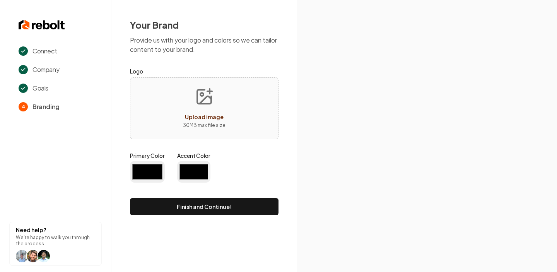
type input "#194d33"
type input "#70be00"
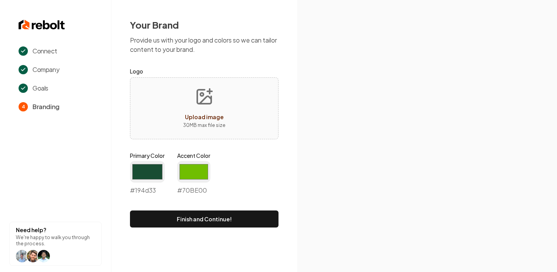
click at [235, 113] on div "Upload image 30 MB max file size" at bounding box center [204, 108] width 148 height 62
type input "**********"
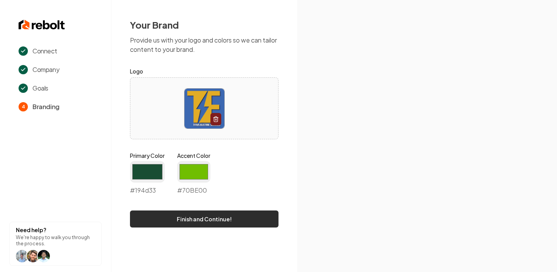
click at [230, 223] on button "Finish and Continue!" at bounding box center [204, 218] width 148 height 17
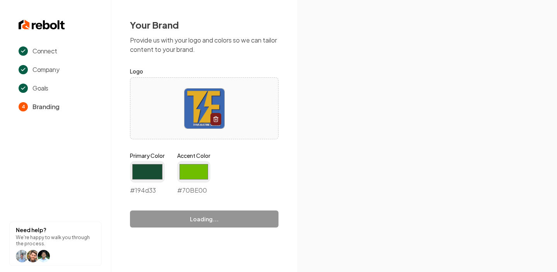
type input "#70be00"
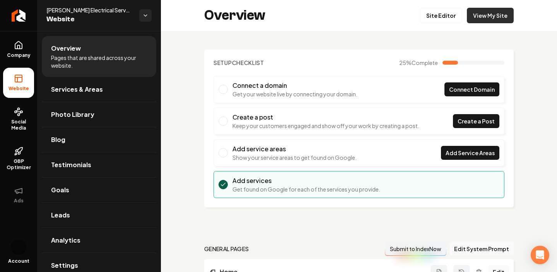
click at [501, 17] on link "View My Site" at bounding box center [489, 15] width 47 height 15
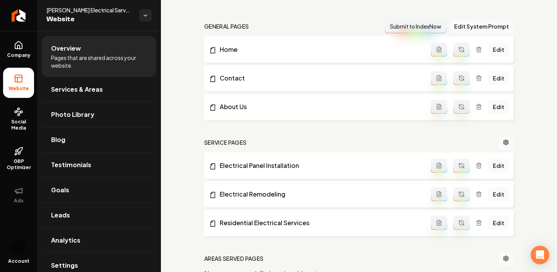
scroll to position [225, 0]
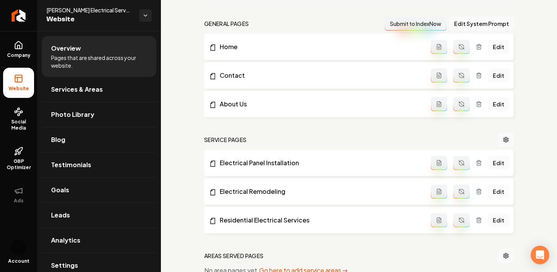
click at [500, 193] on link "Edit" at bounding box center [498, 191] width 21 height 14
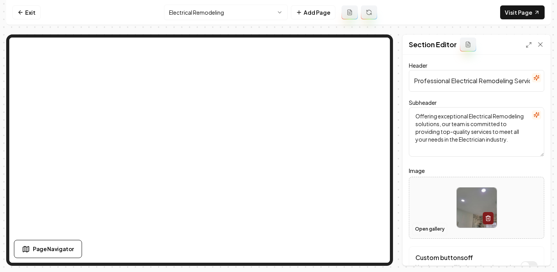
click at [426, 231] on button "Open gallery" at bounding box center [429, 229] width 35 height 12
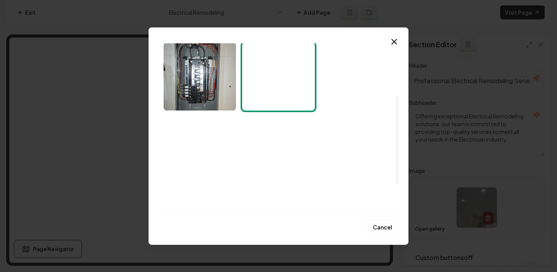
scroll to position [150, 0]
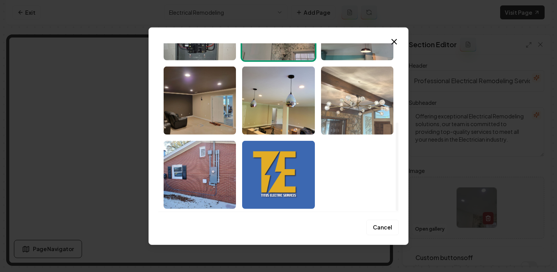
click at [349, 108] on img "Select image image_68cad1de5c7cd75eb863f0d8.jpeg" at bounding box center [357, 100] width 72 height 68
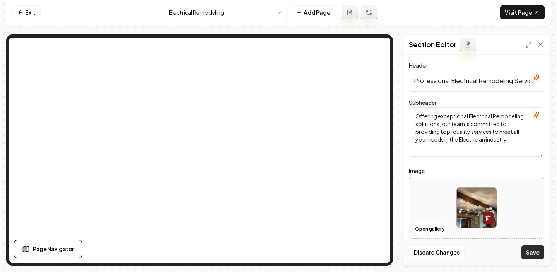
click at [532, 257] on button "Save" at bounding box center [532, 252] width 23 height 14
click at [28, 13] on link "Exit" at bounding box center [26, 12] width 28 height 14
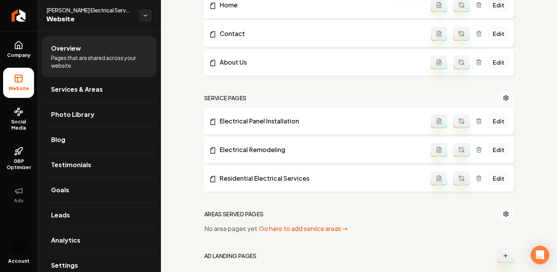
scroll to position [211, 0]
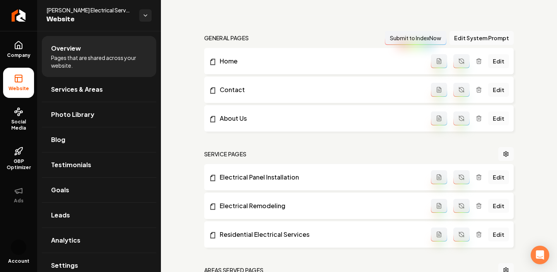
click at [493, 116] on link "Edit" at bounding box center [498, 118] width 21 height 14
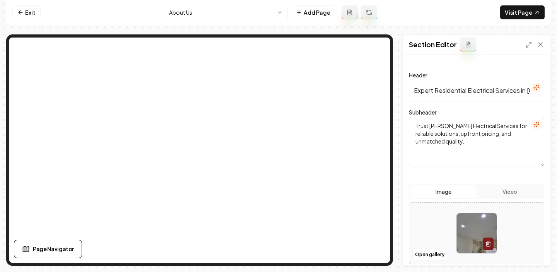
scroll to position [37, 0]
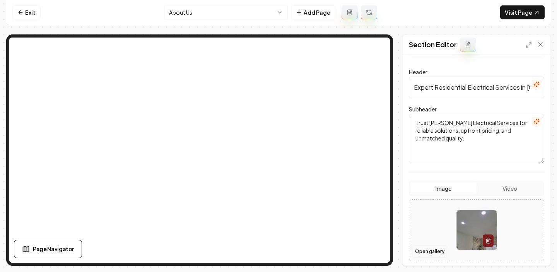
click at [435, 247] on button "Open gallery" at bounding box center [429, 251] width 35 height 12
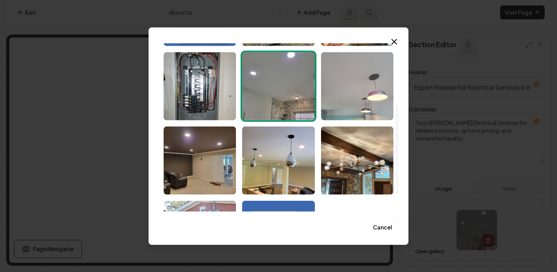
scroll to position [150, 0]
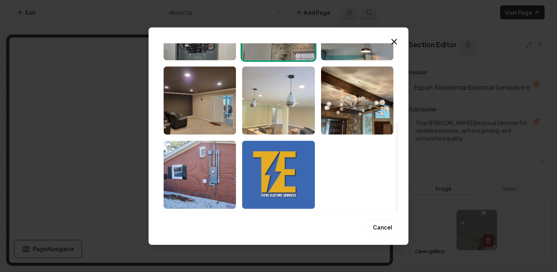
click at [270, 94] on img "Select image image_68cad1de5c7cd75eb863f1f0.jpeg" at bounding box center [278, 100] width 72 height 68
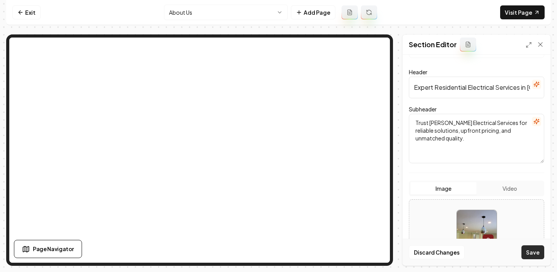
click at [539, 254] on button "Save" at bounding box center [532, 252] width 23 height 14
click at [31, 13] on link "Exit" at bounding box center [26, 12] width 28 height 14
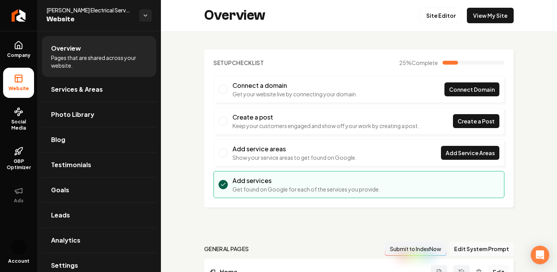
click at [224, 151] on span "Main content area" at bounding box center [222, 152] width 9 height 9
click at [216, 155] on li "Add service areas Show your service areas to get found on Google. Add Service A…" at bounding box center [358, 152] width 291 height 27
click at [470, 155] on span "Add Service Areas" at bounding box center [469, 153] width 49 height 8
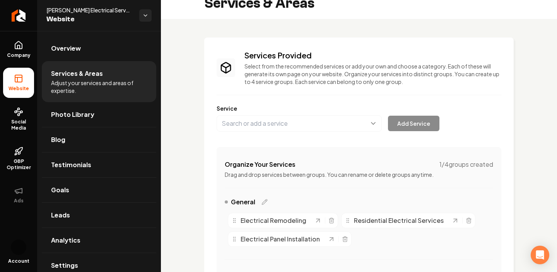
scroll to position [11, 0]
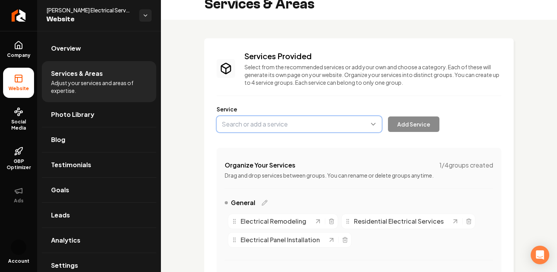
click at [273, 121] on button "Main content area" at bounding box center [298, 124] width 165 height 16
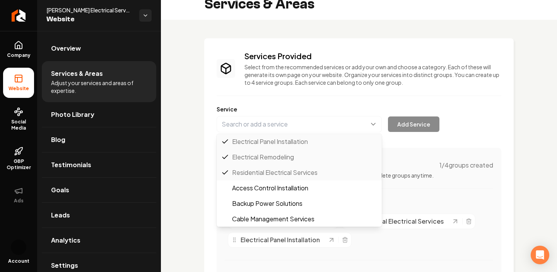
click at [513, 114] on div "Services Provided Select from the recommended services or add your own and choo…" at bounding box center [358, 177] width 309 height 278
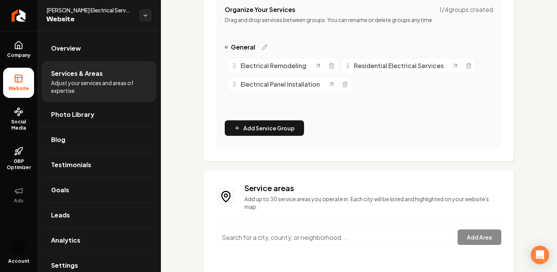
scroll to position [191, 0]
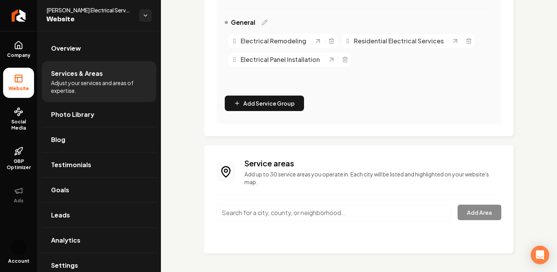
click at [309, 208] on input "Main content area" at bounding box center [333, 212] width 235 height 16
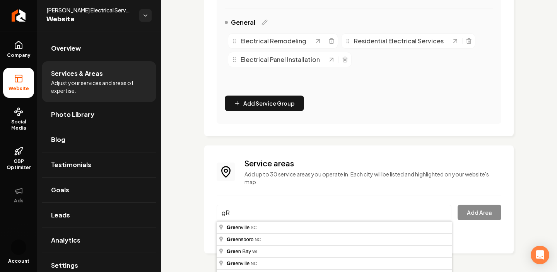
type input "g"
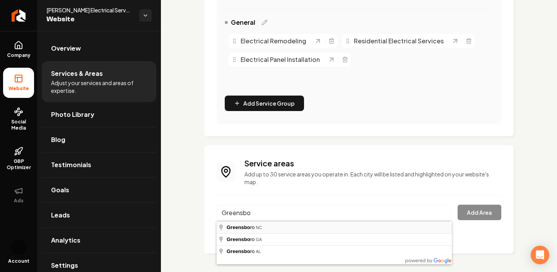
type input "Greensboro, NC"
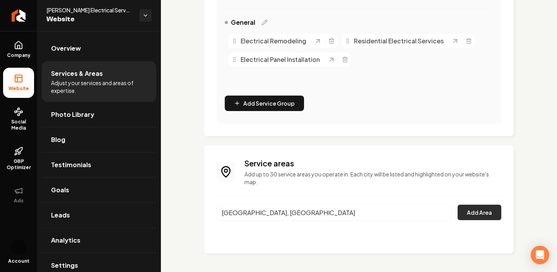
click at [485, 209] on button "Add Area" at bounding box center [479, 211] width 44 height 15
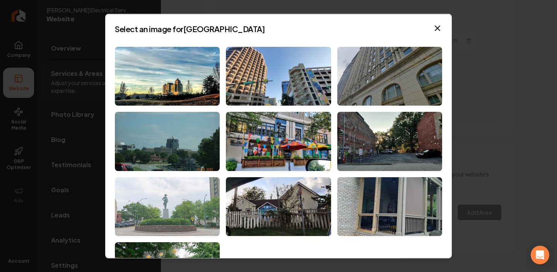
click at [187, 203] on img at bounding box center [167, 206] width 105 height 59
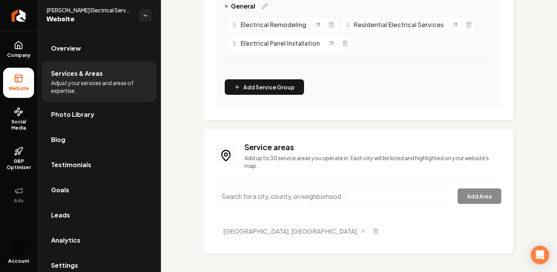
scroll to position [0, 0]
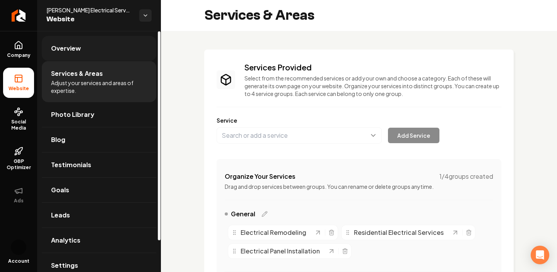
click at [102, 46] on link "Overview" at bounding box center [99, 48] width 114 height 25
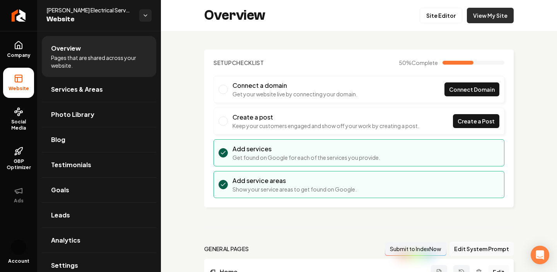
click at [485, 15] on link "View My Site" at bounding box center [489, 15] width 47 height 15
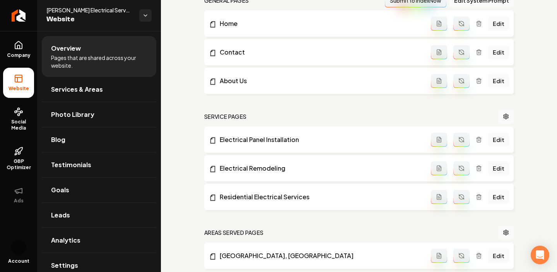
scroll to position [202, 0]
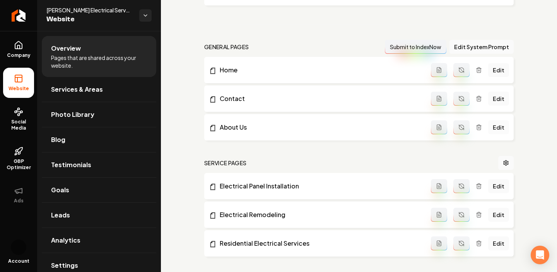
click at [502, 133] on link "Edit" at bounding box center [498, 127] width 21 height 14
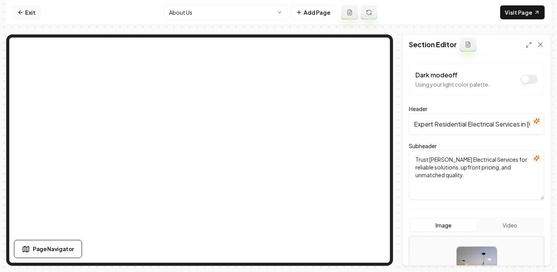
click at [24, 10] on link "Exit" at bounding box center [26, 12] width 28 height 14
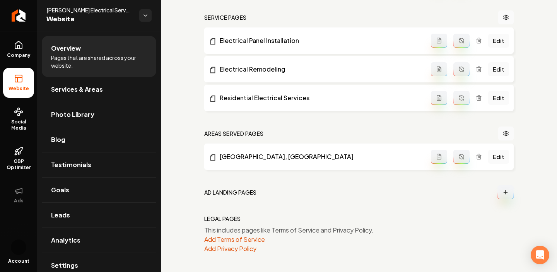
scroll to position [345, 0]
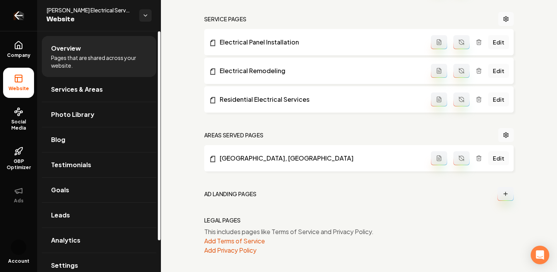
click at [16, 15] on icon "Return to dashboard" at bounding box center [18, 15] width 7 height 0
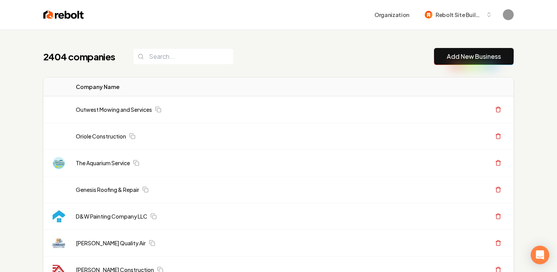
click at [473, 59] on link "Add New Business" at bounding box center [473, 56] width 54 height 9
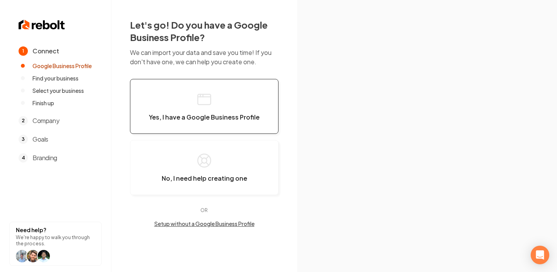
click at [233, 98] on button "Yes, I have a Google Business Profile" at bounding box center [204, 106] width 148 height 55
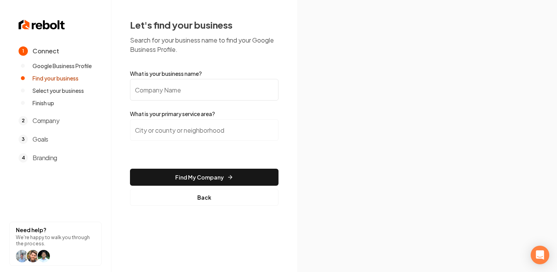
click at [221, 86] on input "What is your business name?" at bounding box center [204, 90] width 148 height 22
type input "Utah Air Ducts"
click at [211, 133] on input "search" at bounding box center [204, 130] width 148 height 22
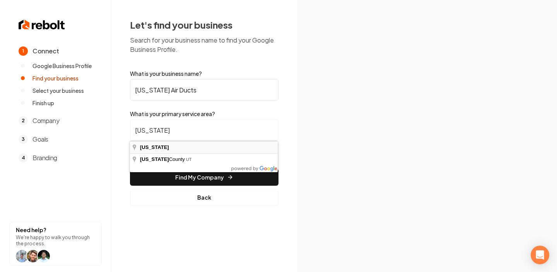
type input "Utah"
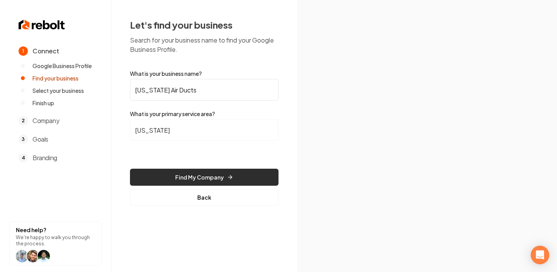
click at [205, 180] on button "Find My Company" at bounding box center [204, 176] width 148 height 17
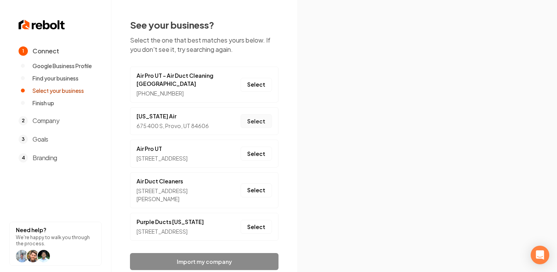
click at [262, 122] on button "Select" at bounding box center [255, 121] width 31 height 14
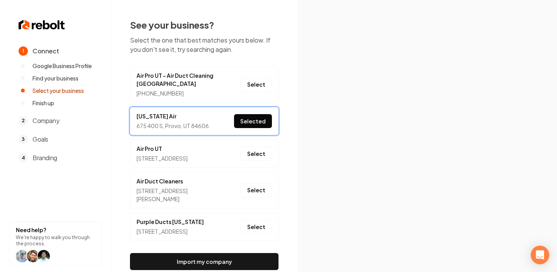
scroll to position [53, 0]
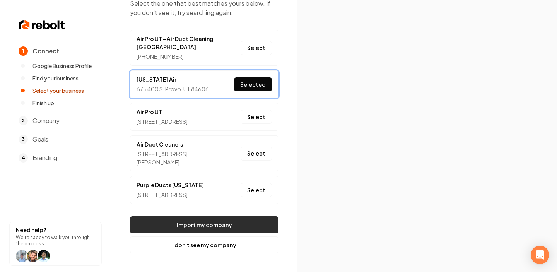
click at [243, 224] on button "Import my company" at bounding box center [204, 224] width 148 height 17
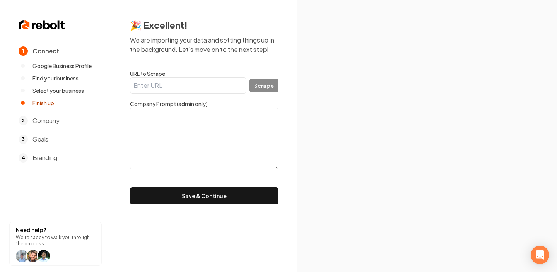
scroll to position [0, 0]
click at [171, 78] on input "URL to Scrape" at bounding box center [188, 85] width 116 height 16
paste input "https://utahairsystems.com/"
type input "https://utahairsystems.com/"
click at [256, 86] on button "Scrape" at bounding box center [263, 85] width 29 height 14
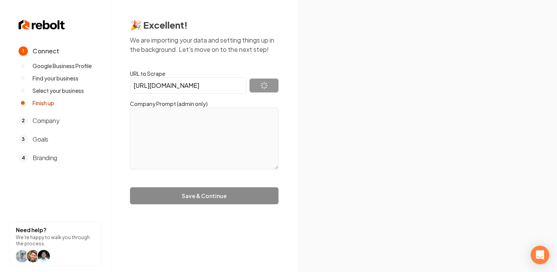
type textarea "Providing professional air duct cleaning services to Utah residents. Utah Air, …"
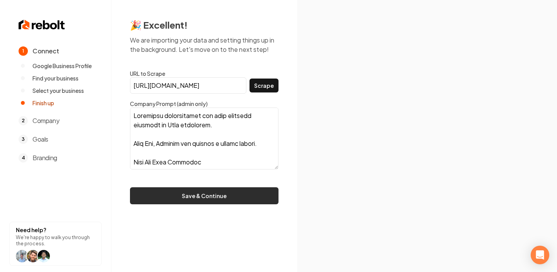
click at [213, 194] on button "Save & Continue" at bounding box center [204, 195] width 148 height 17
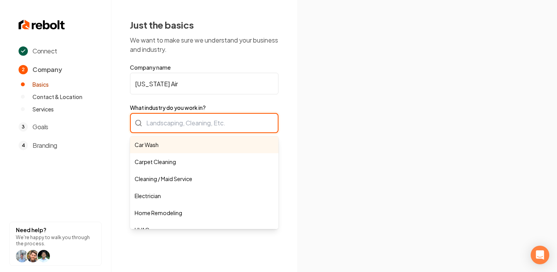
click at [203, 124] on div "Car Wash Carpet Cleaning Cleaning / Maid Service Electrician Home Remodeling HV…" at bounding box center [204, 123] width 148 height 20
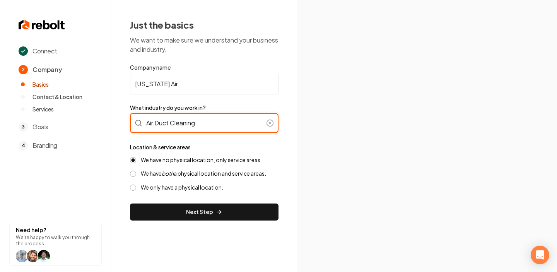
type input "Air Duct Cleaning"
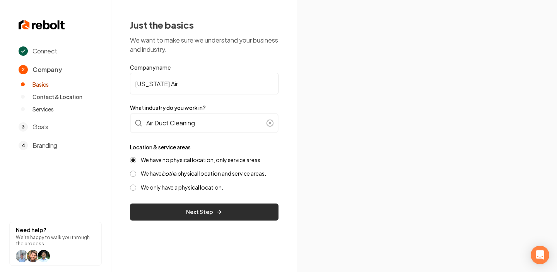
click at [218, 218] on button "Next Step" at bounding box center [204, 211] width 148 height 17
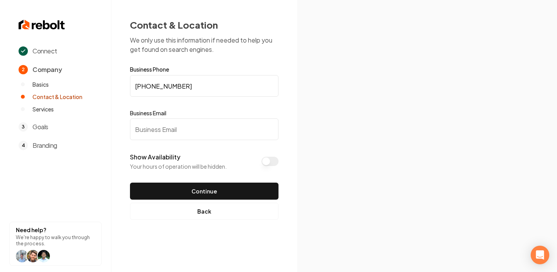
click at [227, 124] on input "Business Email" at bounding box center [204, 129] width 148 height 22
paste input "utahairsystems@gmail.com"
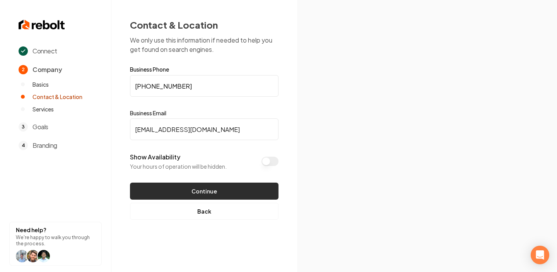
type input "utahairsystems@gmail.com"
click at [249, 194] on button "Continue" at bounding box center [204, 190] width 148 height 17
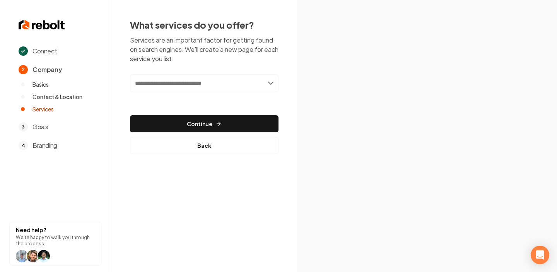
click at [238, 90] on input "text" at bounding box center [204, 83] width 148 height 18
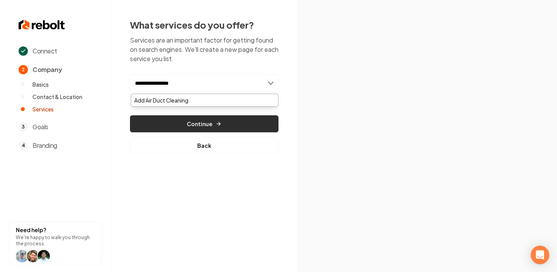
type input "**********"
click at [239, 122] on button "Continue" at bounding box center [204, 123] width 148 height 17
click at [205, 124] on button "Continue" at bounding box center [204, 123] width 148 height 17
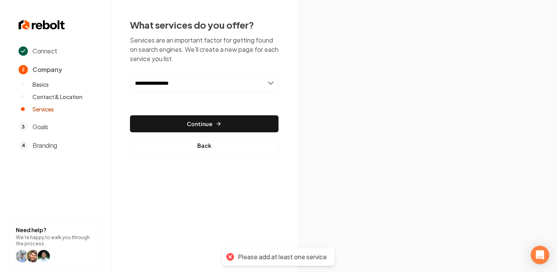
click at [208, 78] on input "**********" at bounding box center [204, 83] width 148 height 18
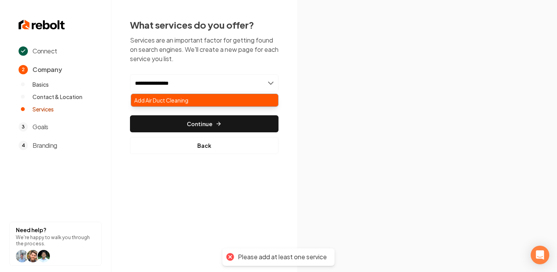
click at [194, 99] on div "Add Air Duct Cleaning" at bounding box center [204, 100] width 147 height 12
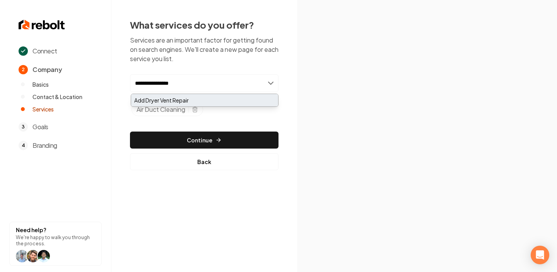
type input "**********"
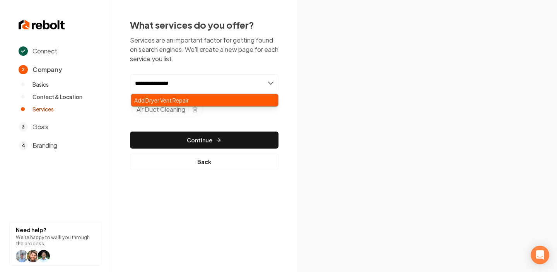
click at [187, 96] on div "Add Dryer Vent Repair" at bounding box center [204, 100] width 147 height 12
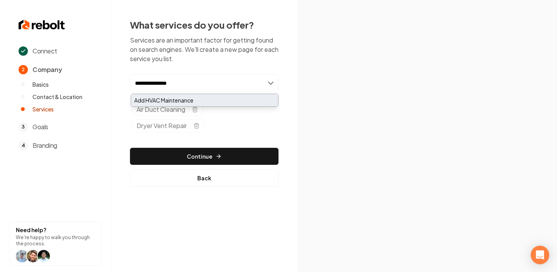
type input "**********"
click at [198, 100] on div "Add HVAC Maintenance" at bounding box center [204, 100] width 147 height 12
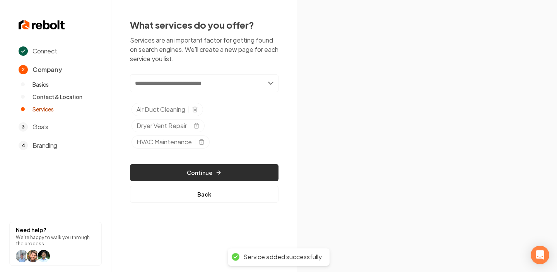
click at [208, 169] on button "Continue" at bounding box center [204, 172] width 148 height 17
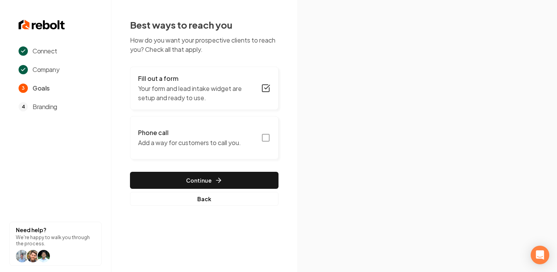
click at [267, 133] on button "Phone call Add a way for customers to call you." at bounding box center [204, 137] width 148 height 43
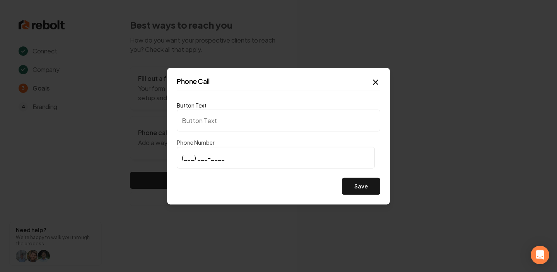
type input "Call us"
type input "(801) 259-9239"
click at [363, 183] on button "Save" at bounding box center [361, 185] width 38 height 17
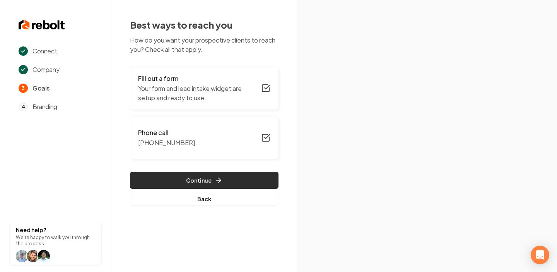
click at [238, 180] on button "Continue" at bounding box center [204, 180] width 148 height 17
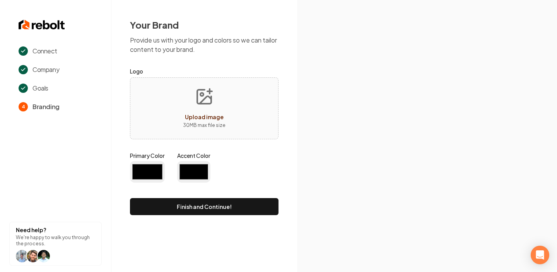
type input "#194d33"
type input "#70be00"
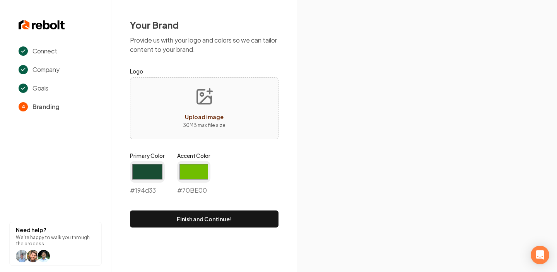
click at [238, 115] on div "Upload image 30 MB max file size" at bounding box center [204, 108] width 148 height 62
type input "**********"
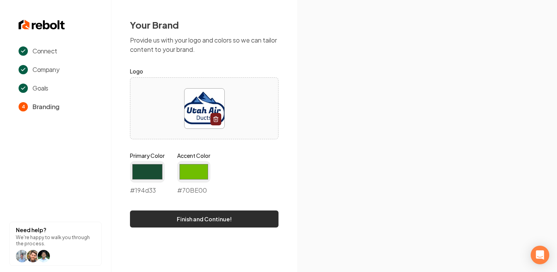
click at [235, 218] on button "Finish and Continue!" at bounding box center [204, 218] width 148 height 17
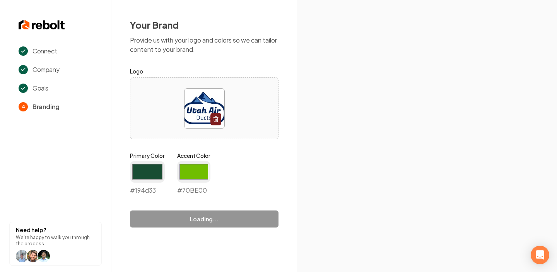
type input "#70be00"
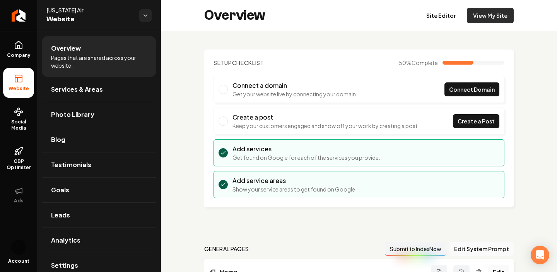
click at [490, 21] on link "View My Site" at bounding box center [489, 15] width 47 height 15
